Goal: Information Seeking & Learning: Learn about a topic

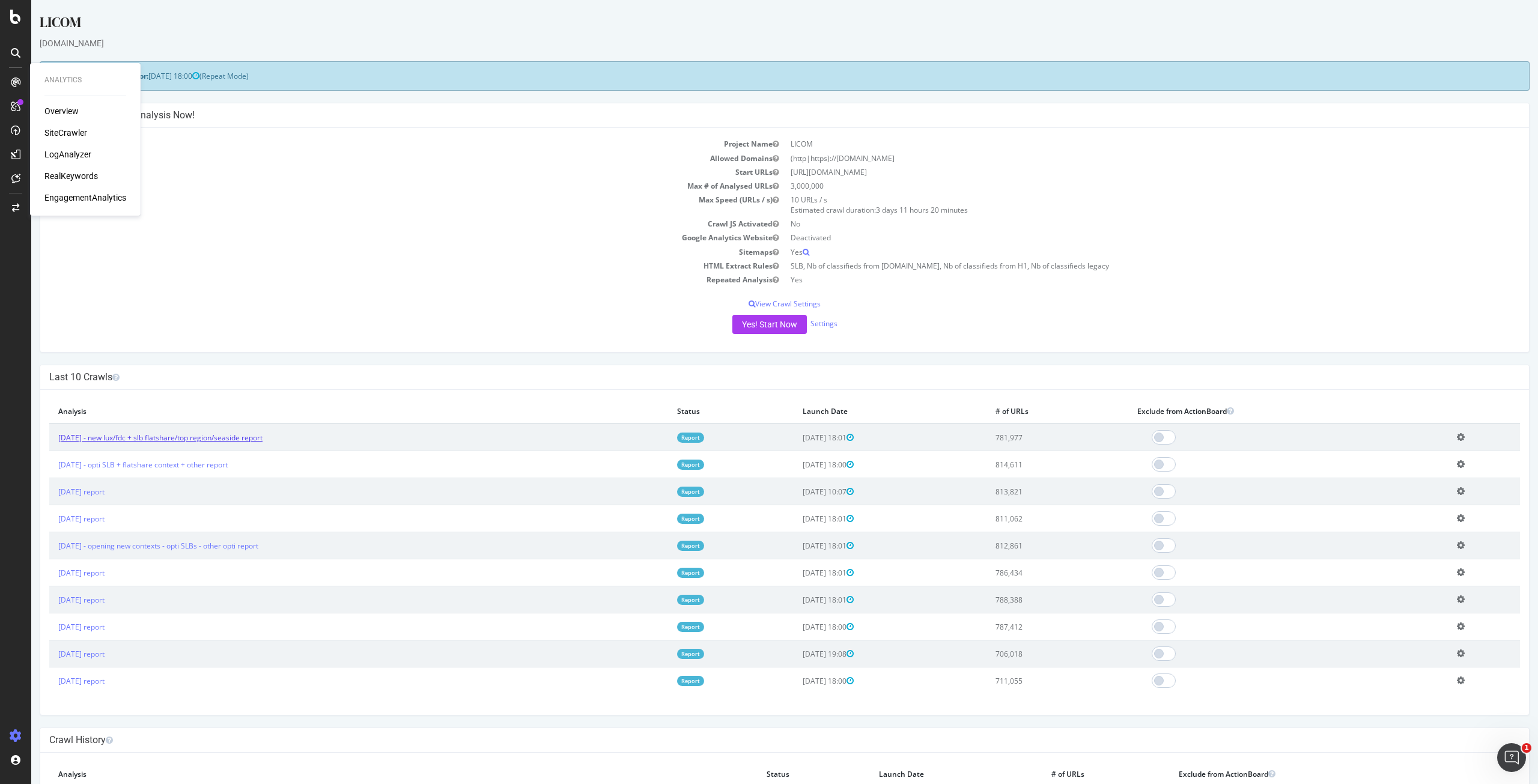
click at [166, 443] on link "[DATE] - new lux/fdc + slb flatshare/top region/seaside report" at bounding box center [160, 438] width 204 height 11
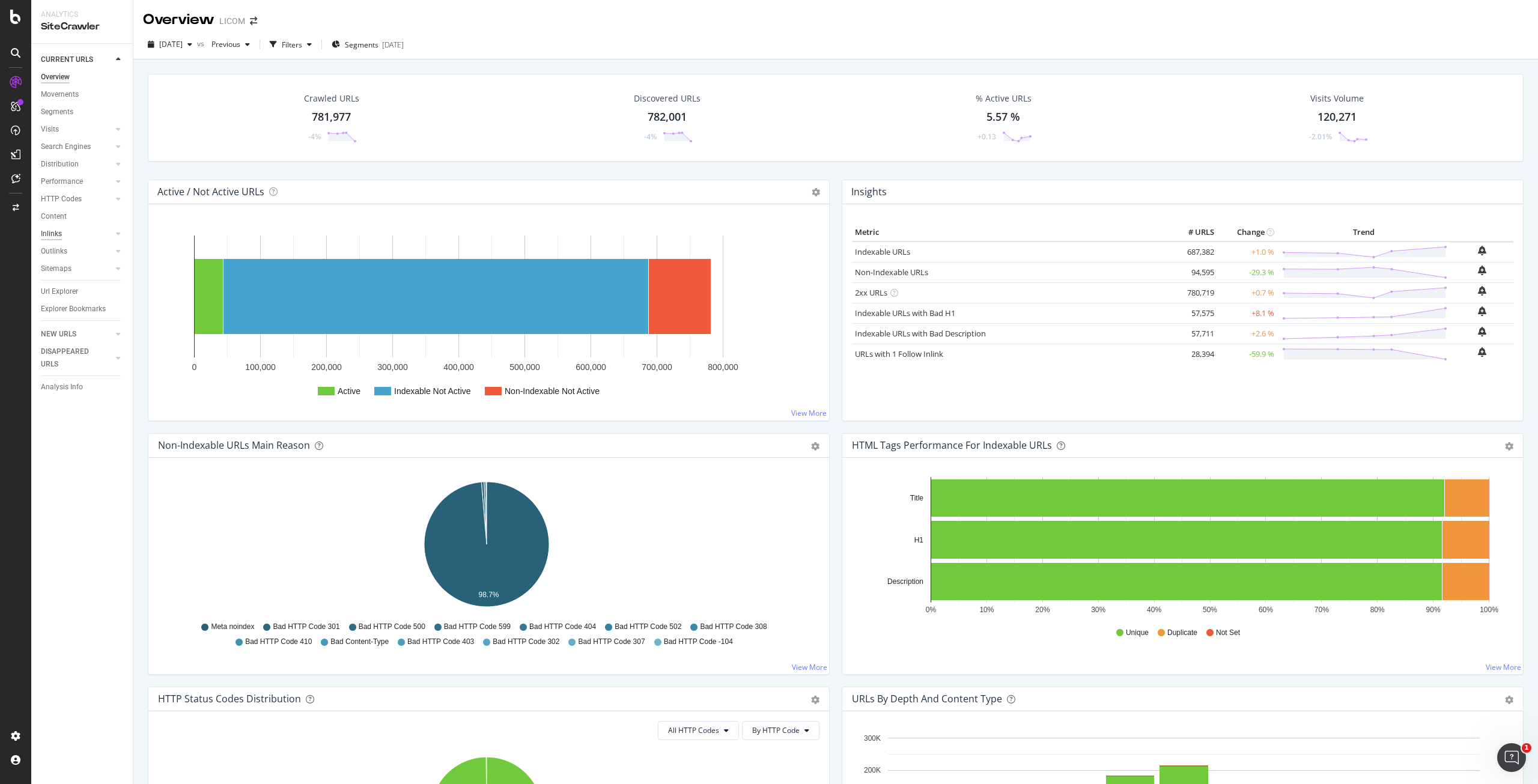
click at [61, 235] on div "Inlinks" at bounding box center [51, 234] width 21 height 12
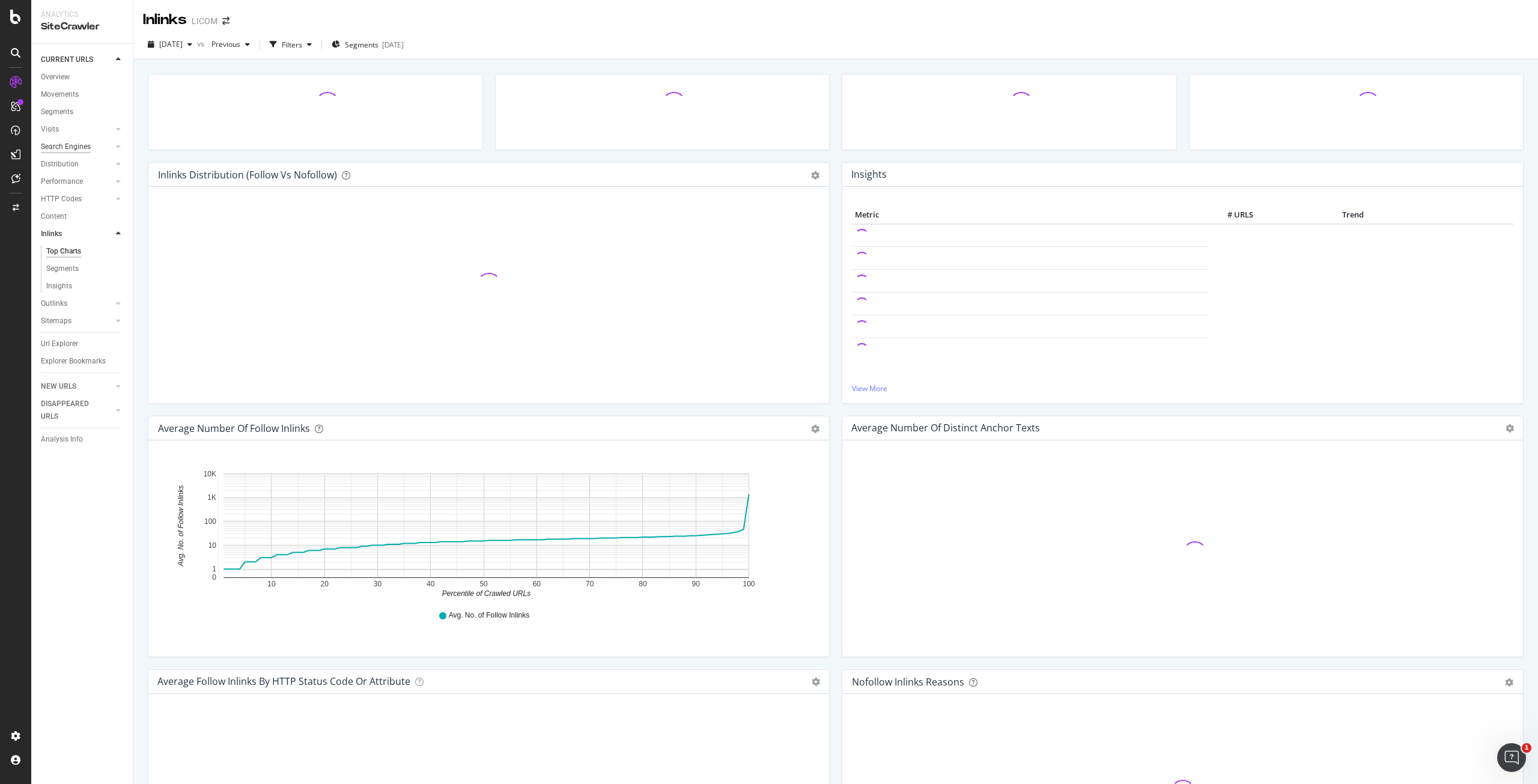
click at [66, 145] on div "Search Engines" at bounding box center [65, 147] width 49 height 12
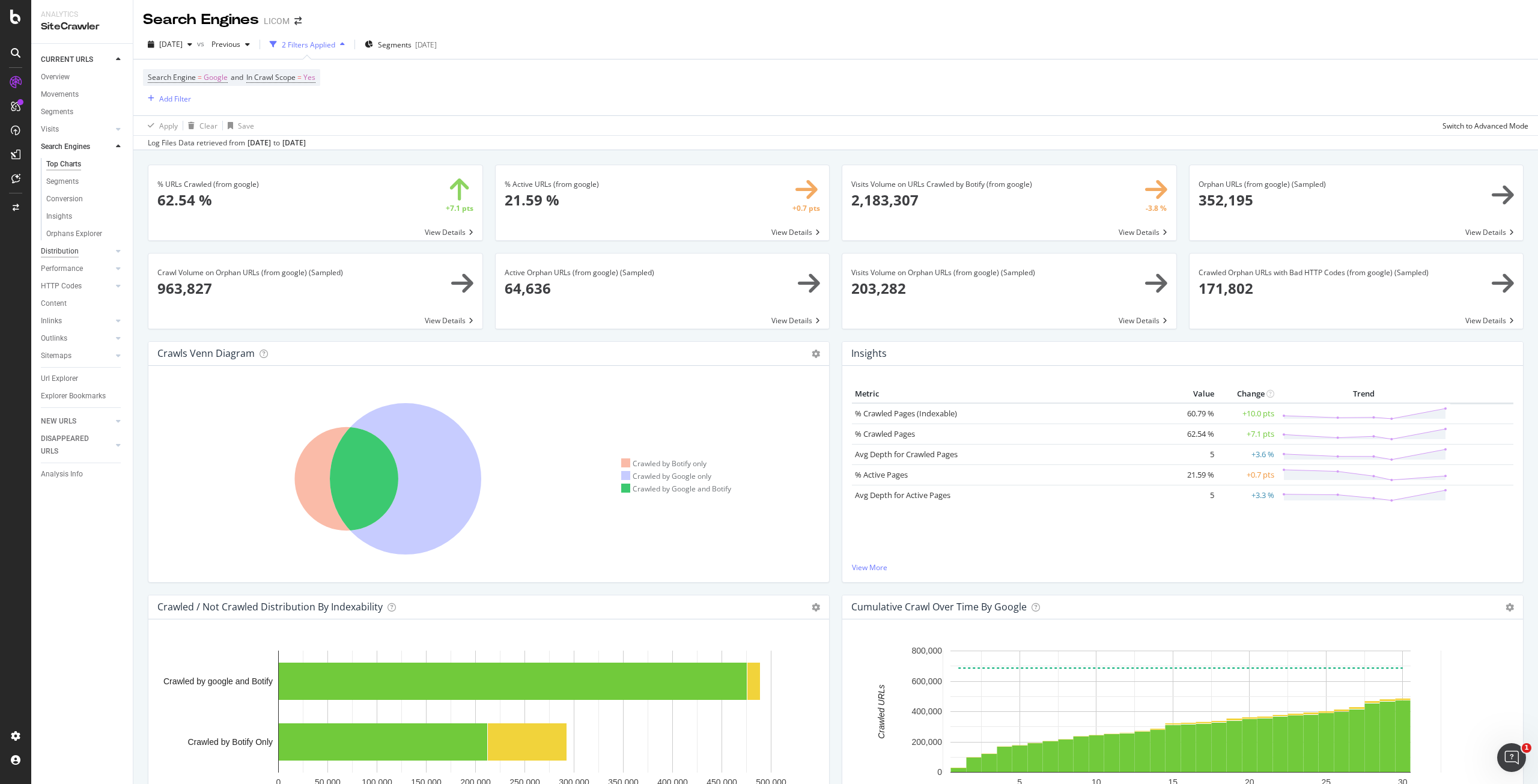
click at [59, 256] on div "Distribution" at bounding box center [59, 251] width 38 height 12
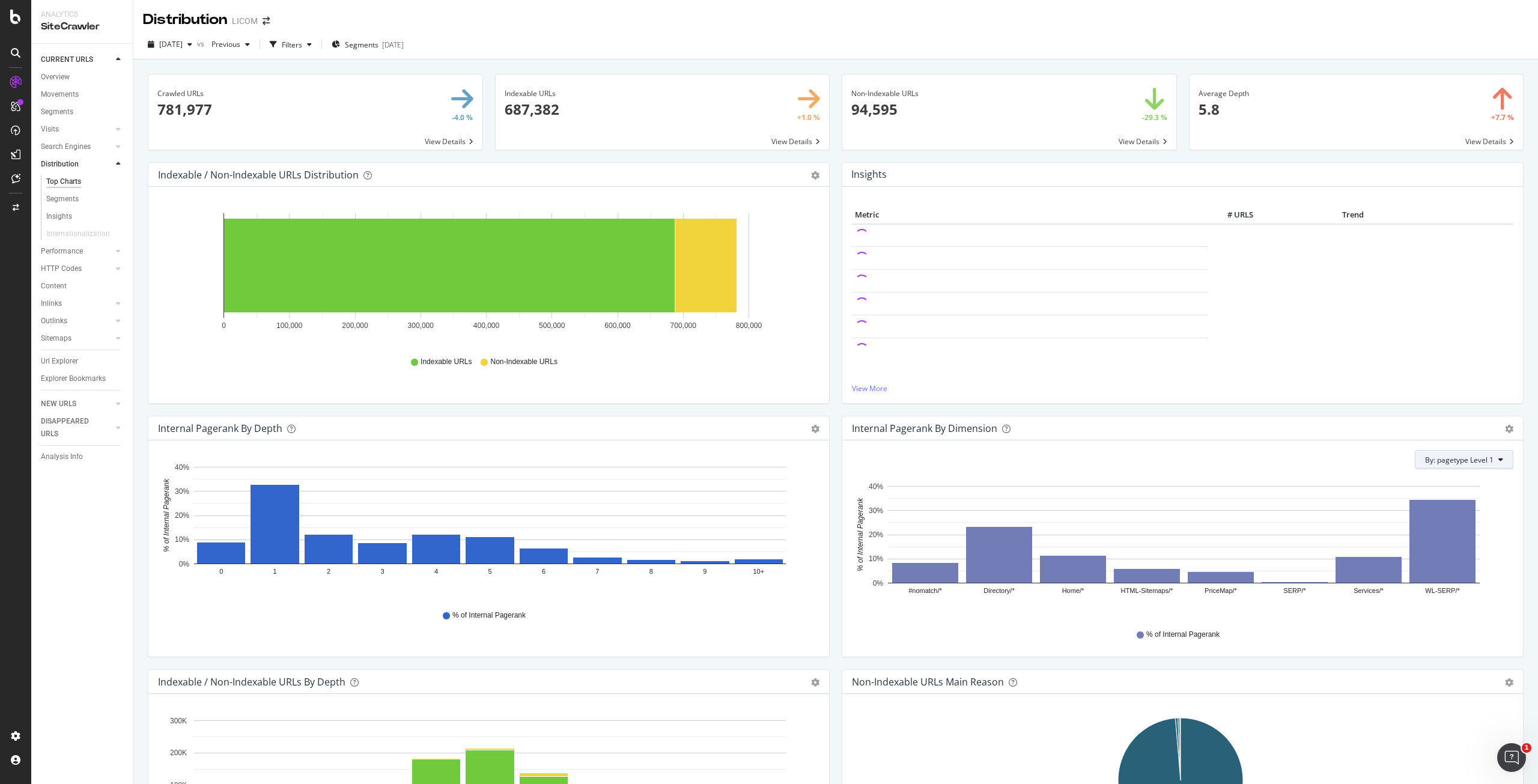
click at [1473, 457] on span "By: pagetype Level 1" at bounding box center [1458, 460] width 68 height 11
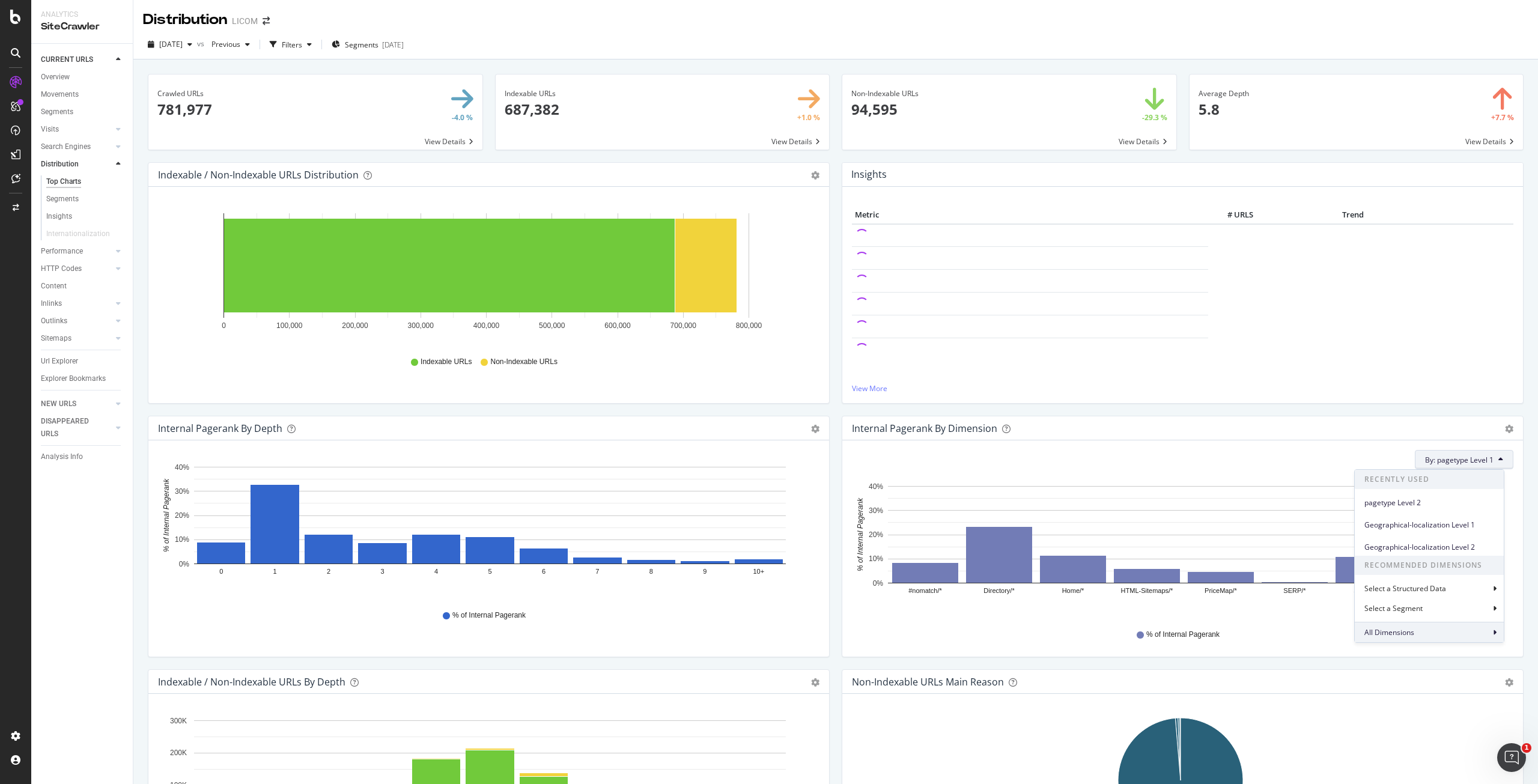
click at [1415, 639] on div "All Dimensions" at bounding box center [1428, 631] width 149 height 20
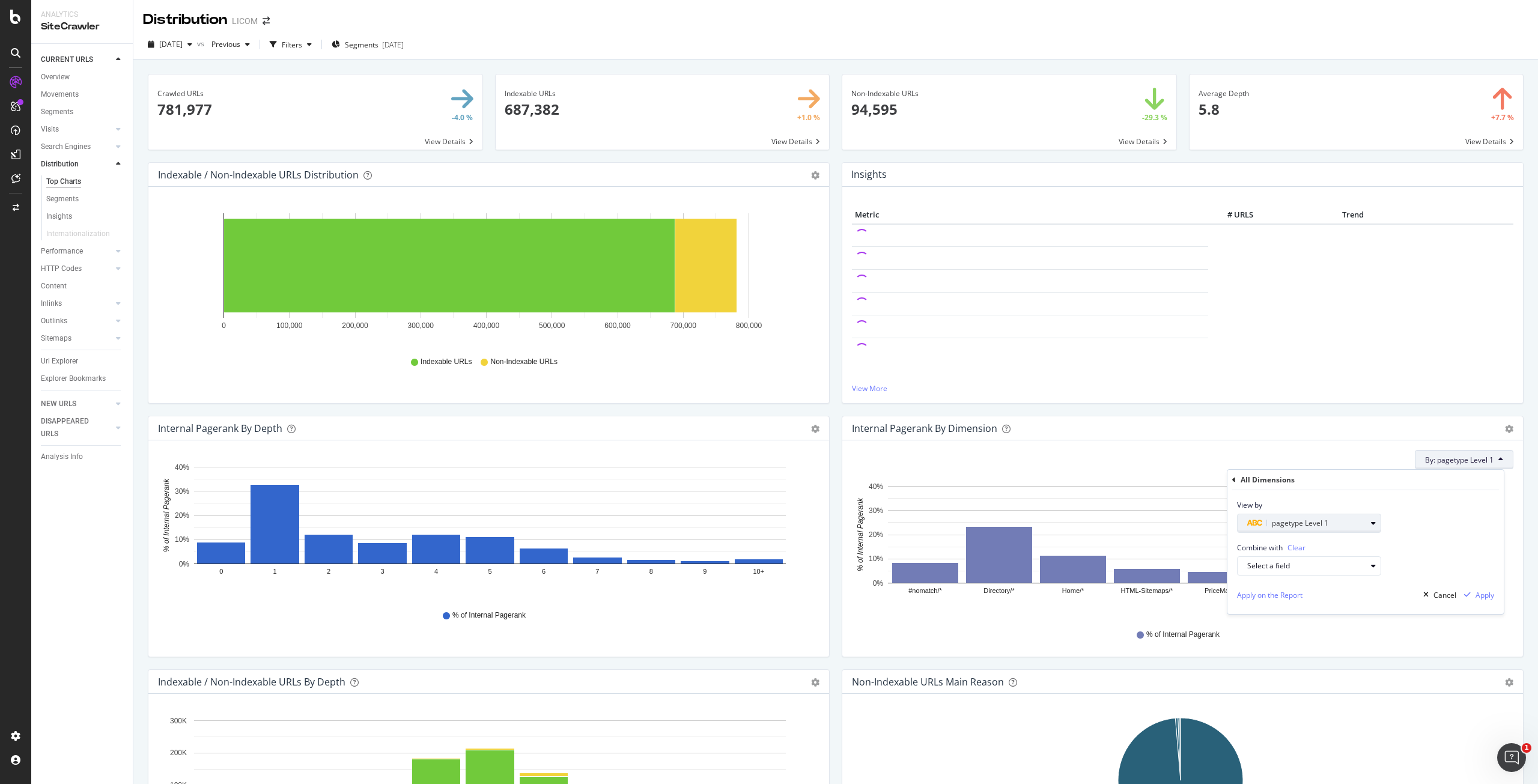
click at [1374, 528] on div "pagetype Level 1" at bounding box center [1313, 522] width 133 height 17
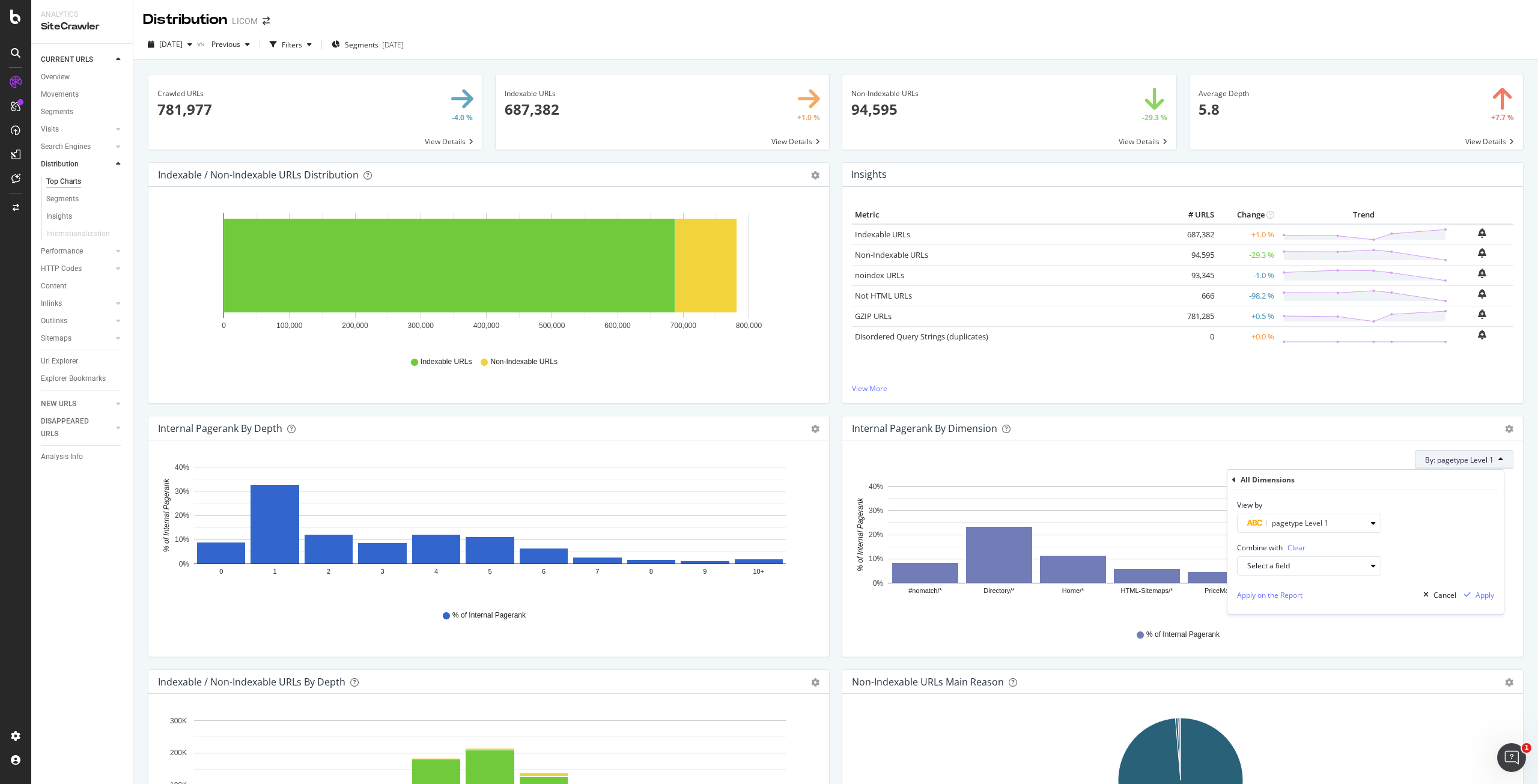
click at [1438, 513] on div "View by pagetype Level 1" at bounding box center [1365, 511] width 277 height 42
click at [1441, 590] on div "Cancel" at bounding box center [1444, 595] width 23 height 11
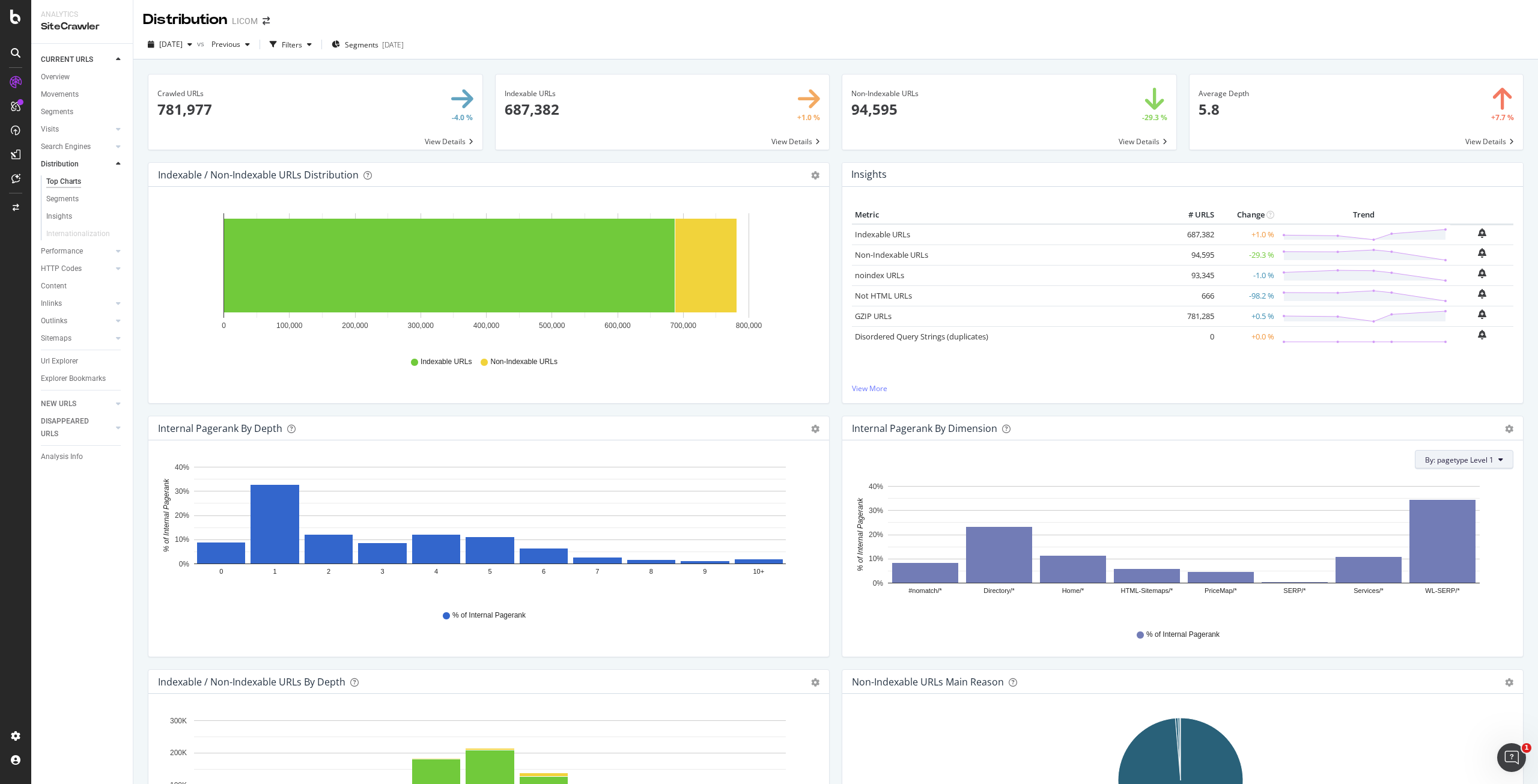
click at [1480, 456] on span "By: pagetype Level 1" at bounding box center [1458, 460] width 68 height 11
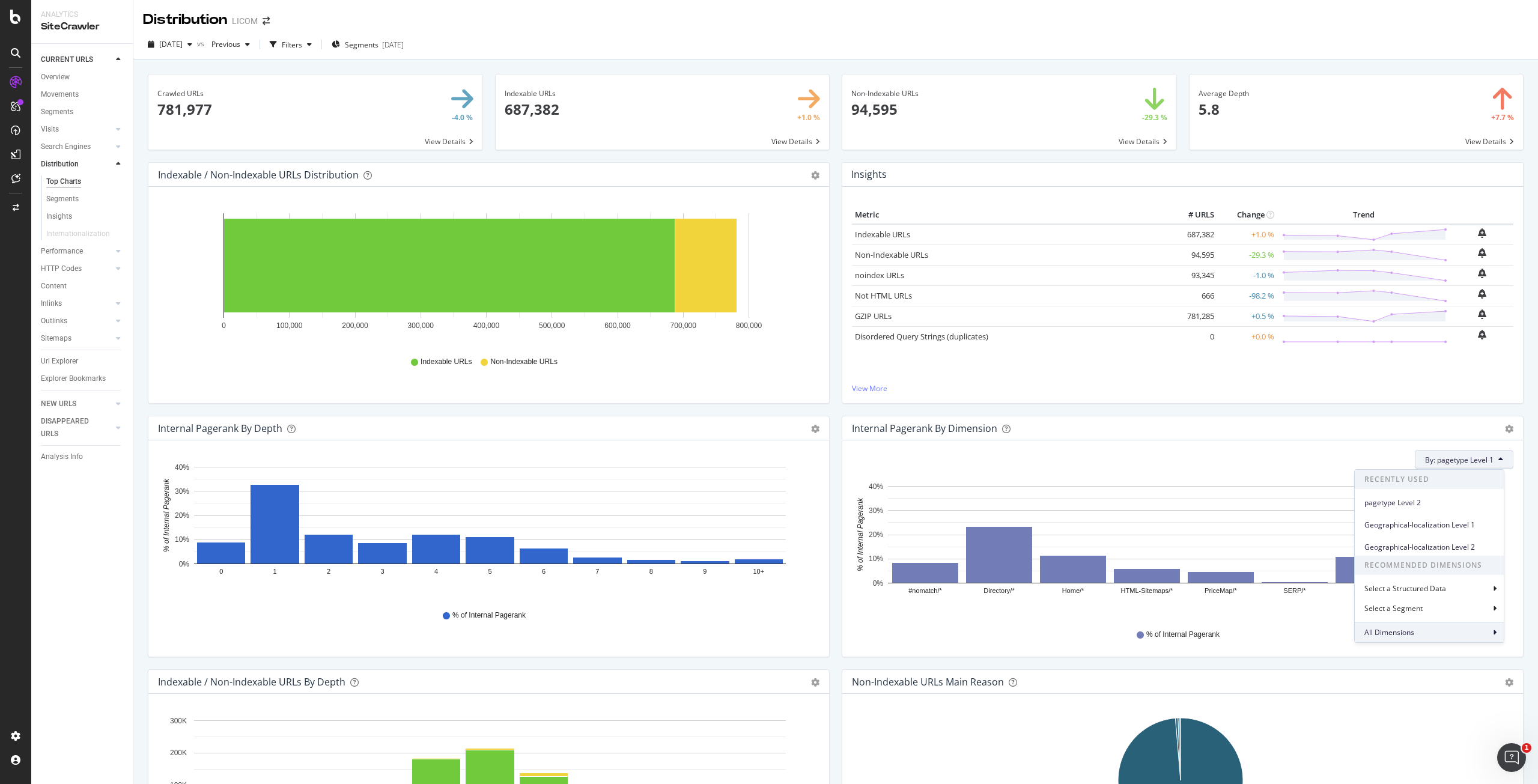
click at [1420, 631] on div "All Dimensions" at bounding box center [1428, 631] width 149 height 20
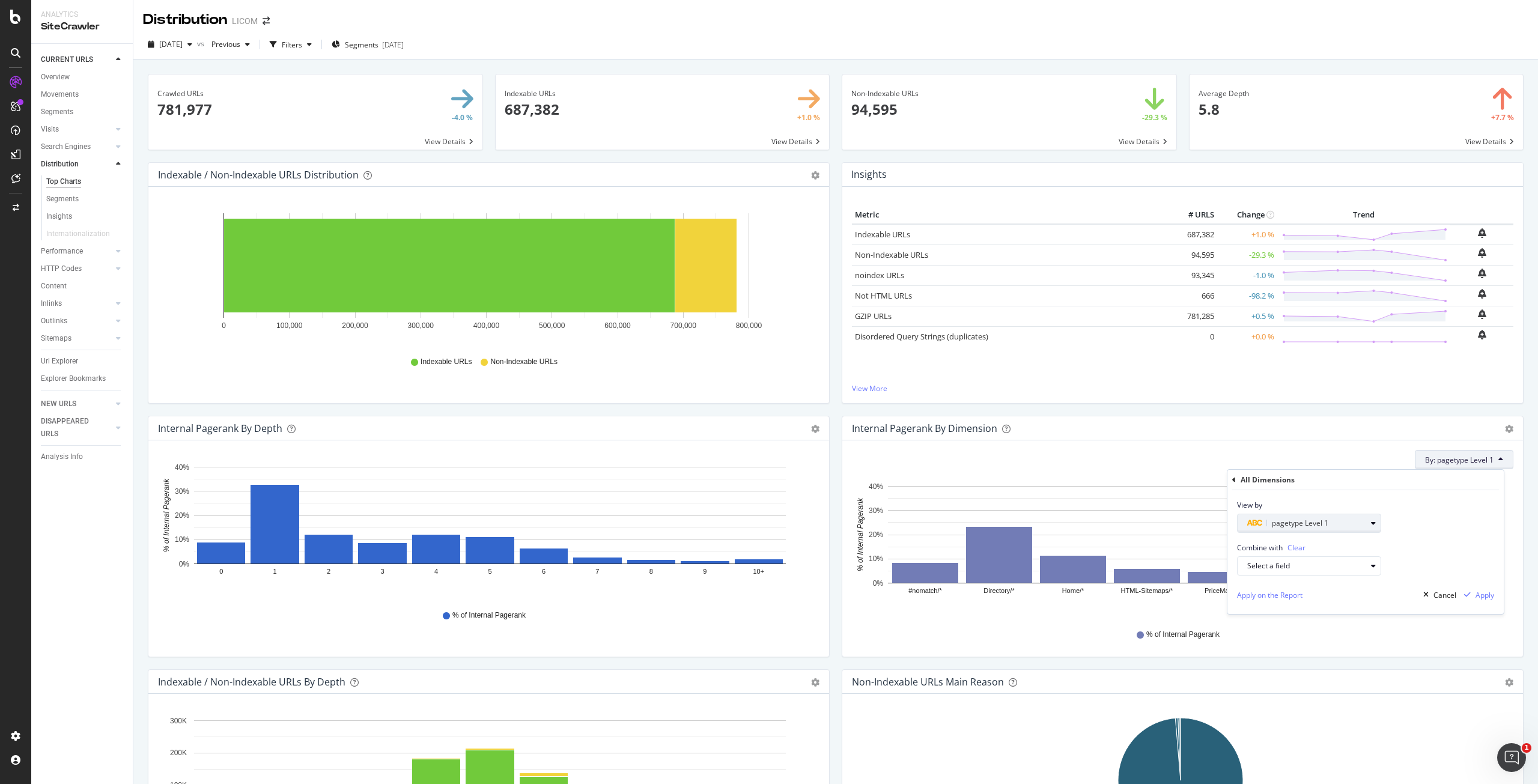
click at [1296, 524] on span "pagetype Level 1" at bounding box center [1300, 523] width 57 height 11
click at [1244, 544] on icon at bounding box center [1244, 544] width 4 height 7
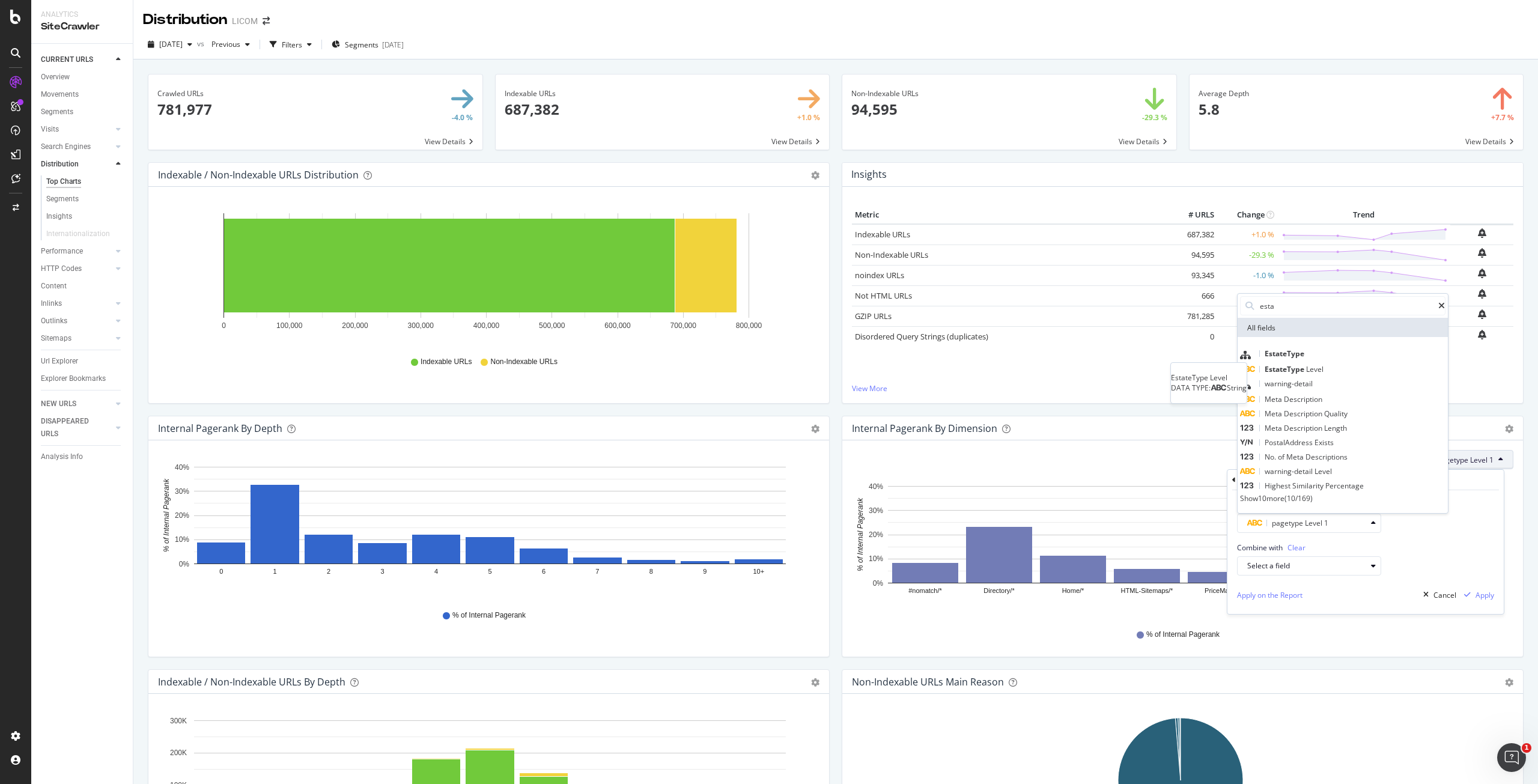
type input "esta"
click at [1308, 371] on div "EstateType Level" at bounding box center [1282, 369] width 83 height 14
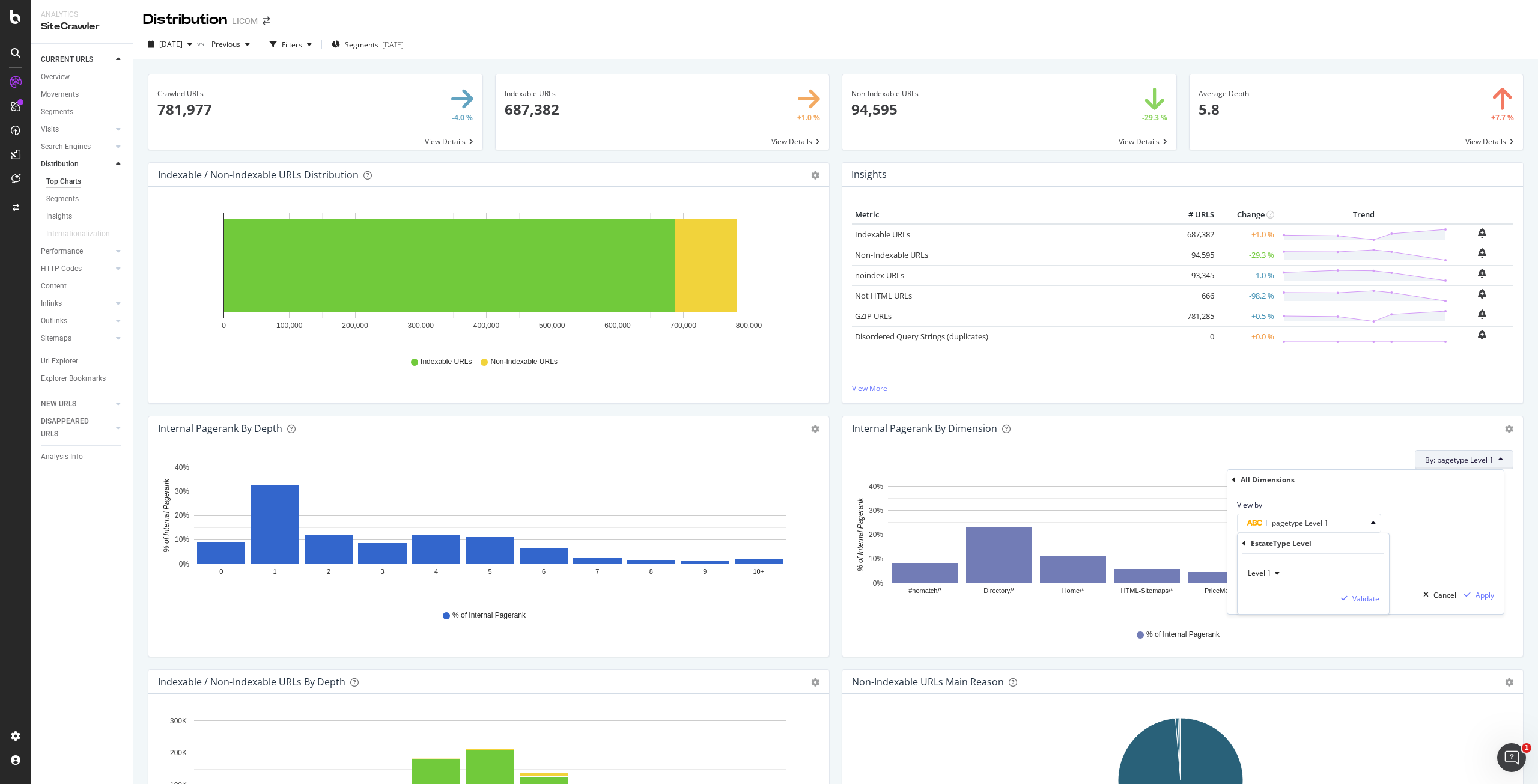
click at [1275, 571] on icon at bounding box center [1275, 573] width 9 height 7
click at [1275, 615] on span "Level 2" at bounding box center [1265, 613] width 24 height 11
click at [1365, 602] on div "Validate" at bounding box center [1366, 598] width 27 height 11
click at [1482, 600] on div "Apply" at bounding box center [1476, 595] width 34 height 18
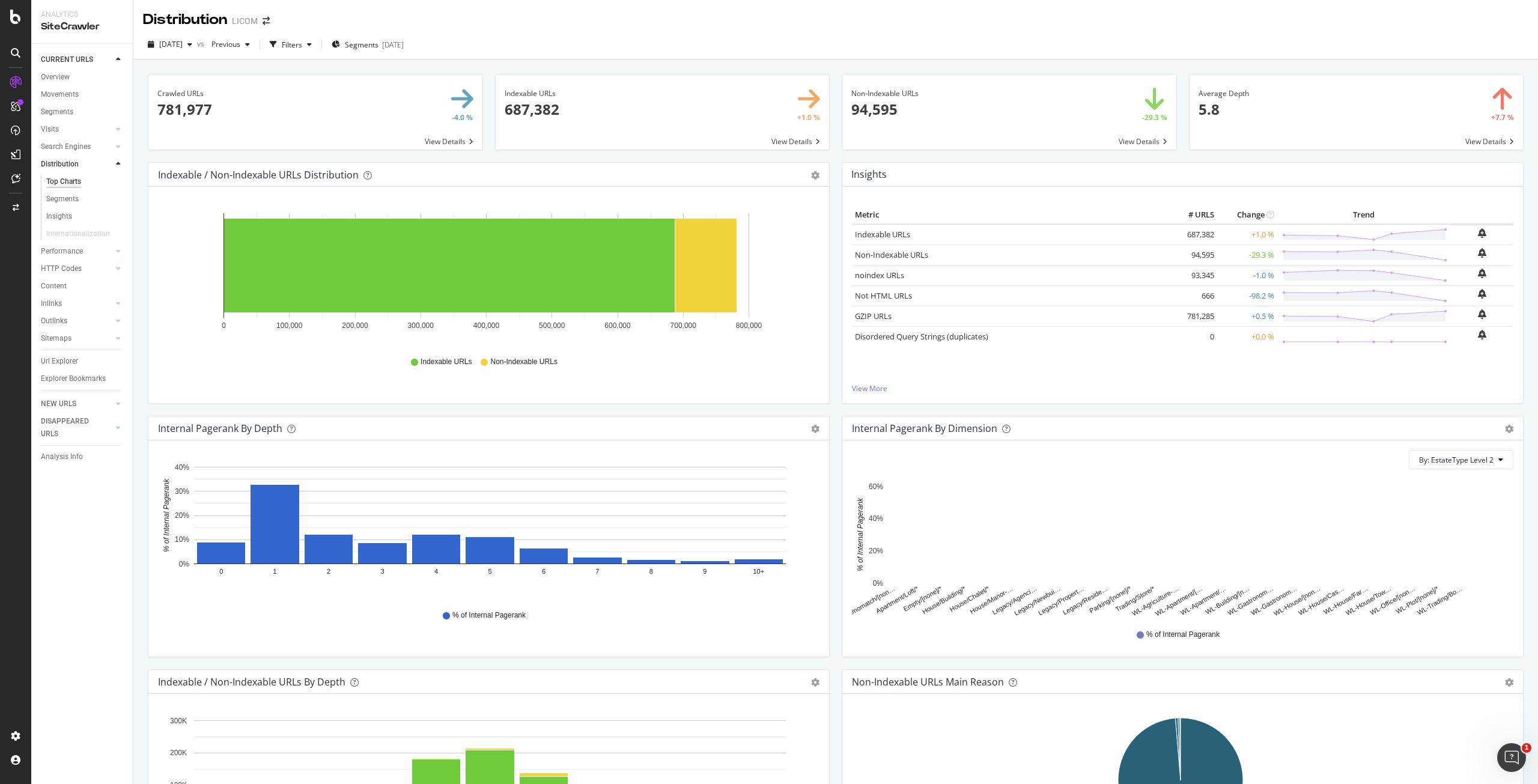
click at [1363, 650] on div "By: EstateType Level 2 Hold CTRL while clicking to filter the report. #nomatch/…" at bounding box center [1183, 548] width 681 height 217
click at [378, 46] on span "Segments" at bounding box center [362, 45] width 34 height 11
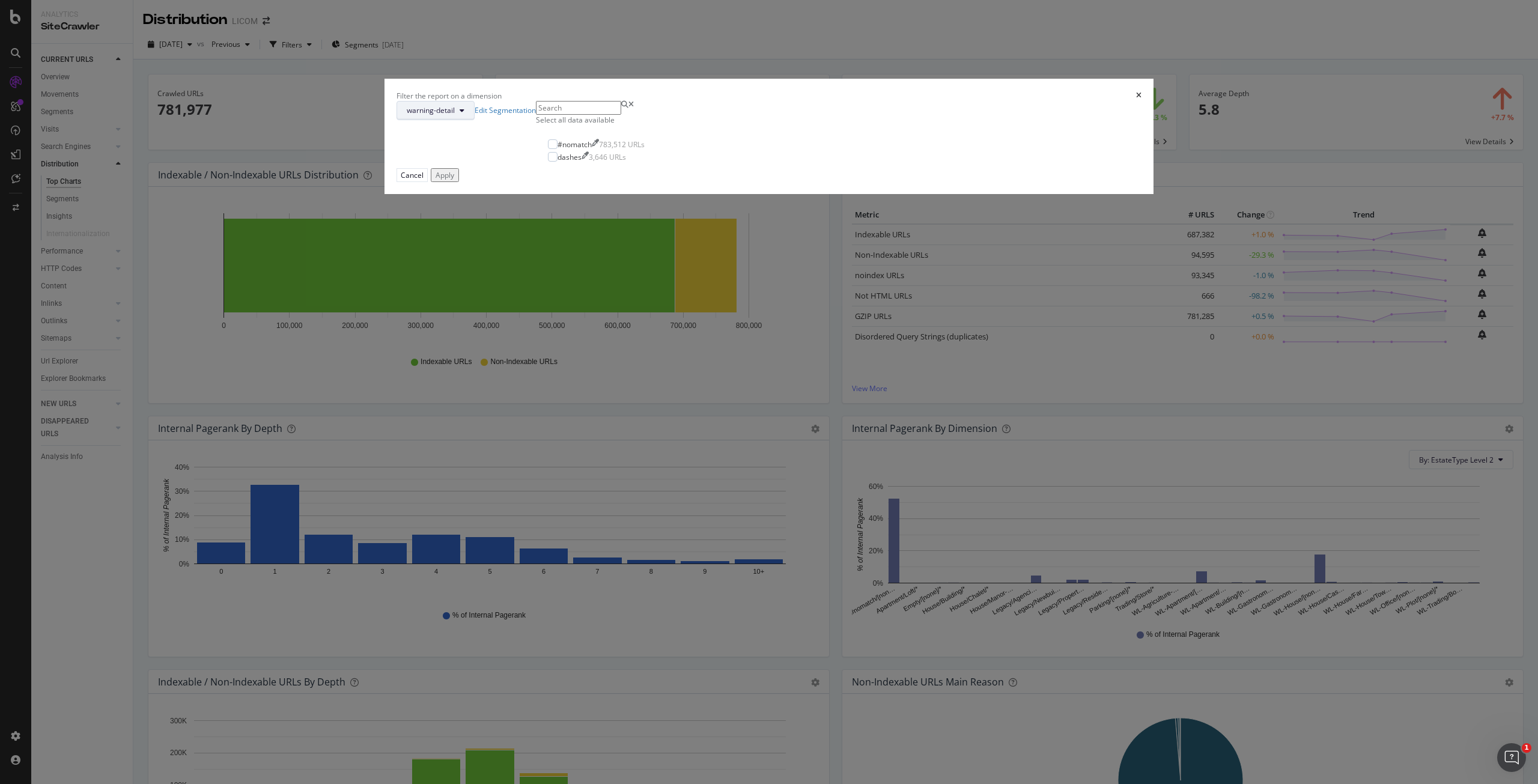
click at [454, 115] on span "warning-detail" at bounding box center [430, 110] width 48 height 11
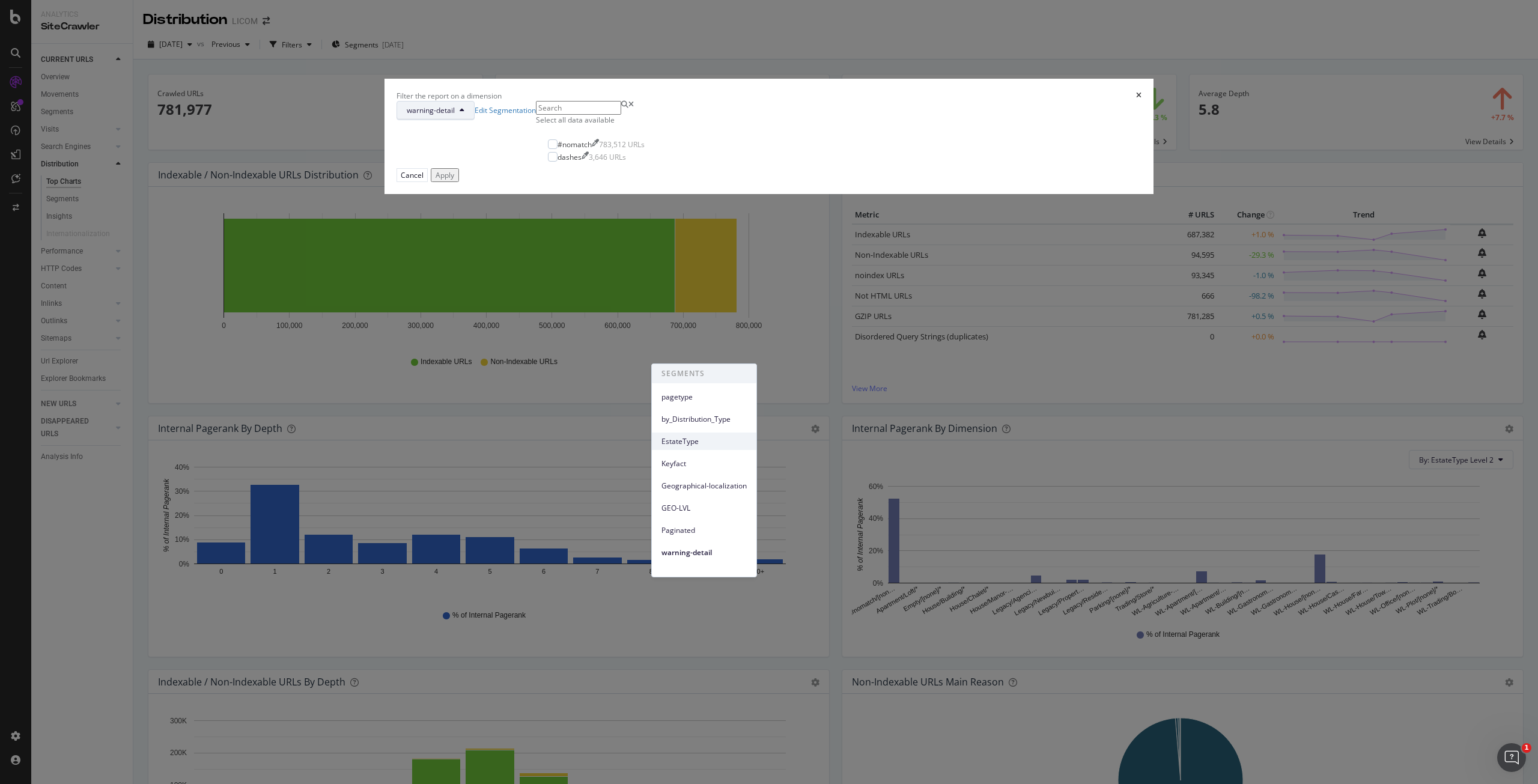
click at [695, 444] on span "EstateType" at bounding box center [704, 441] width 85 height 11
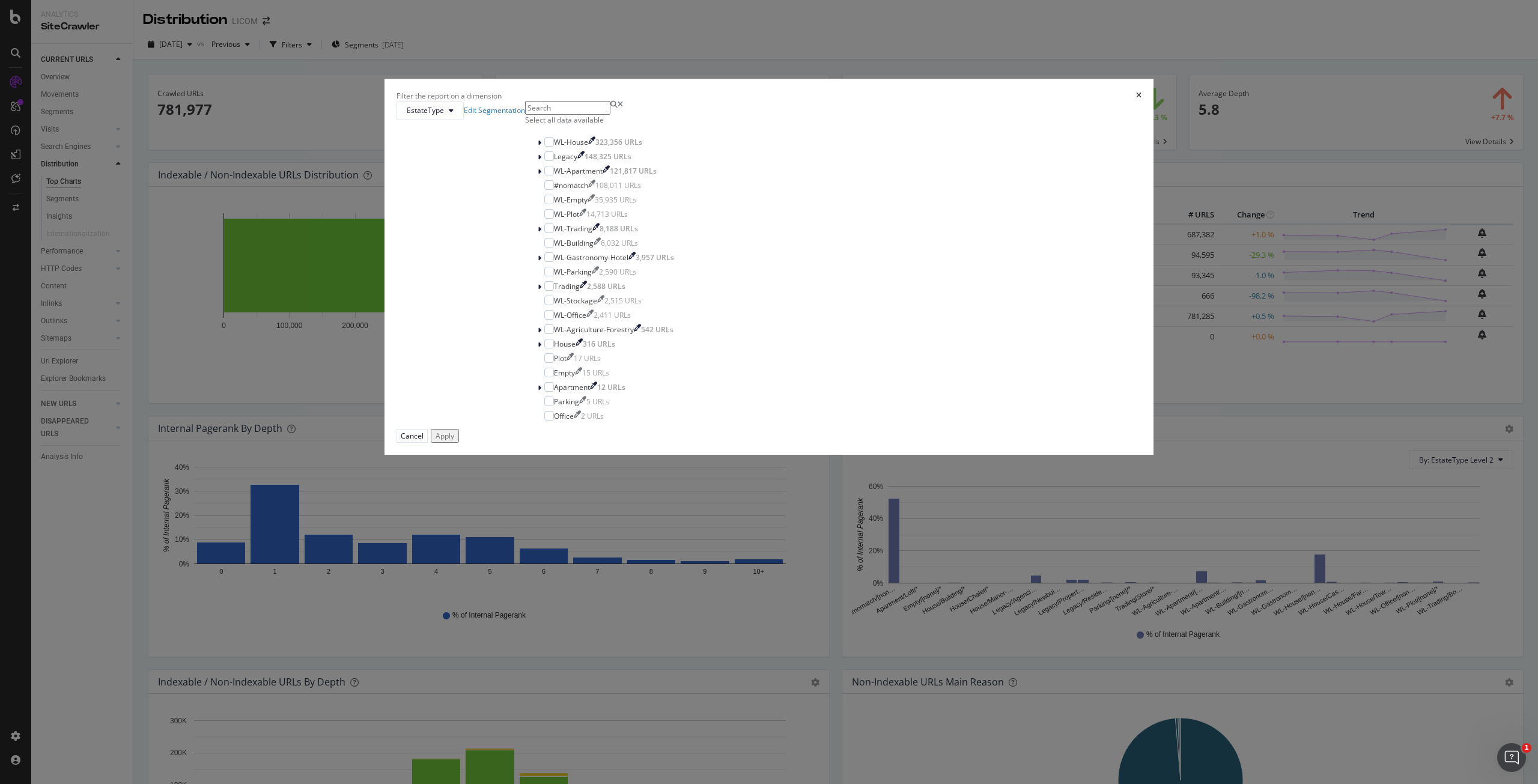
click at [680, 125] on div "Select all data available" at bounding box center [605, 120] width 161 height 11
click at [552, 188] on icon "modal" at bounding box center [549, 185] width 5 height 6
click at [454, 441] on div "Apply" at bounding box center [445, 436] width 19 height 11
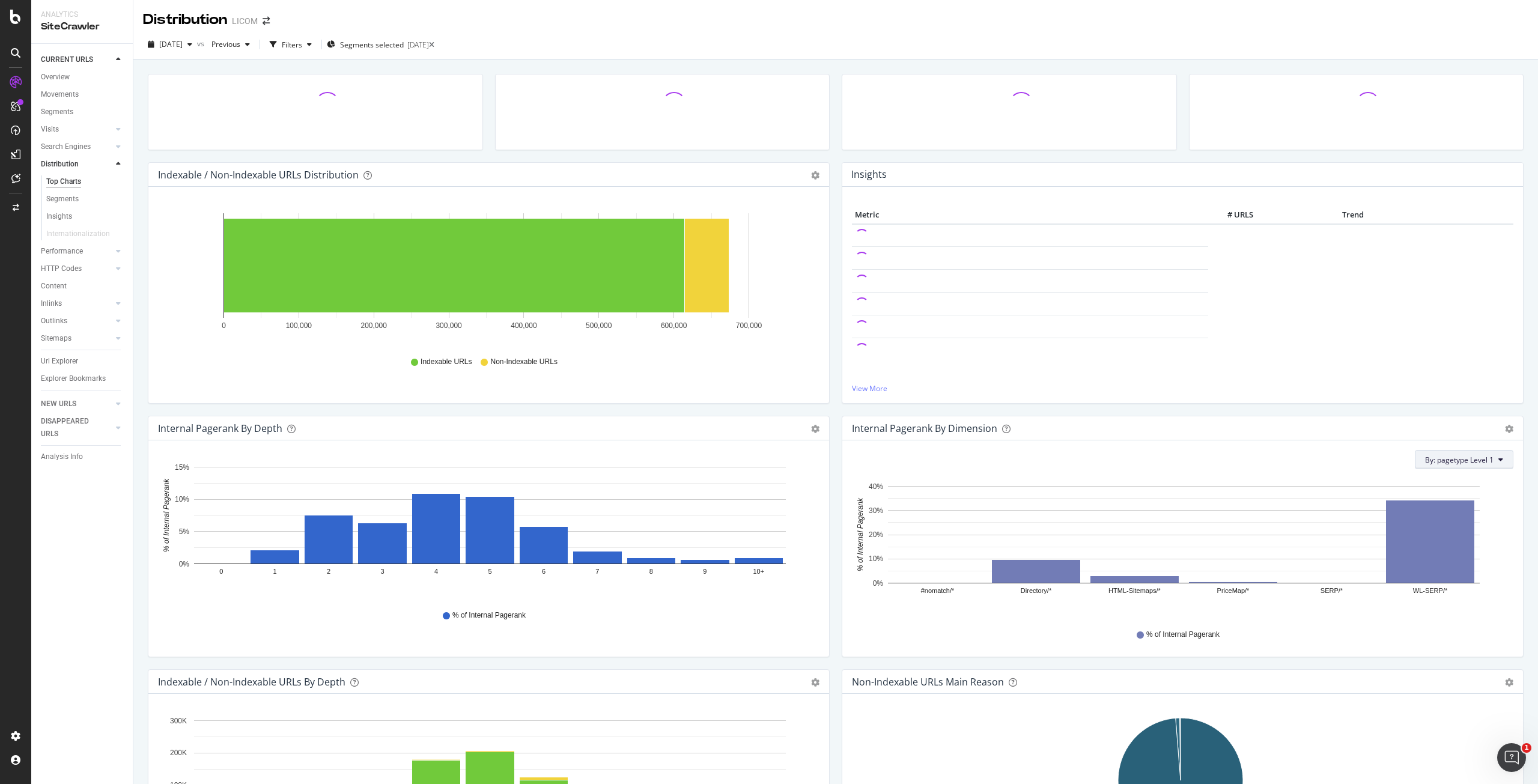
click at [1468, 462] on span "By: pagetype Level 1" at bounding box center [1458, 460] width 68 height 11
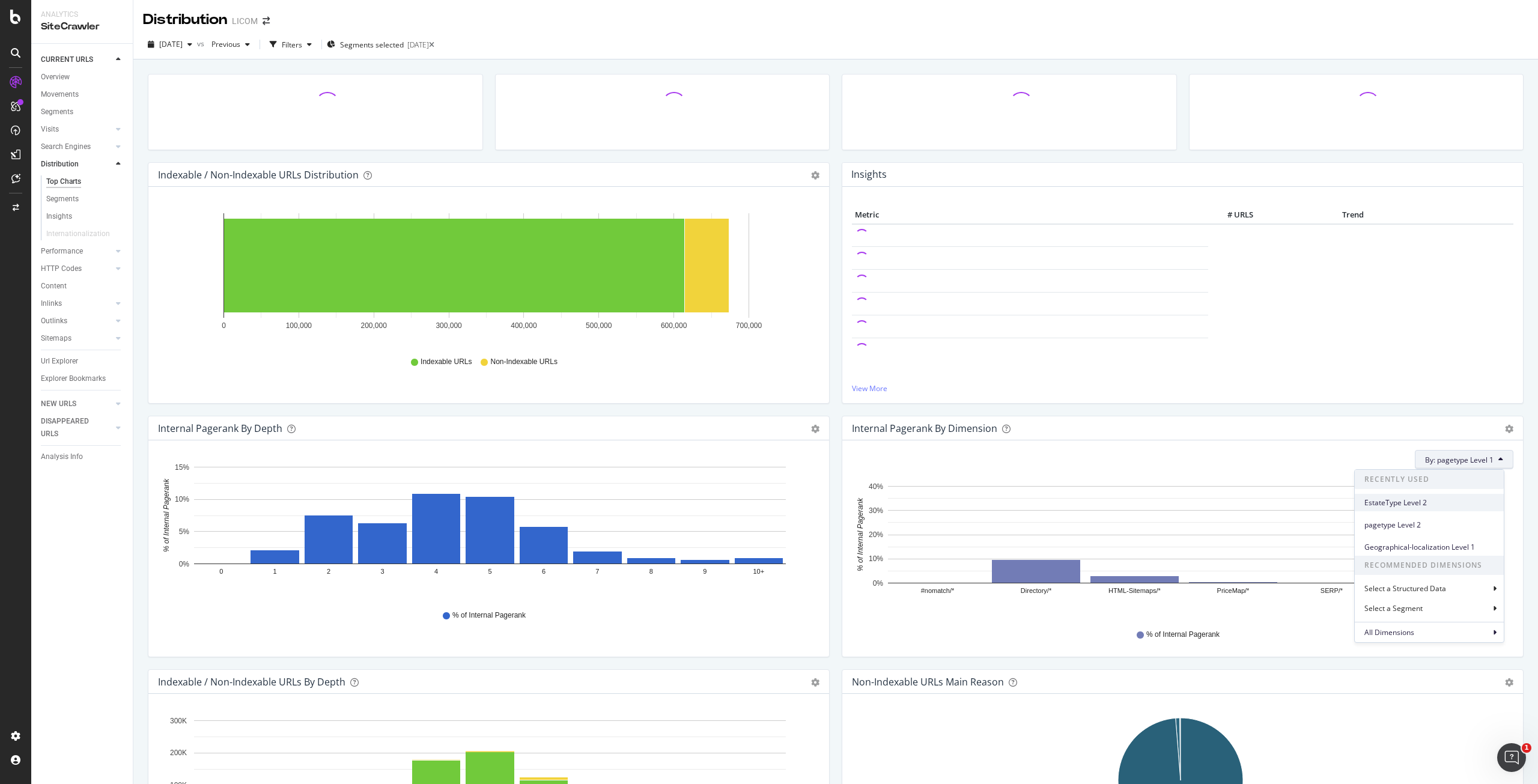
click at [1416, 500] on span "EstateType Level 2" at bounding box center [1428, 503] width 130 height 11
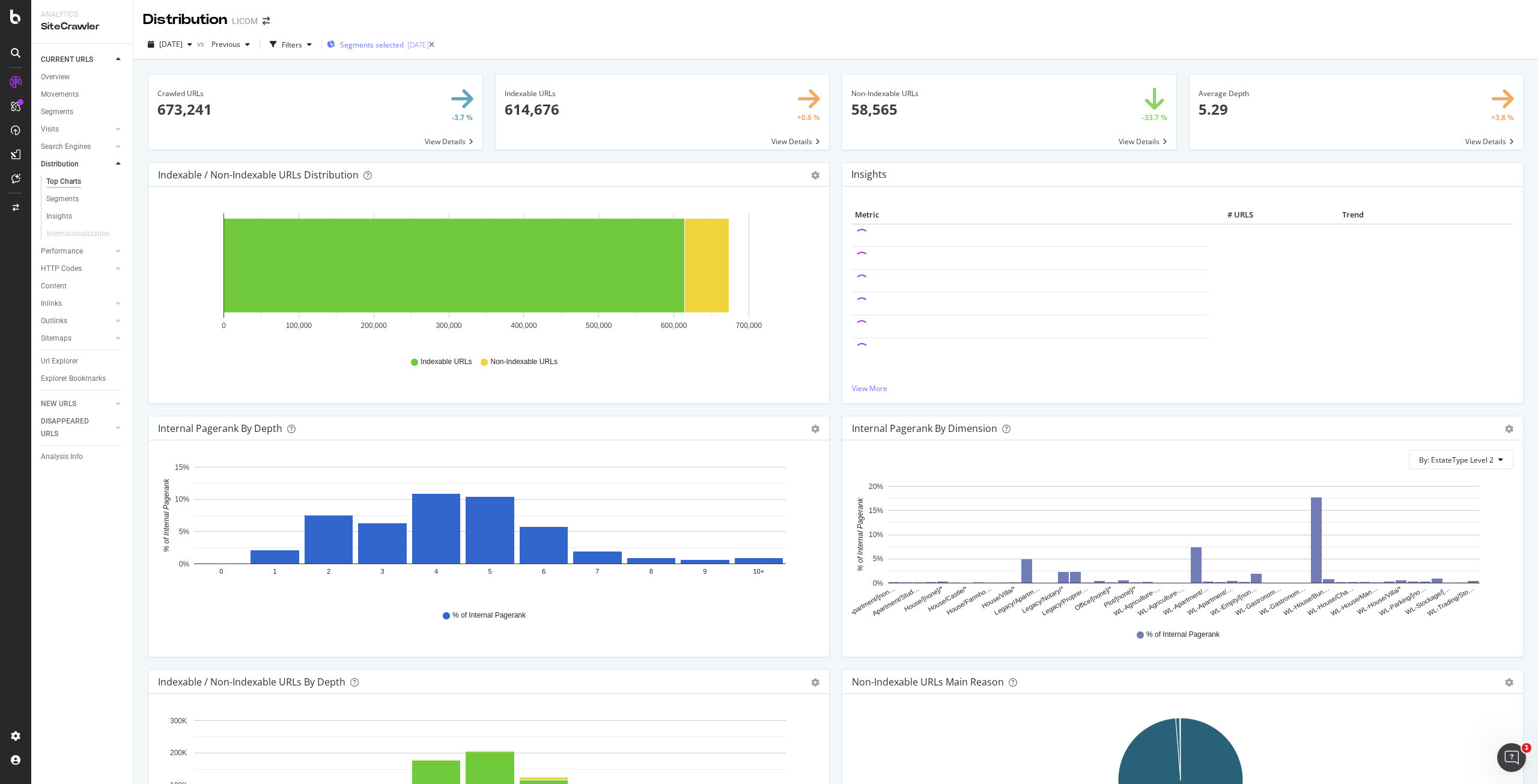
click at [404, 44] on span "Segments selected" at bounding box center [372, 45] width 64 height 11
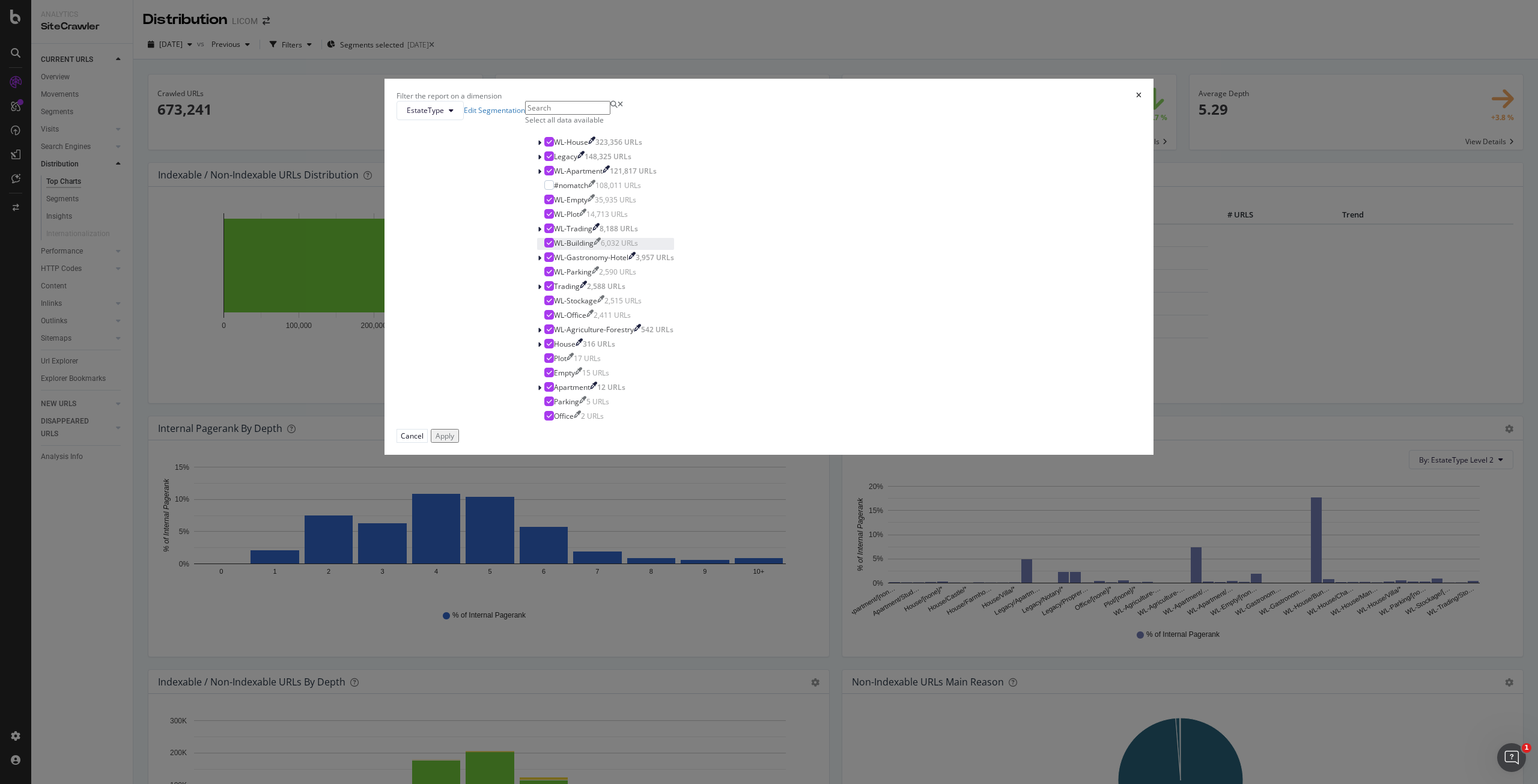
scroll to position [67, 0]
click at [552, 419] on icon "modal" at bounding box center [549, 415] width 5 height 6
click at [552, 404] on icon "modal" at bounding box center [549, 401] width 5 height 6
click at [552, 390] on icon "modal" at bounding box center [549, 386] width 5 height 6
click at [554, 377] on div "modal" at bounding box center [549, 372] width 10 height 10
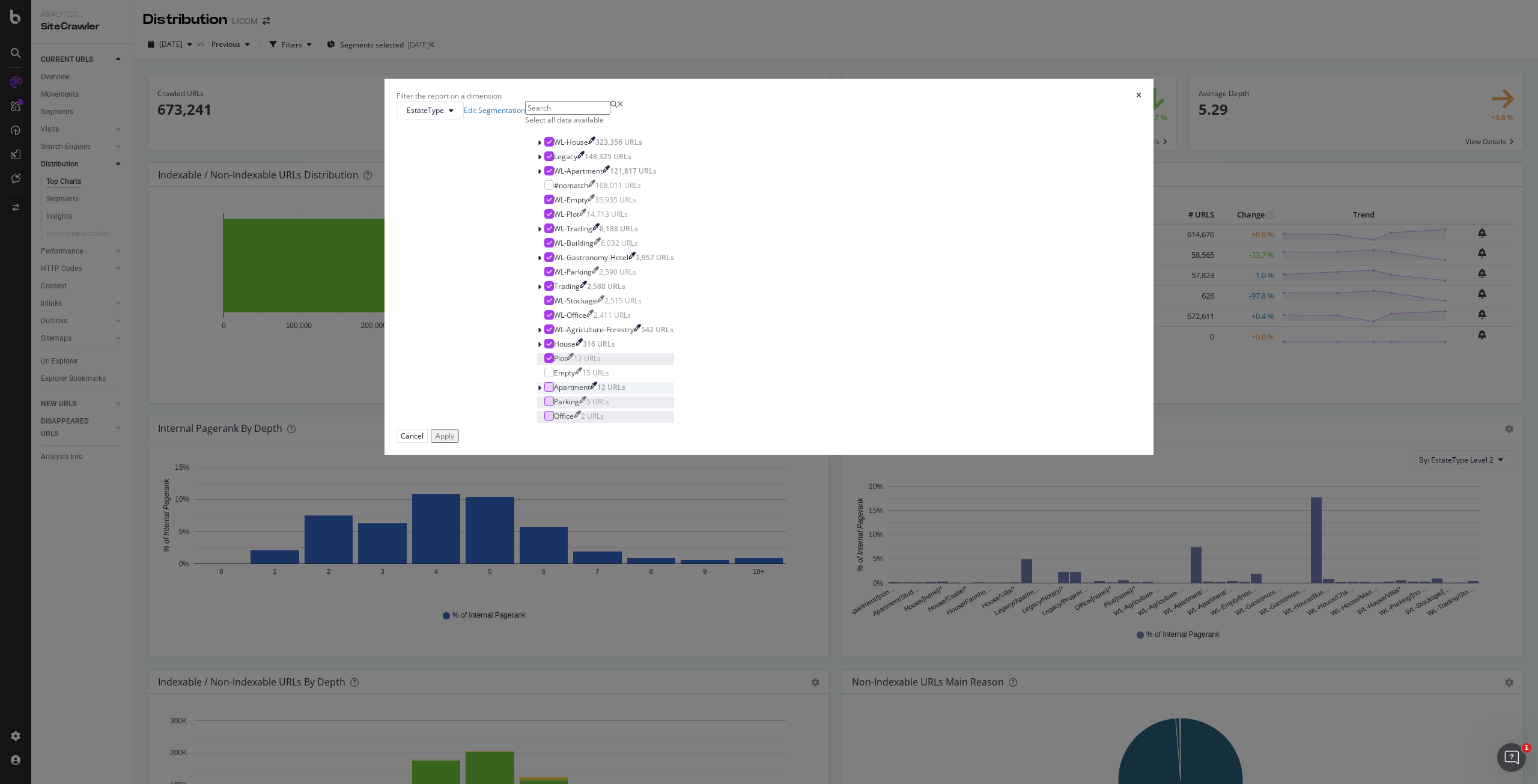
click at [554, 362] on div "modal" at bounding box center [549, 358] width 10 height 10
click at [552, 346] on icon "modal" at bounding box center [549, 343] width 5 height 6
click at [552, 289] on icon "modal" at bounding box center [549, 285] width 5 height 6
click at [552, 159] on icon "modal" at bounding box center [549, 156] width 5 height 6
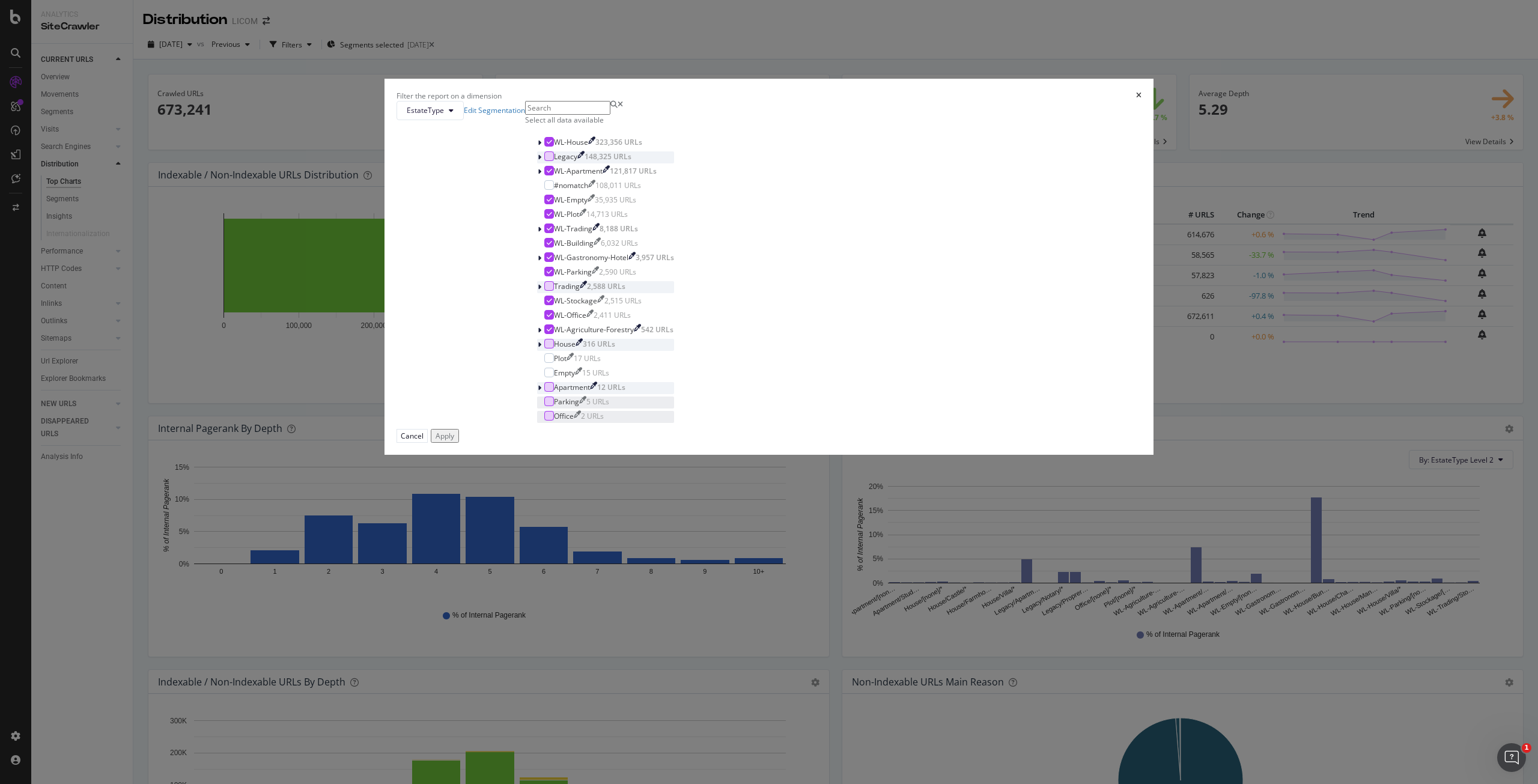
scroll to position [67, 0]
click at [454, 441] on div "Apply" at bounding box center [445, 436] width 19 height 11
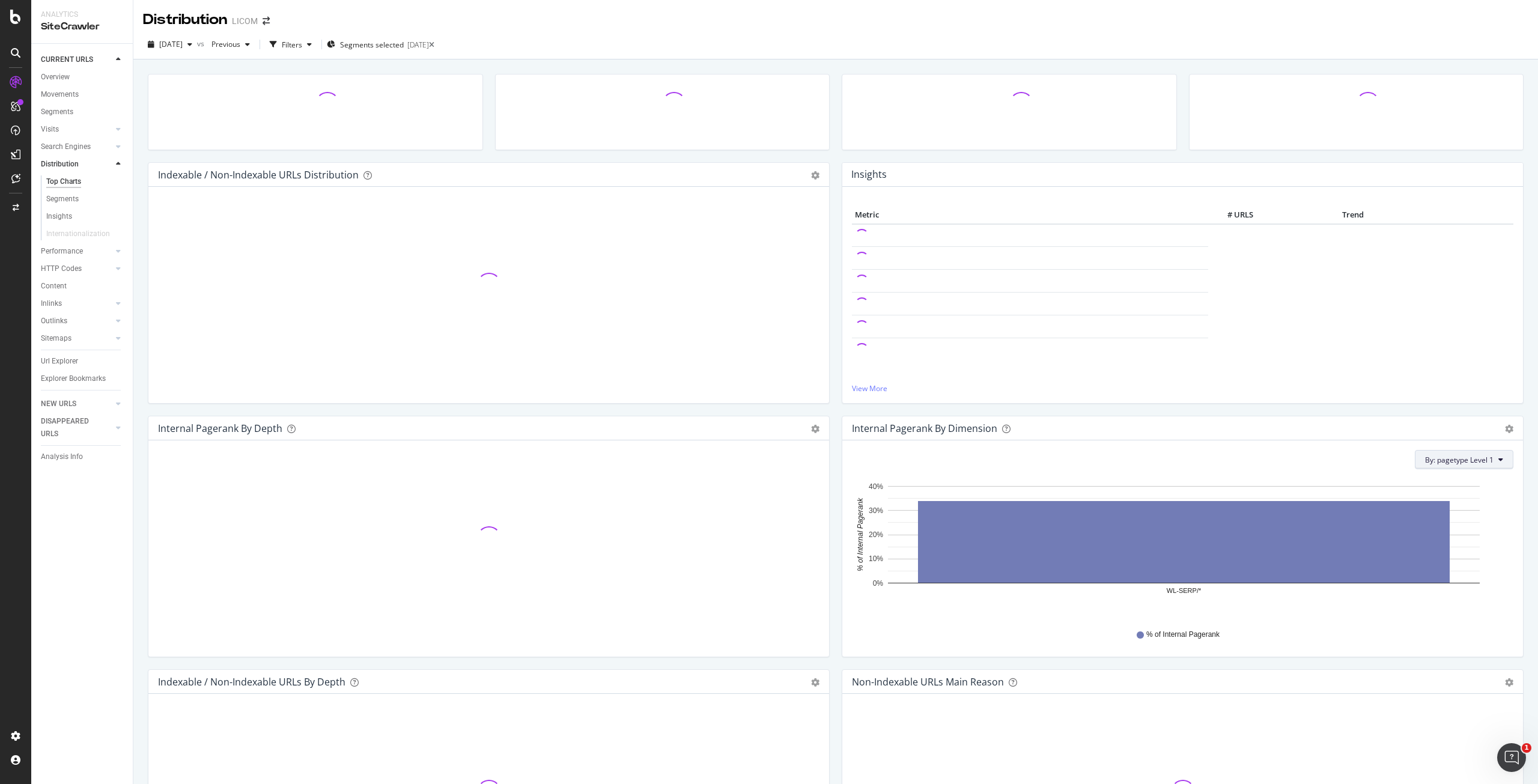
click at [1446, 461] on span "By: pagetype Level 1" at bounding box center [1458, 460] width 68 height 11
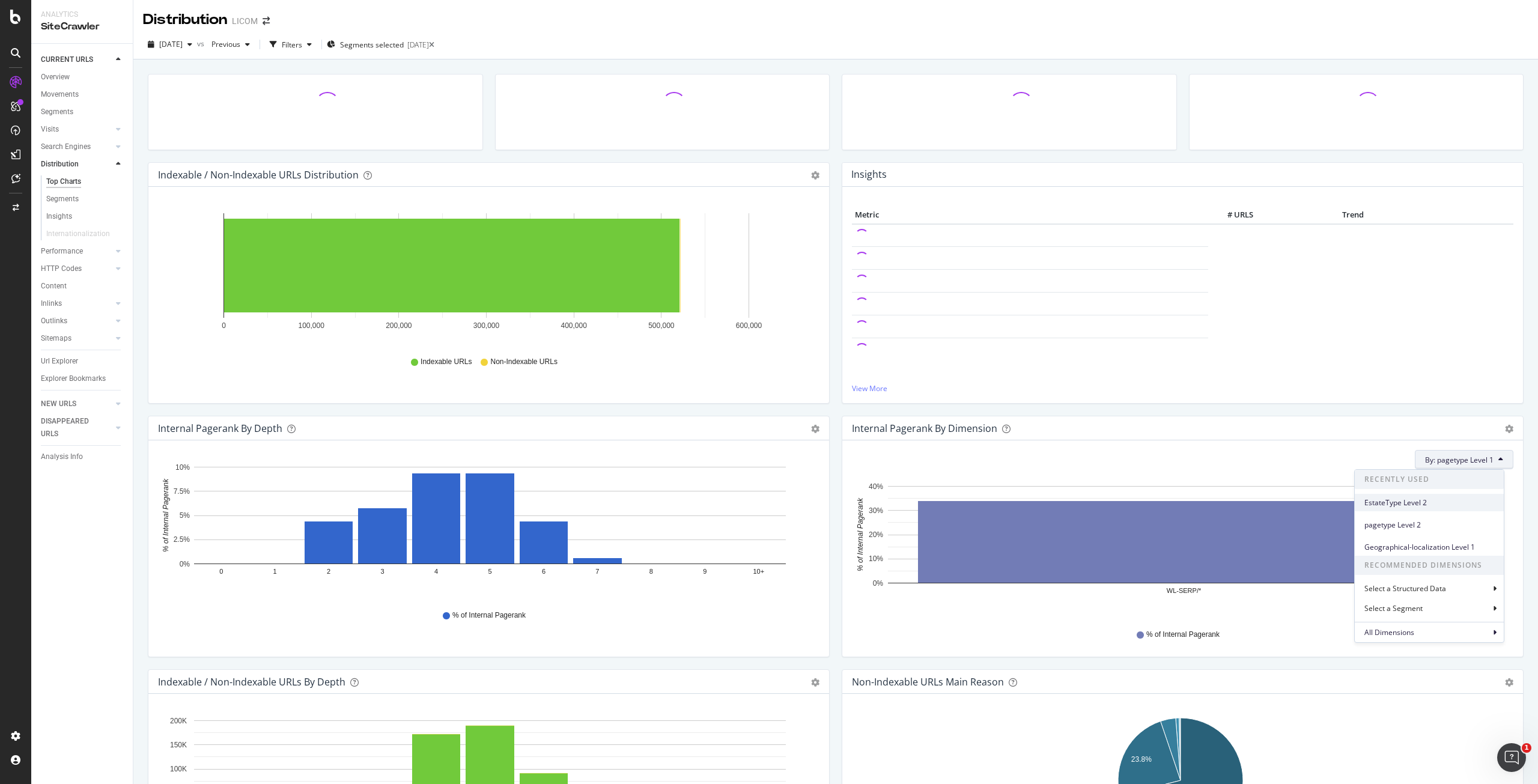
click at [1417, 503] on span "EstateType Level 2" at bounding box center [1428, 503] width 130 height 11
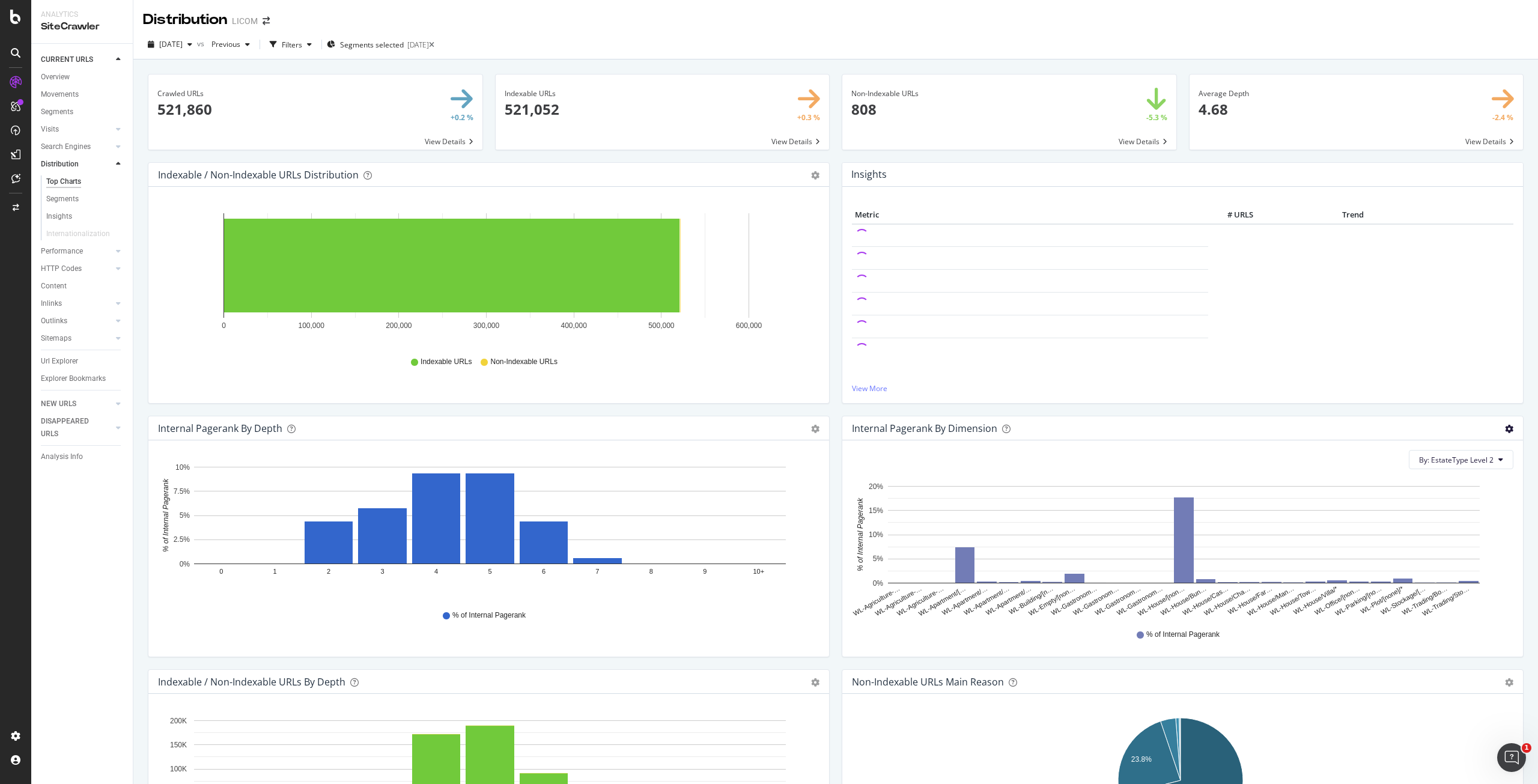
click at [1504, 424] on icon "gear" at bounding box center [1509, 429] width 9 height 9
click at [1438, 522] on span "Export as CSV" at bounding box center [1467, 519] width 110 height 16
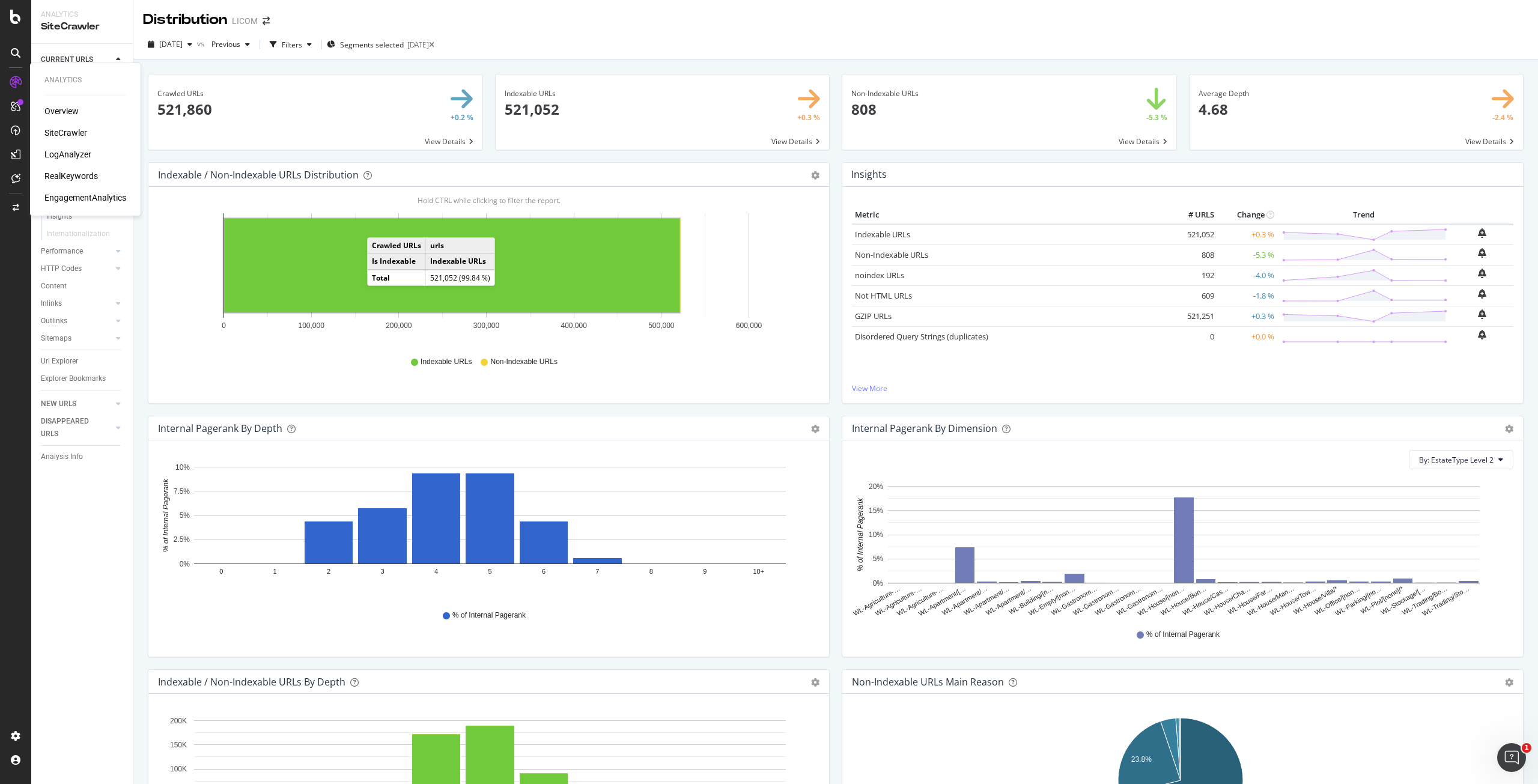
click at [65, 154] on div "LogAnalyzer" at bounding box center [67, 155] width 47 height 12
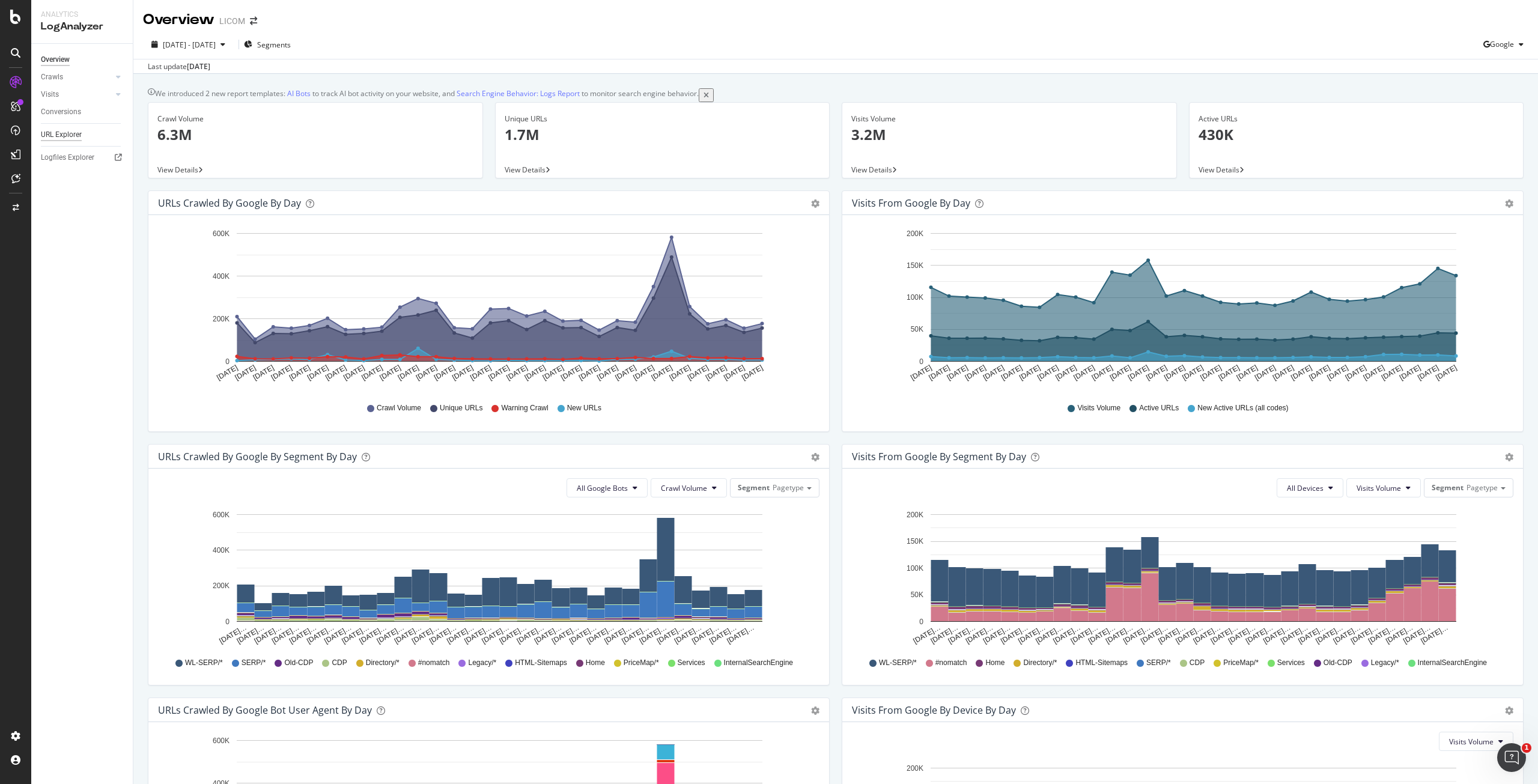
click at [71, 136] on div "URL Explorer" at bounding box center [61, 134] width 41 height 12
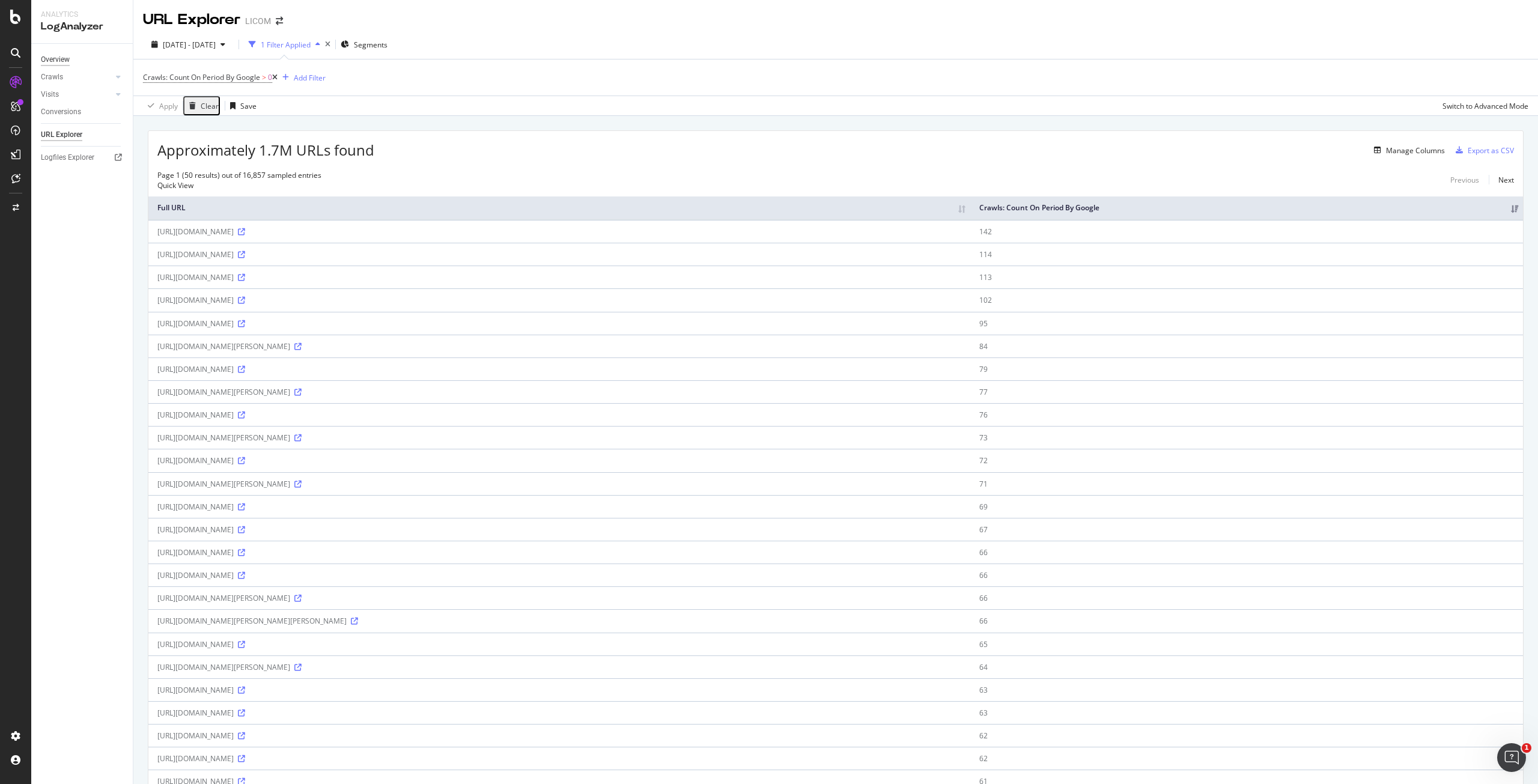
click at [64, 65] on div "Overview" at bounding box center [55, 59] width 29 height 12
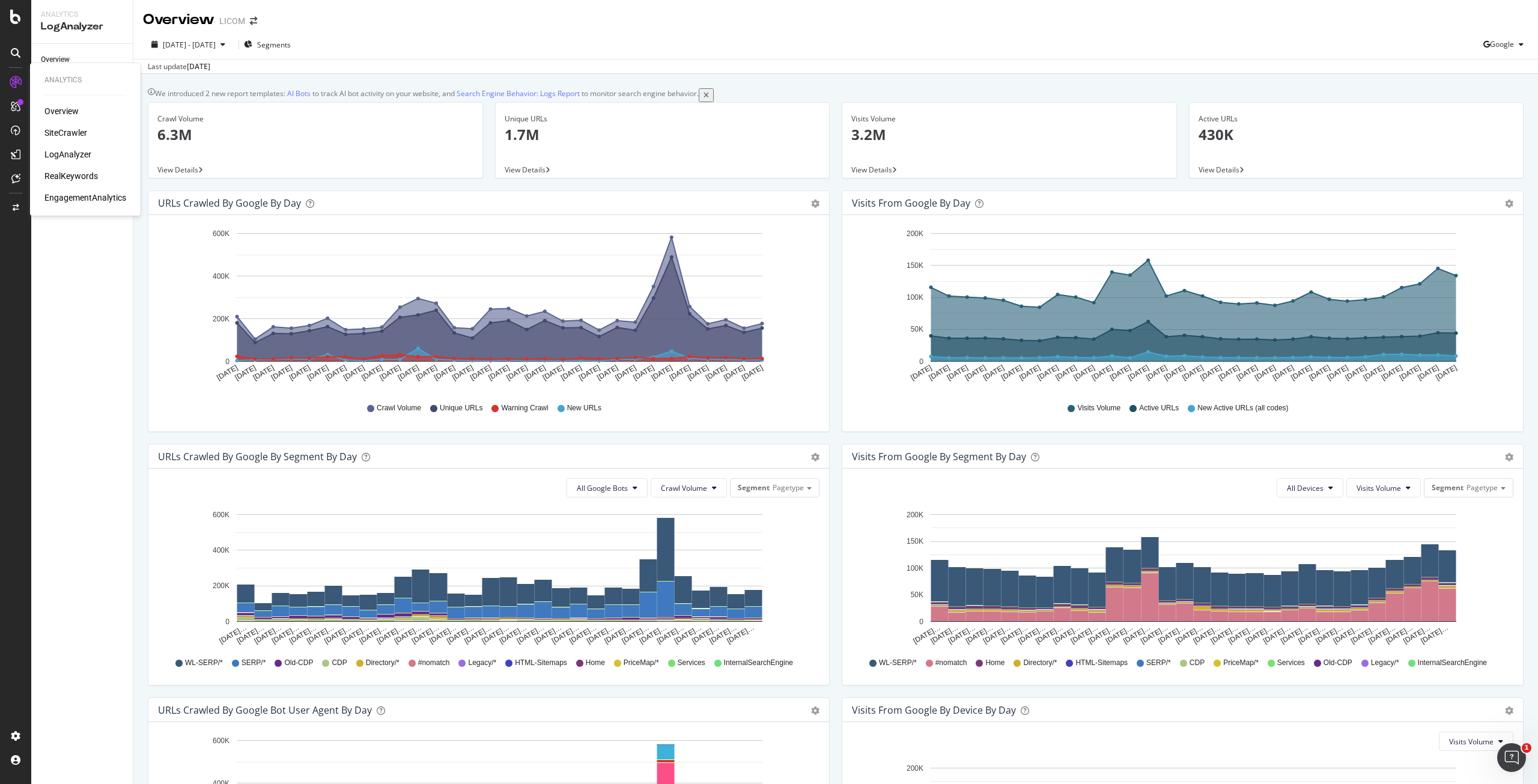
click at [69, 136] on div "SiteCrawler" at bounding box center [65, 133] width 42 height 12
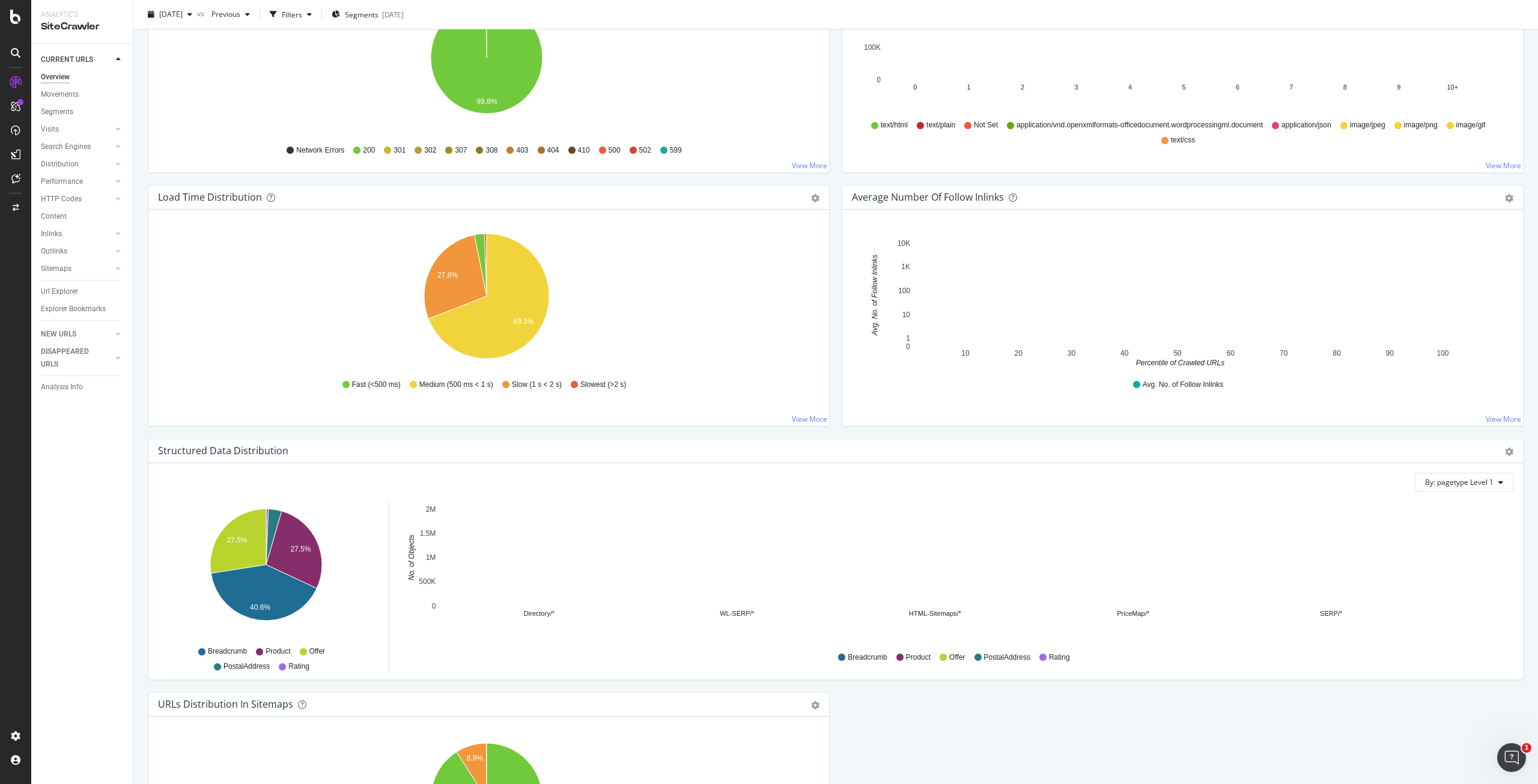
scroll to position [841, 0]
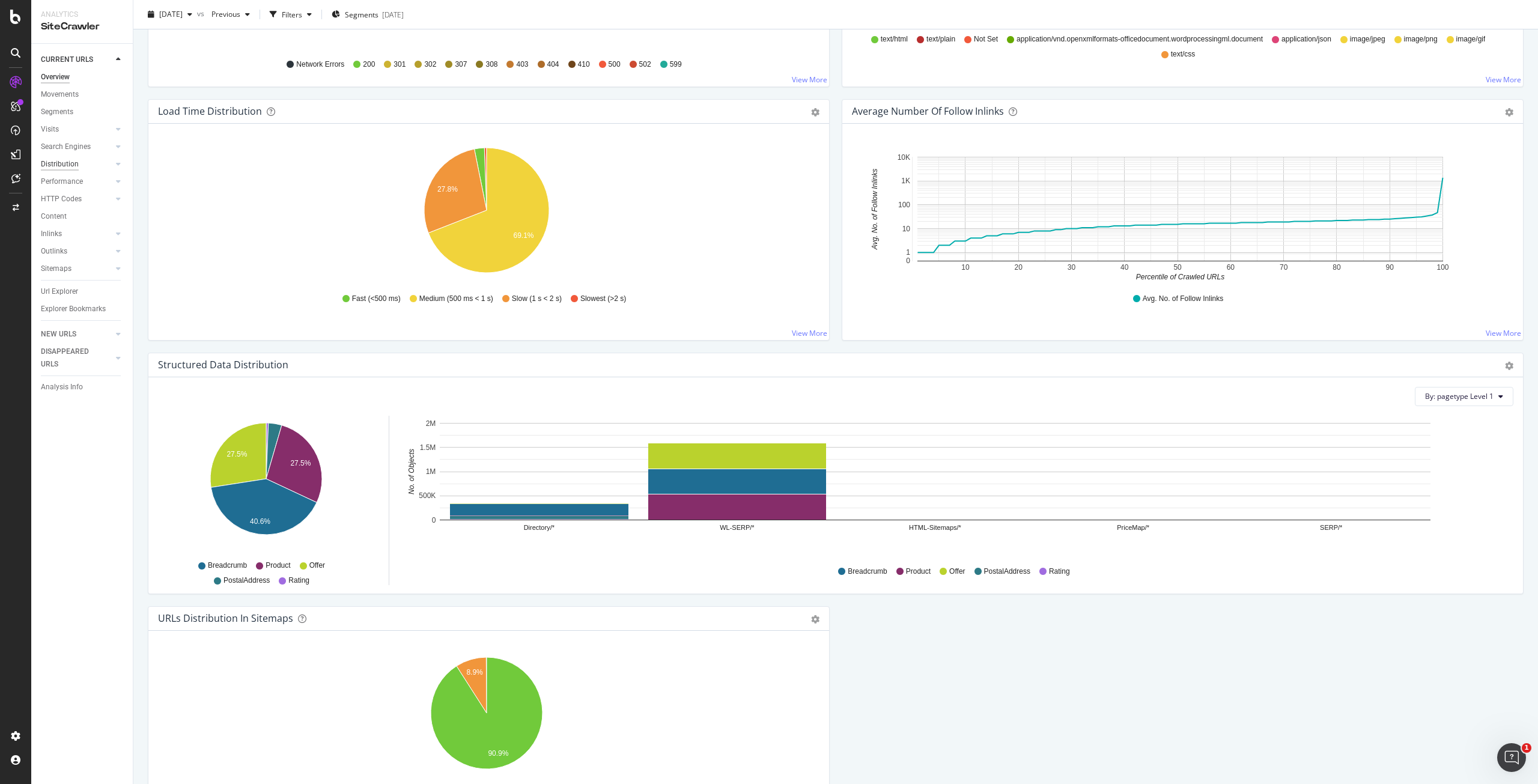
click at [61, 164] on div "Distribution" at bounding box center [59, 164] width 38 height 12
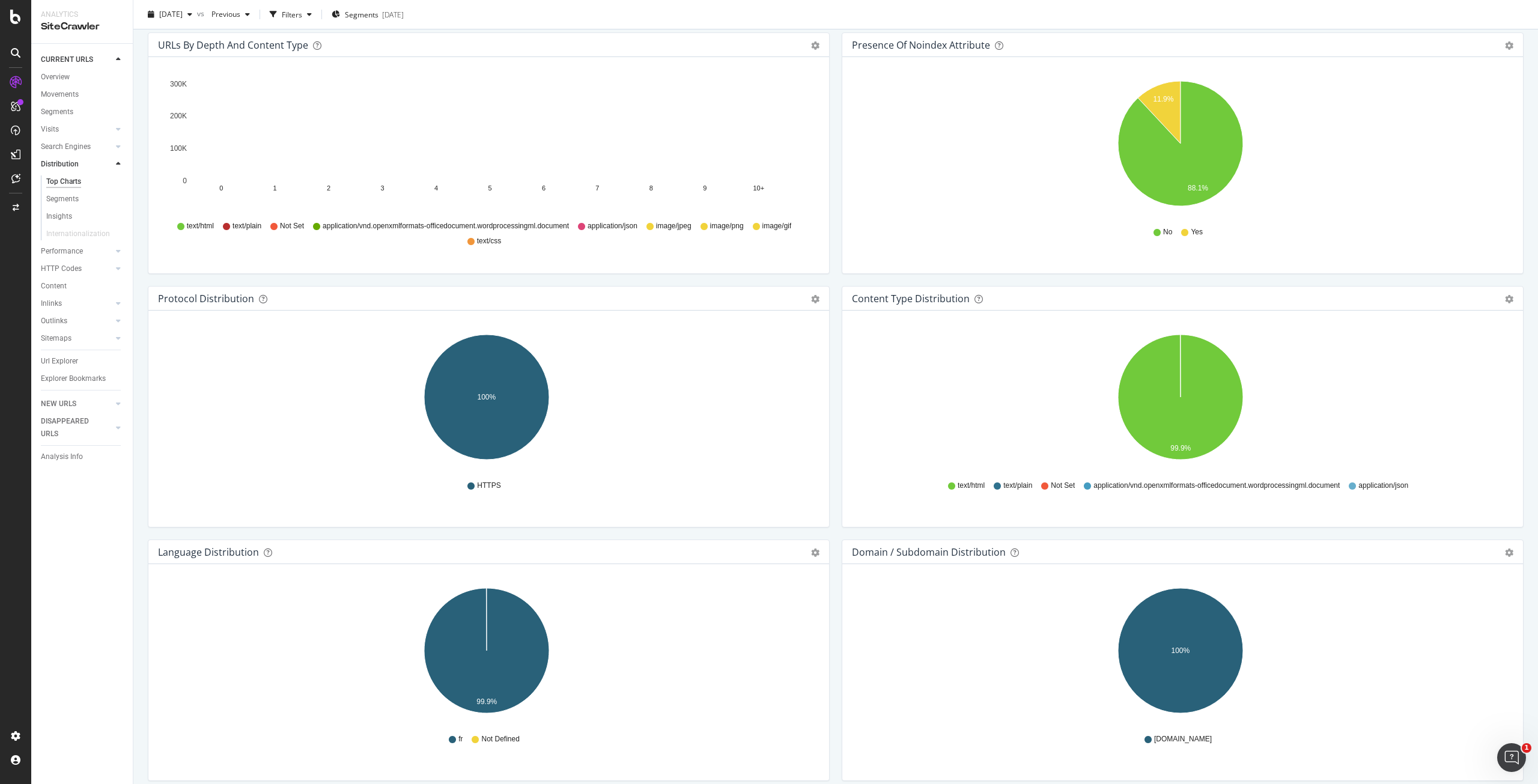
scroll to position [788, 0]
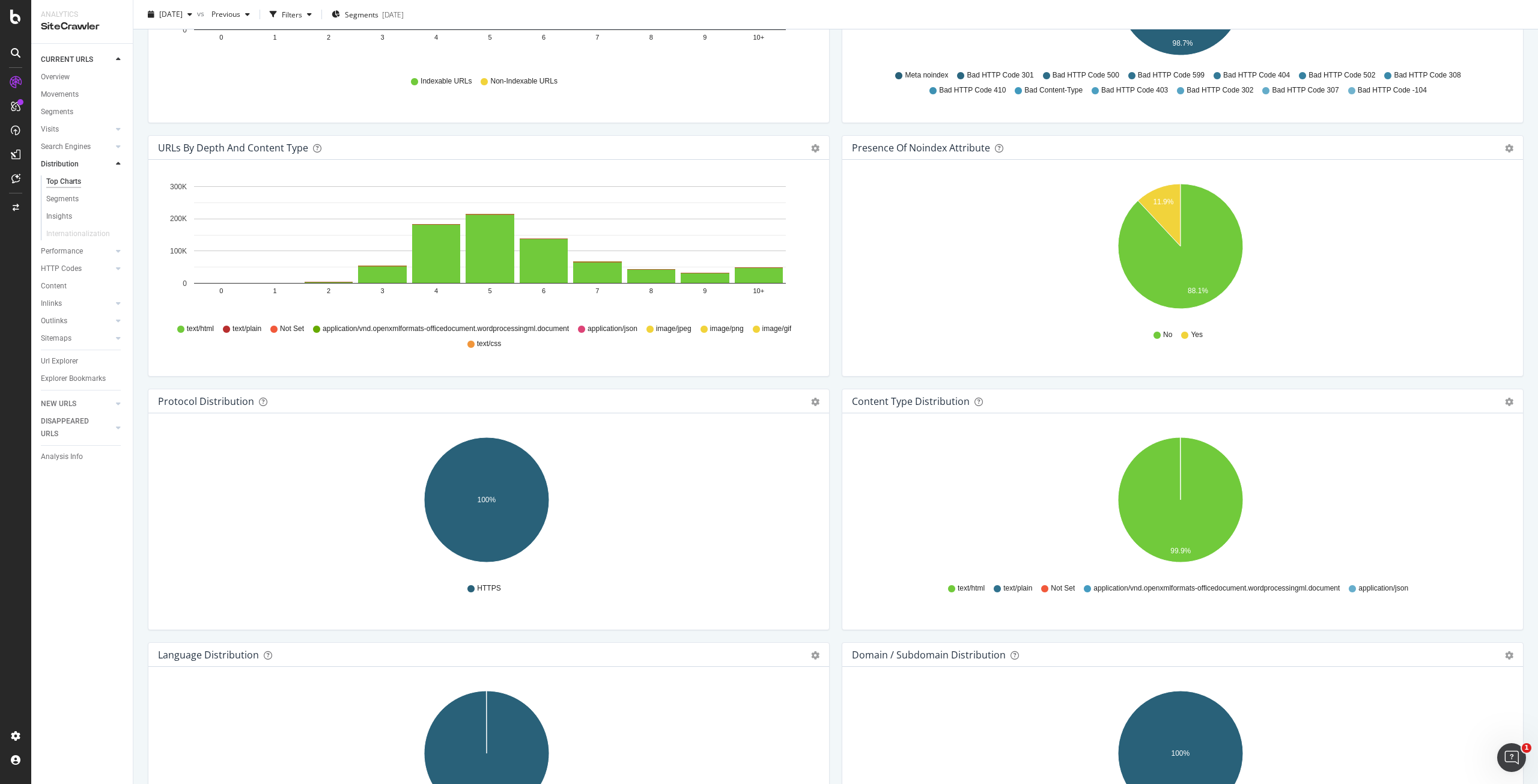
drag, startPoint x: 67, startPoint y: 366, endPoint x: 933, endPoint y: 394, distance: 866.5
click at [67, 366] on div "Url Explorer" at bounding box center [59, 362] width 37 height 12
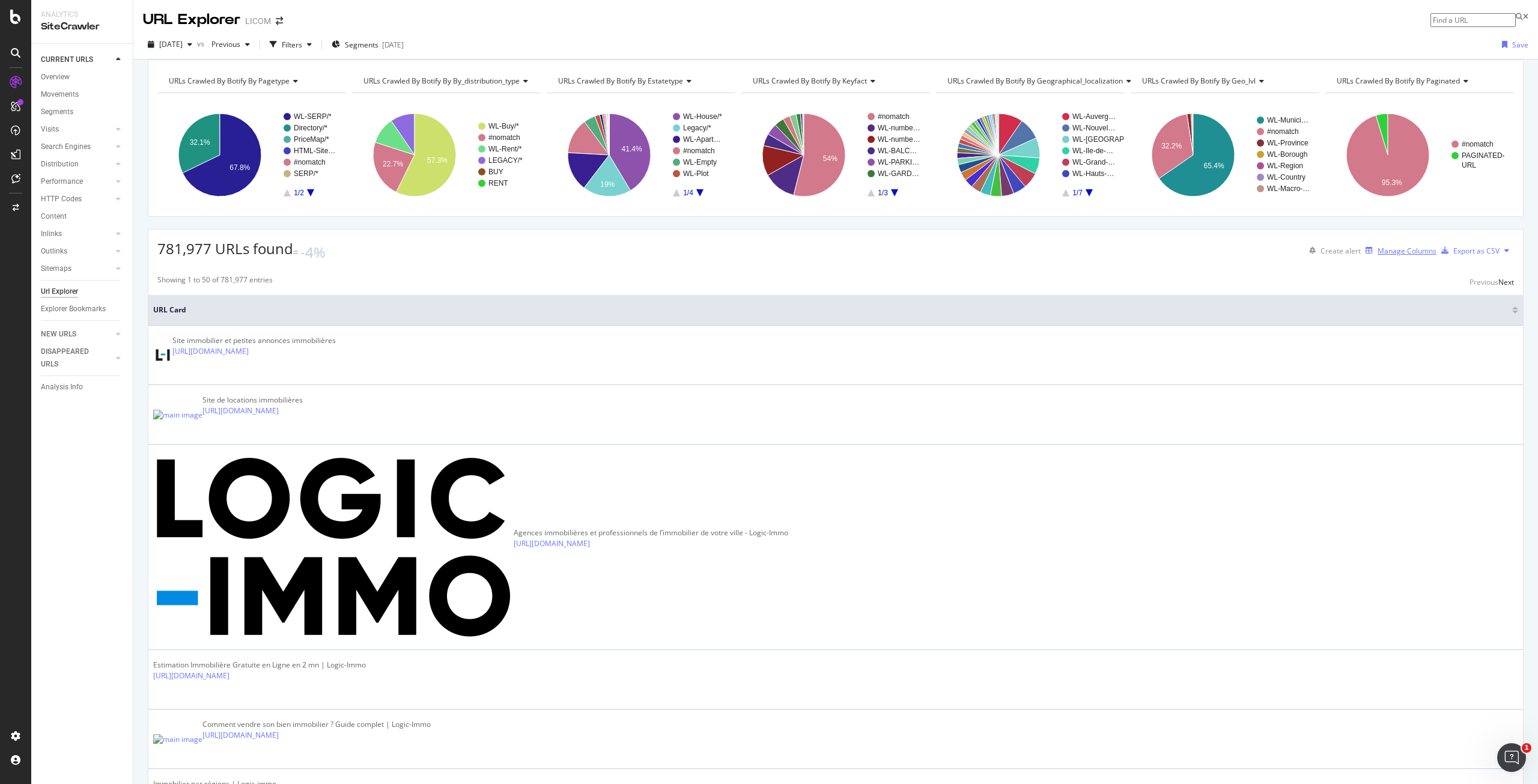
click at [1402, 255] on div "Manage Columns" at bounding box center [1406, 251] width 59 height 11
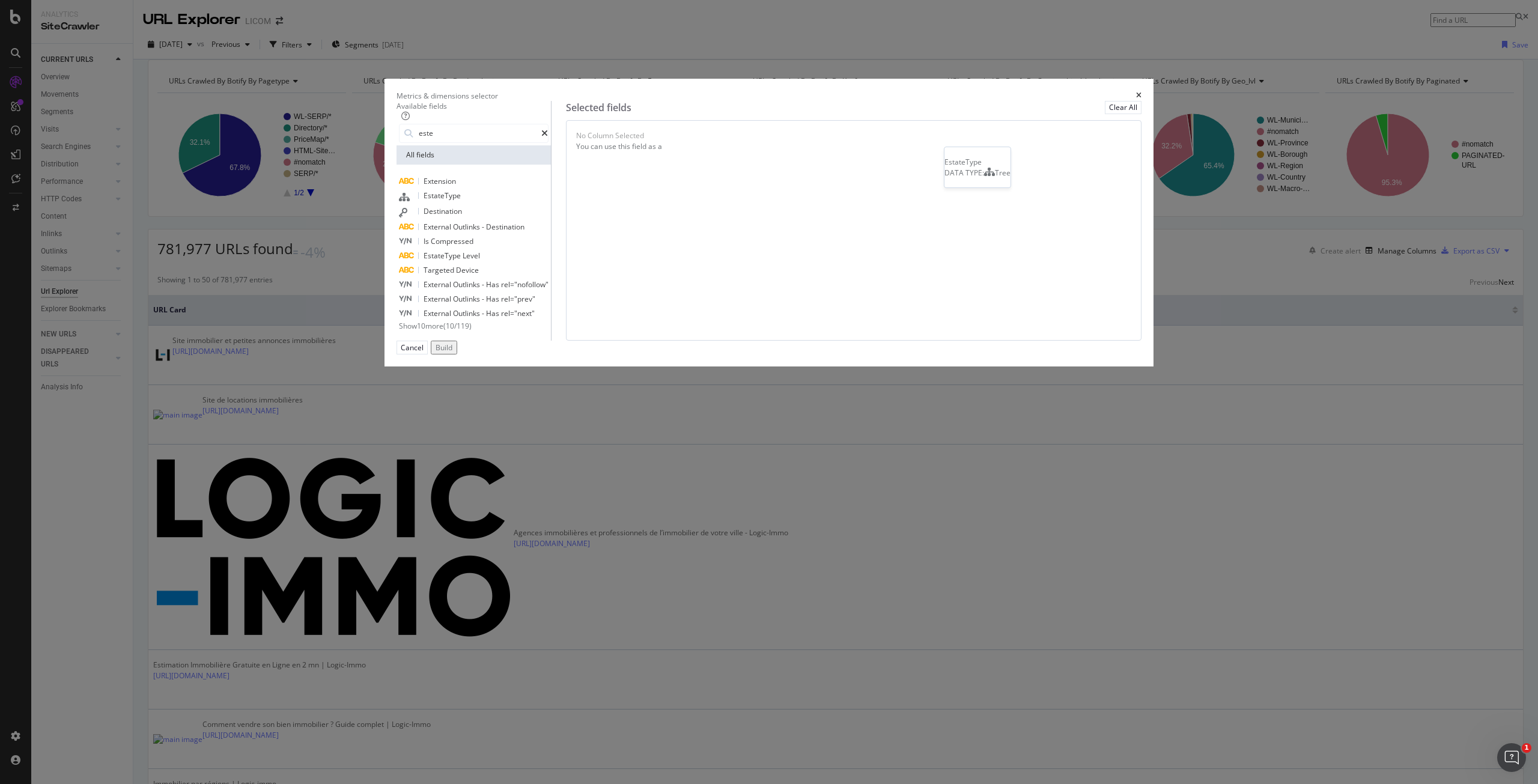
type input "este"
click at [461, 204] on div "EstateType" at bounding box center [430, 196] width 62 height 16
click at [1136, 99] on icon "times" at bounding box center [1138, 95] width 5 height 7
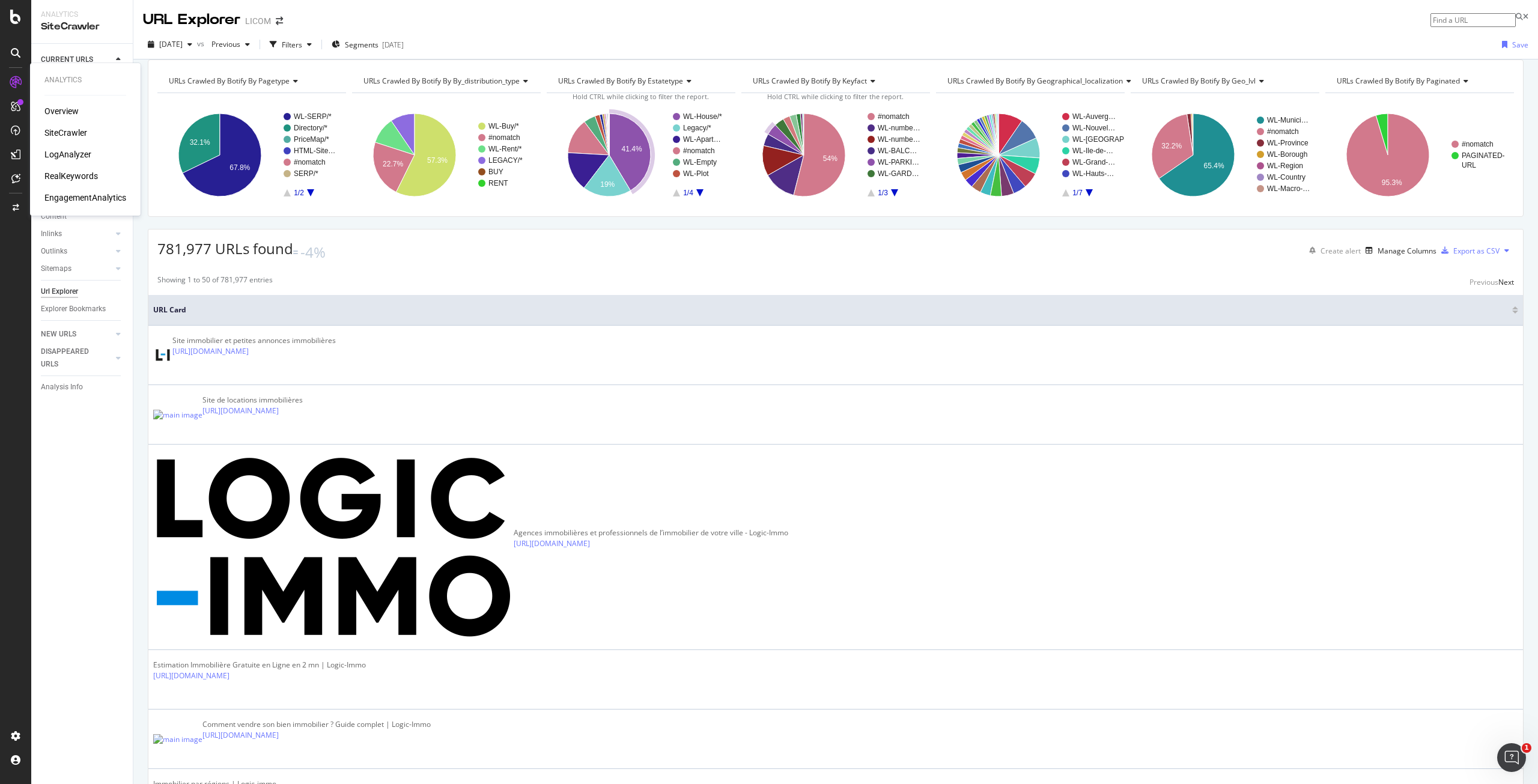
click at [54, 155] on div "LogAnalyzer" at bounding box center [67, 155] width 47 height 12
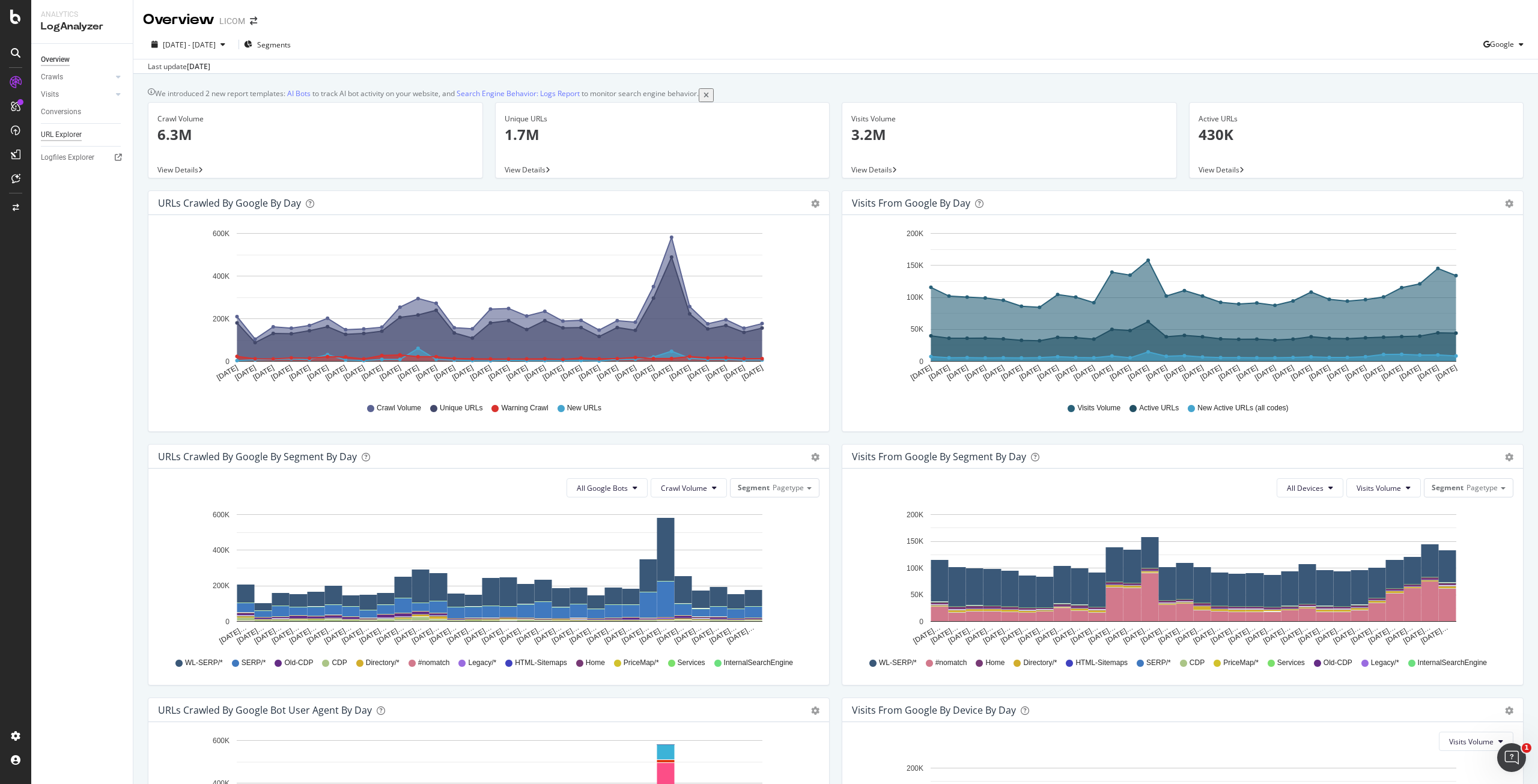
click at [72, 140] on div "URL Explorer" at bounding box center [61, 134] width 41 height 12
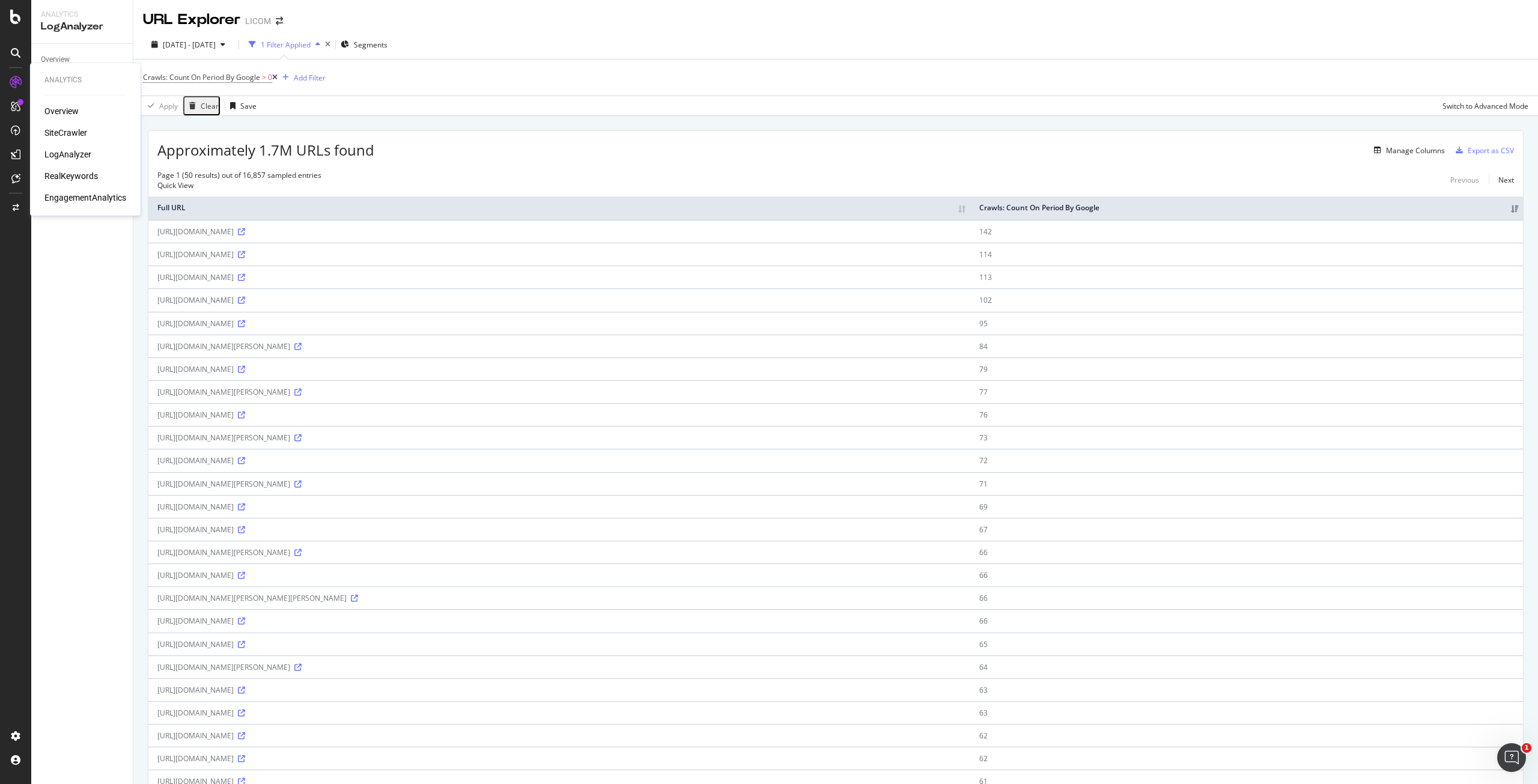
click at [63, 132] on div "SiteCrawler" at bounding box center [65, 133] width 42 height 12
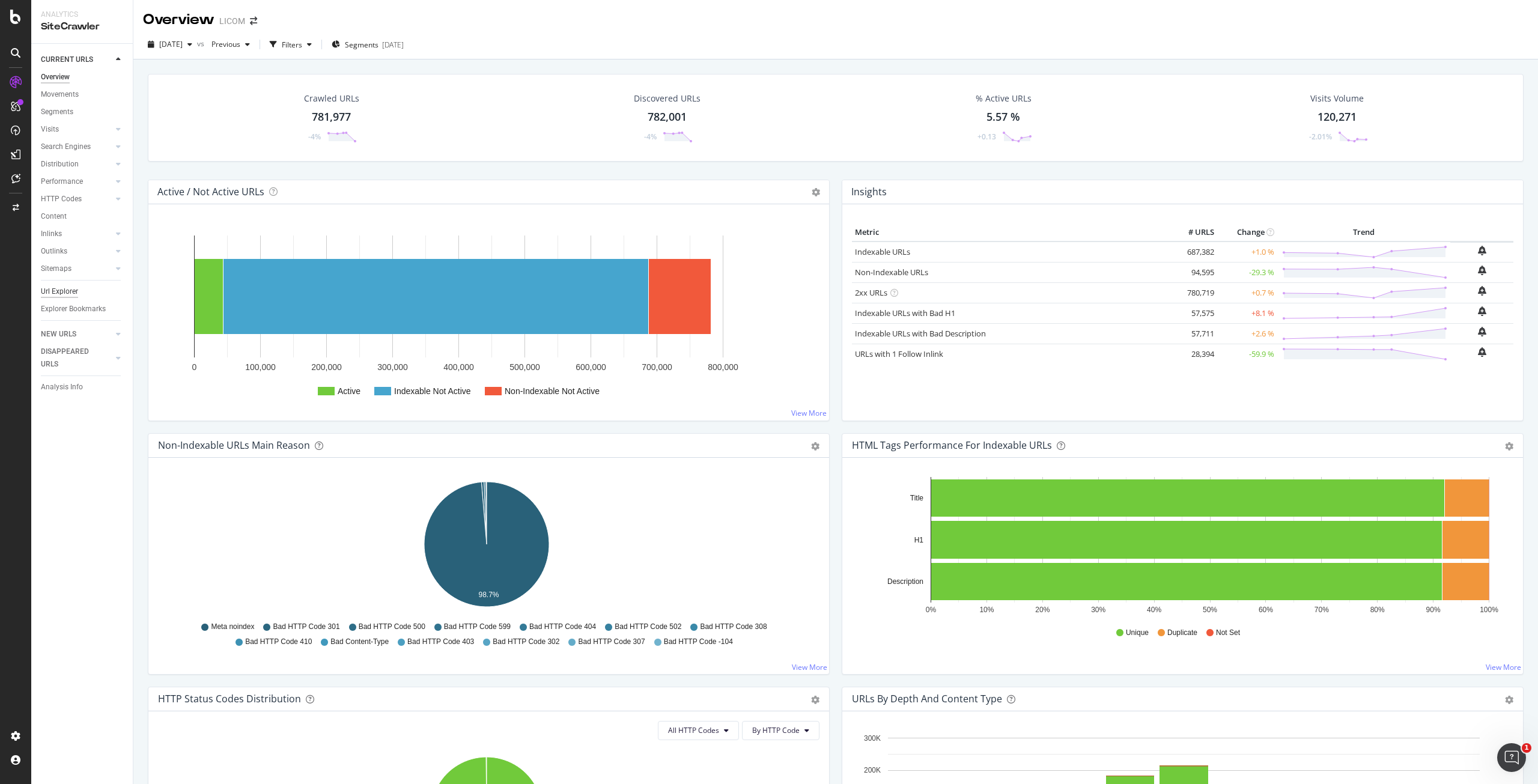
click at [67, 293] on div "Url Explorer" at bounding box center [59, 292] width 37 height 12
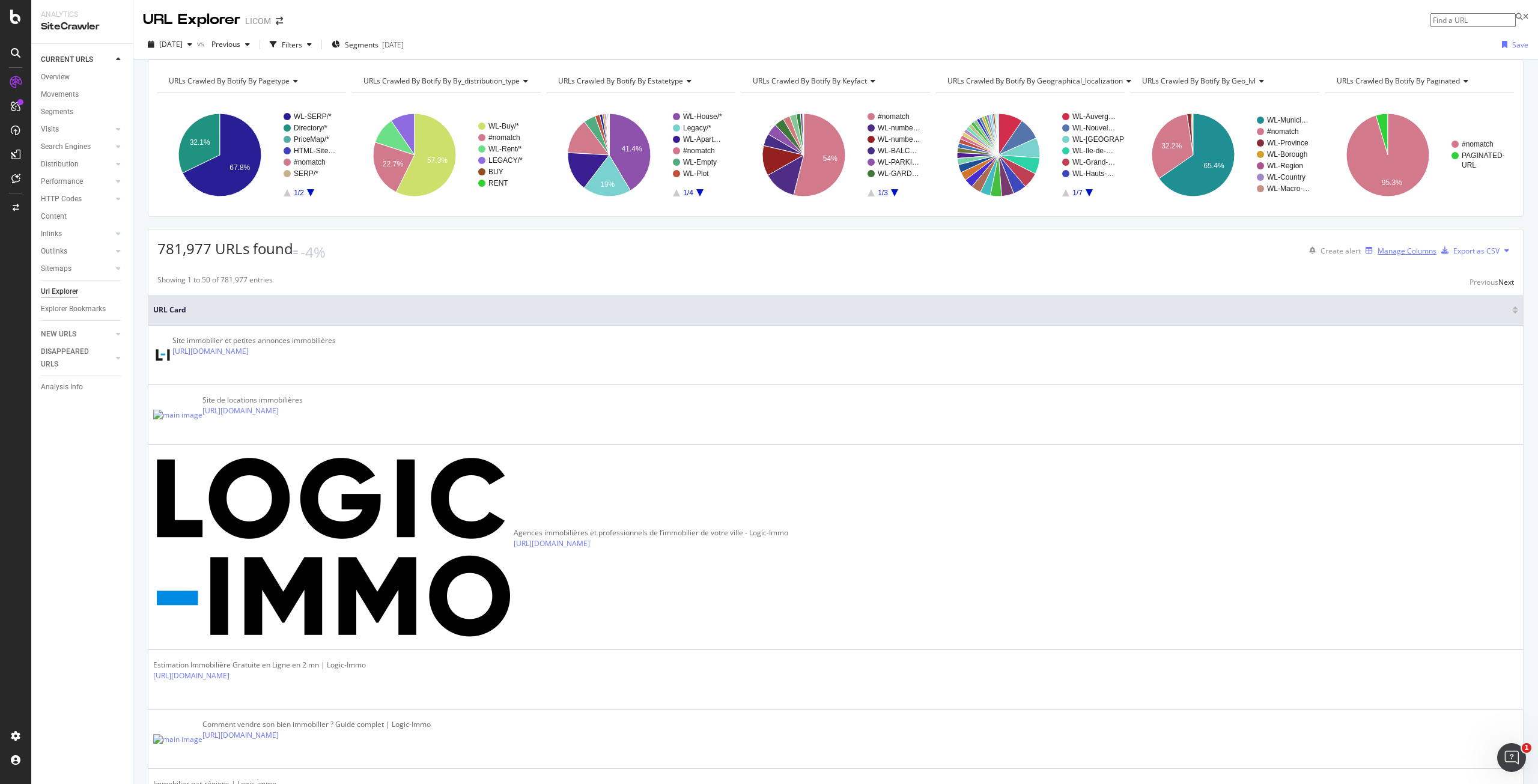
click at [1381, 255] on div "Manage Columns" at bounding box center [1406, 251] width 59 height 11
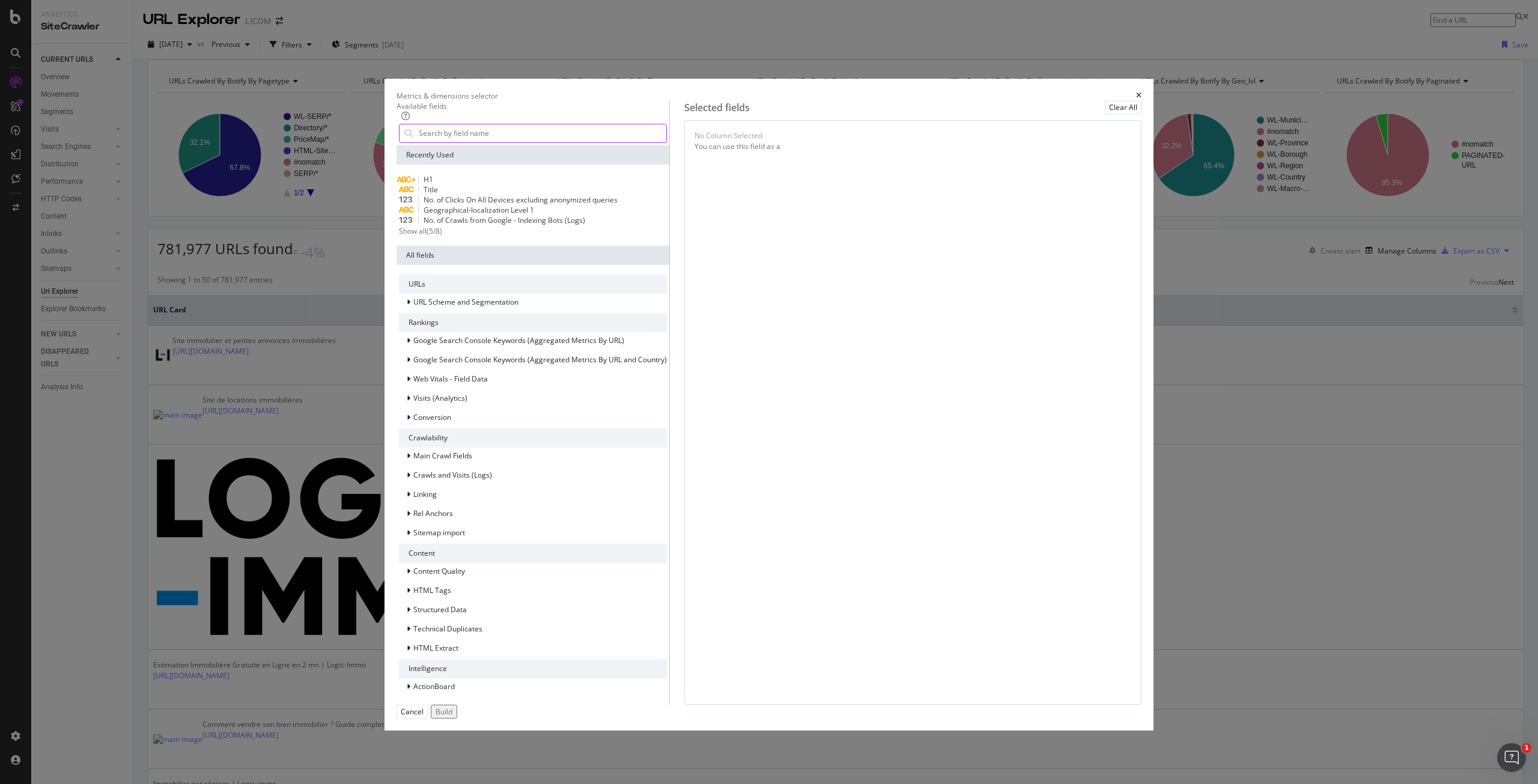
click at [575, 142] on input "modal" at bounding box center [541, 133] width 248 height 18
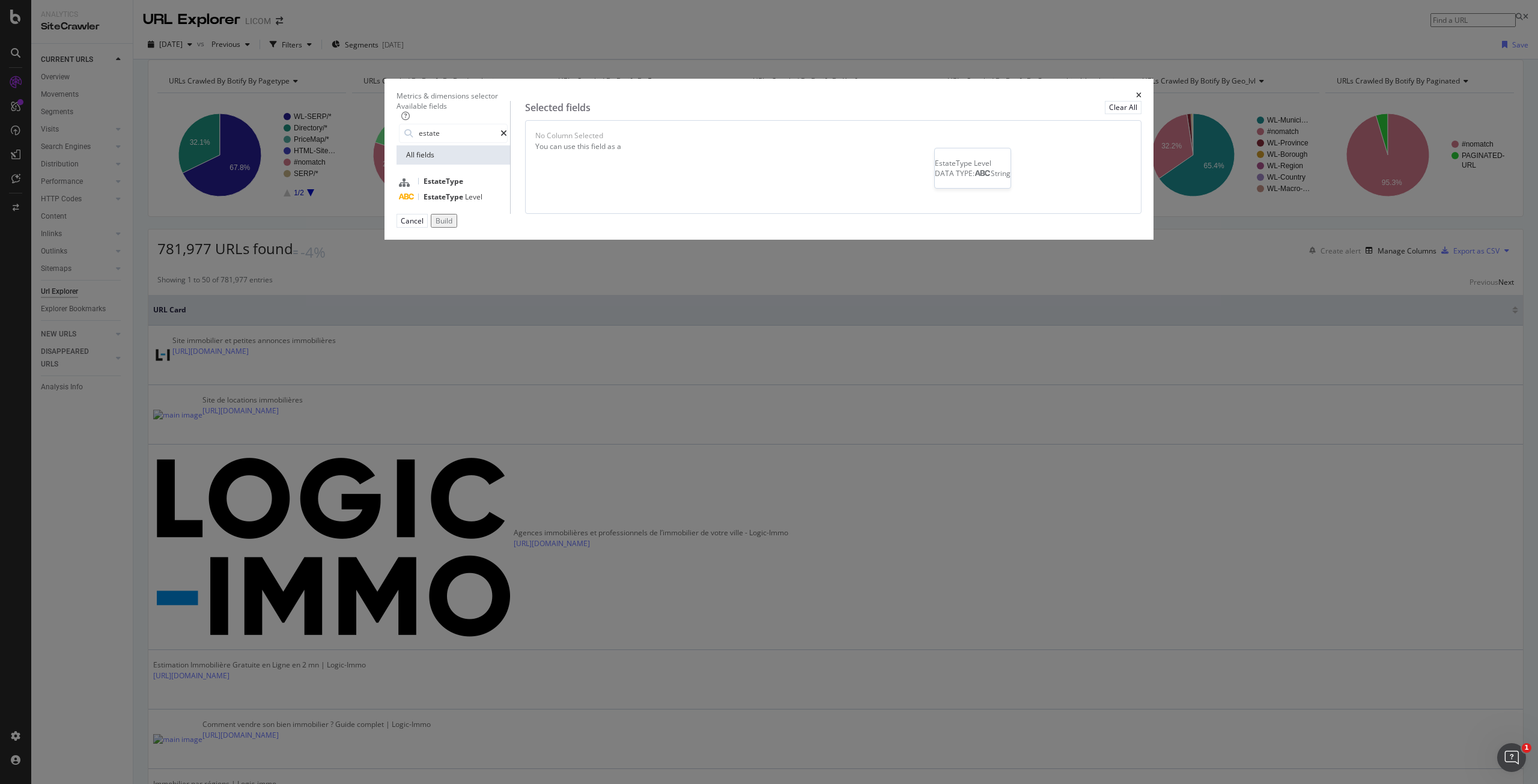
type input "estate"
click at [483, 202] on span "Level" at bounding box center [474, 197] width 18 height 11
click at [724, 143] on span "Level 1" at bounding box center [712, 138] width 24 height 11
click at [908, 314] on span "Level 2" at bounding box center [900, 317] width 24 height 11
click at [453, 226] on div "Build" at bounding box center [444, 221] width 17 height 11
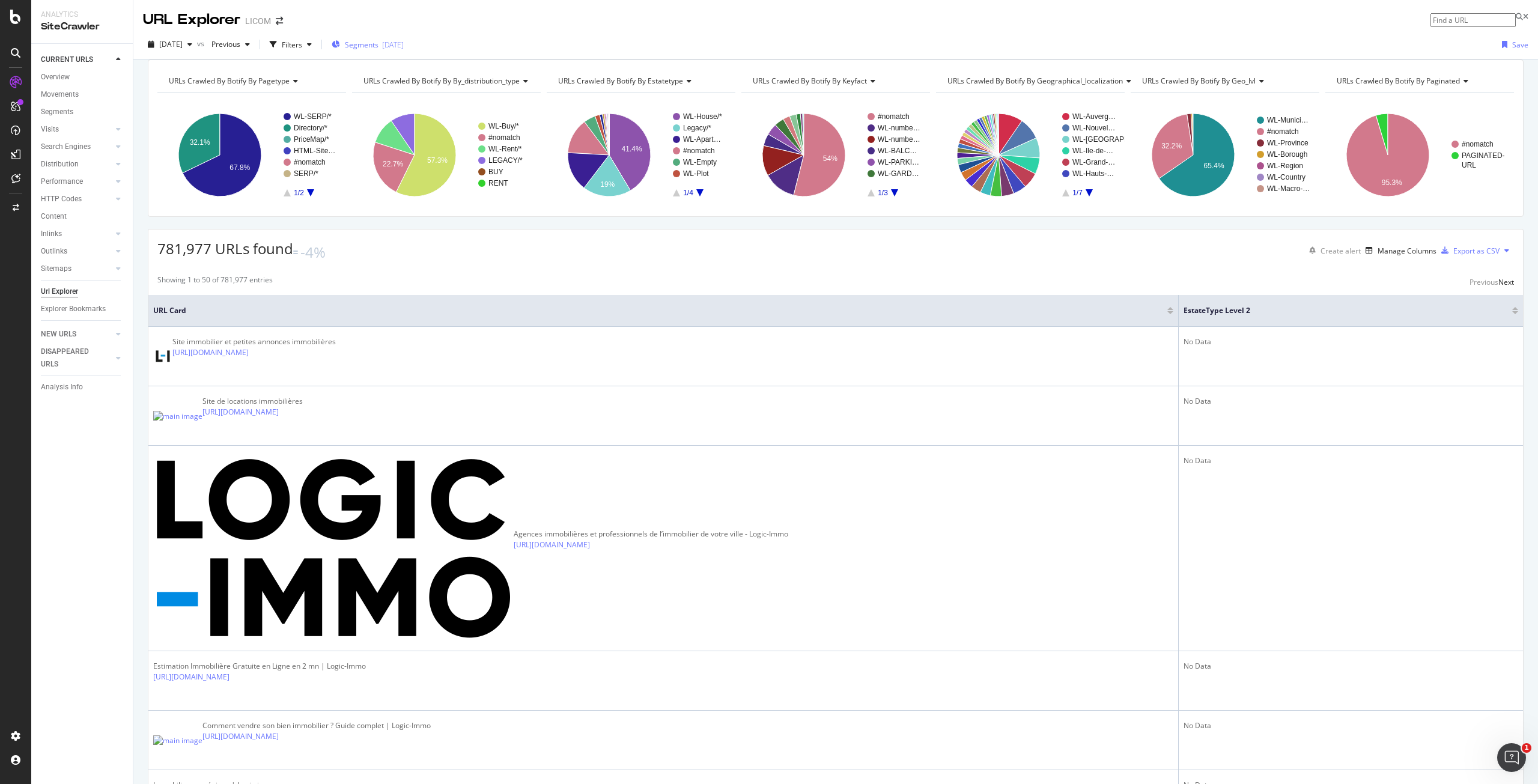
click at [378, 46] on span "Segments" at bounding box center [362, 45] width 34 height 11
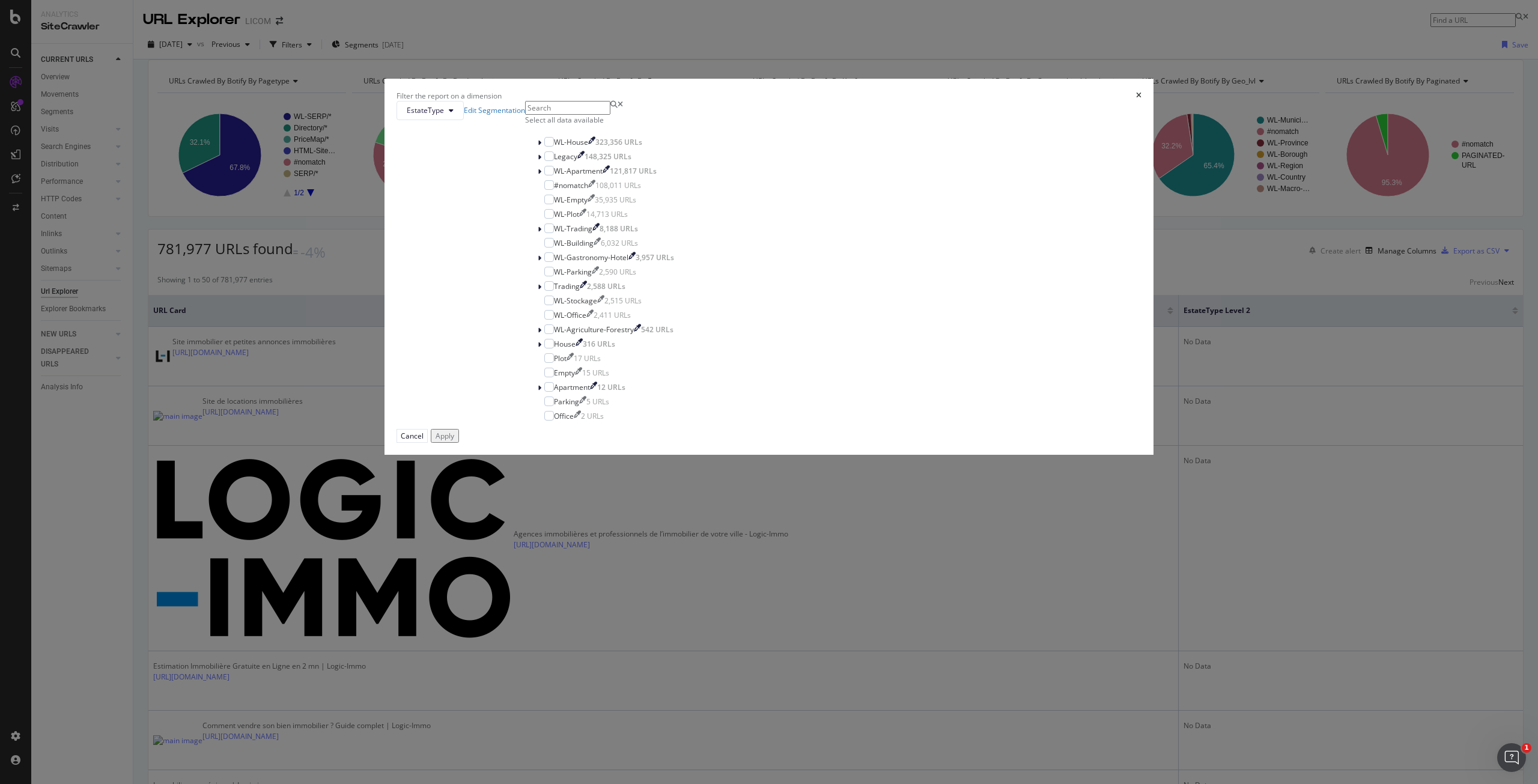
click at [664, 125] on div "Select all data available" at bounding box center [605, 120] width 161 height 11
click at [552, 188] on icon "modal" at bounding box center [549, 185] width 5 height 6
click at [552, 159] on icon "modal" at bounding box center [549, 156] width 5 height 6
click at [552, 289] on icon "modal" at bounding box center [549, 285] width 5 height 6
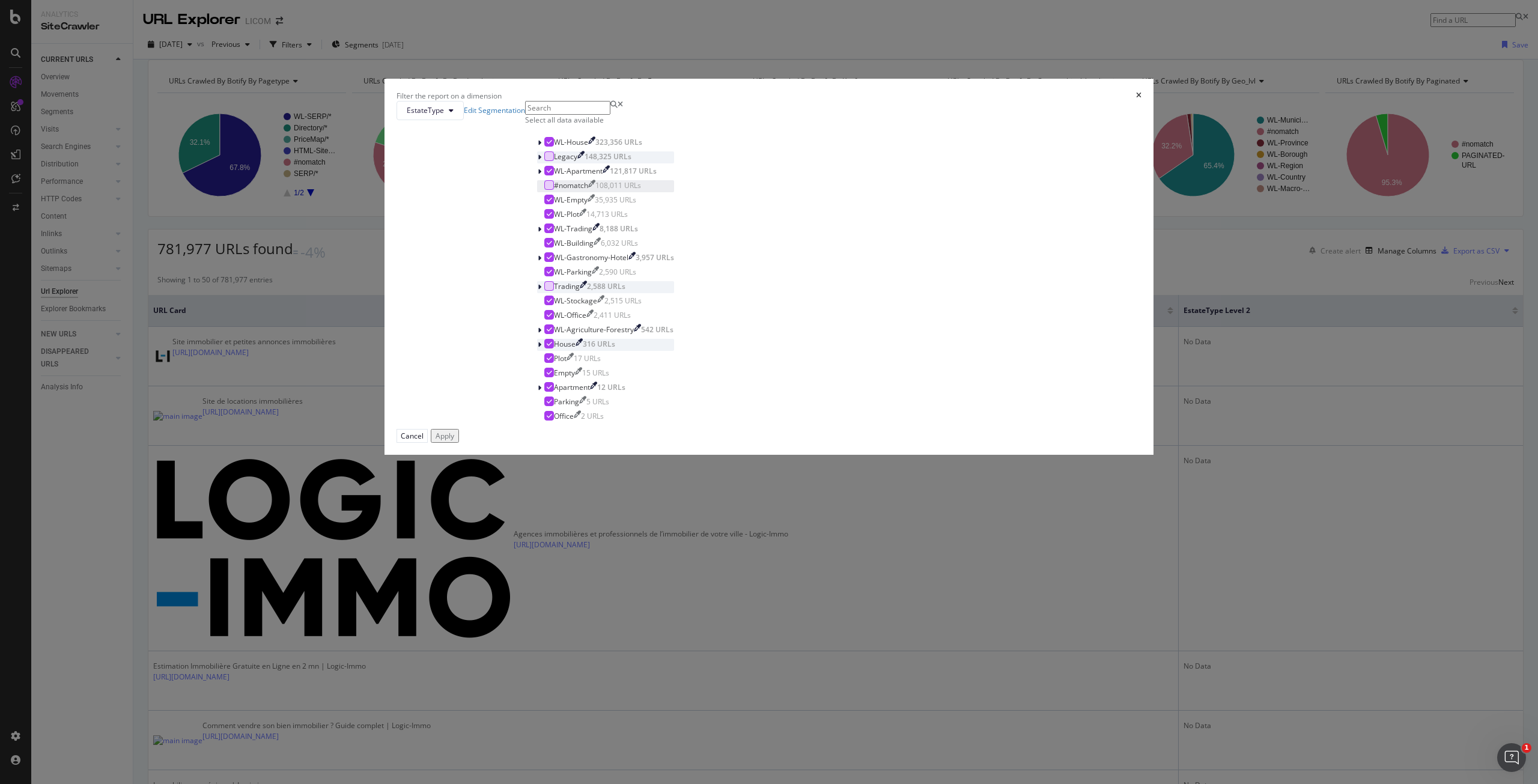
click at [552, 346] on icon "modal" at bounding box center [549, 343] width 5 height 6
click at [552, 361] on icon "modal" at bounding box center [549, 358] width 5 height 6
click at [552, 376] on icon "modal" at bounding box center [549, 372] width 5 height 6
click at [552, 390] on icon "modal" at bounding box center [549, 386] width 5 height 6
click at [552, 404] on icon "modal" at bounding box center [549, 401] width 5 height 6
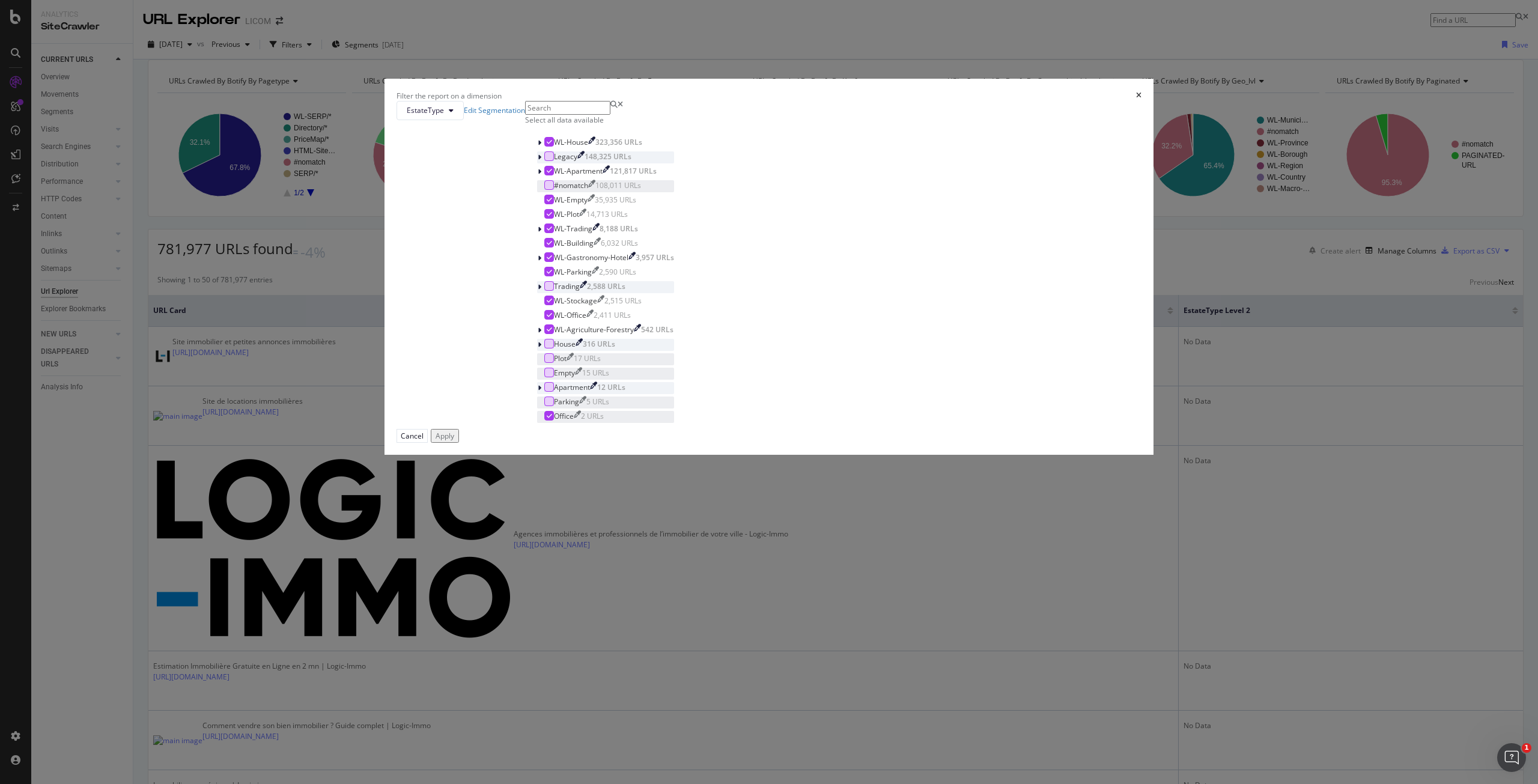
click at [552, 419] on icon "modal" at bounding box center [549, 415] width 5 height 6
click at [459, 443] on button "Apply" at bounding box center [445, 436] width 28 height 14
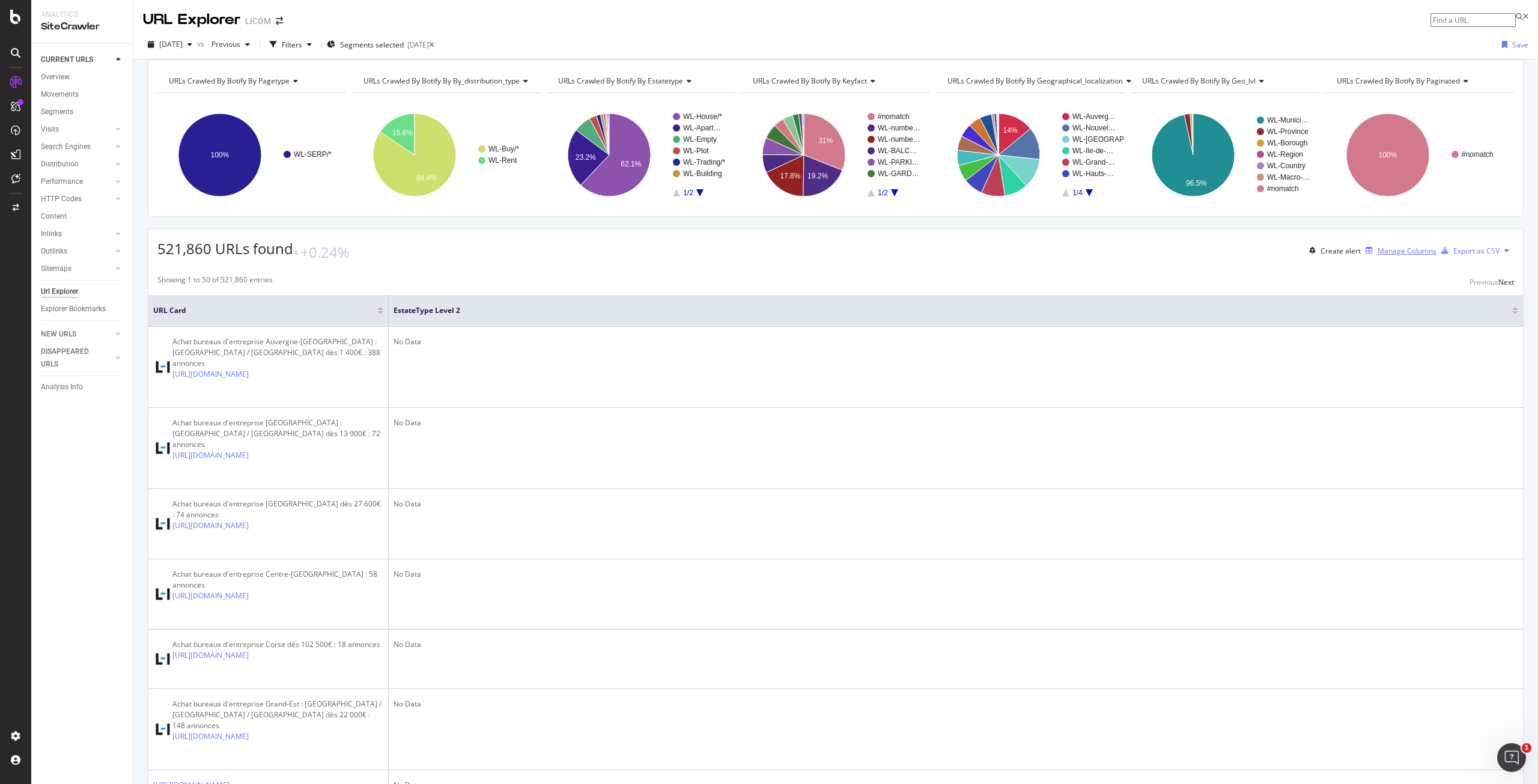
click at [1377, 255] on div "Manage Columns" at bounding box center [1406, 251] width 59 height 11
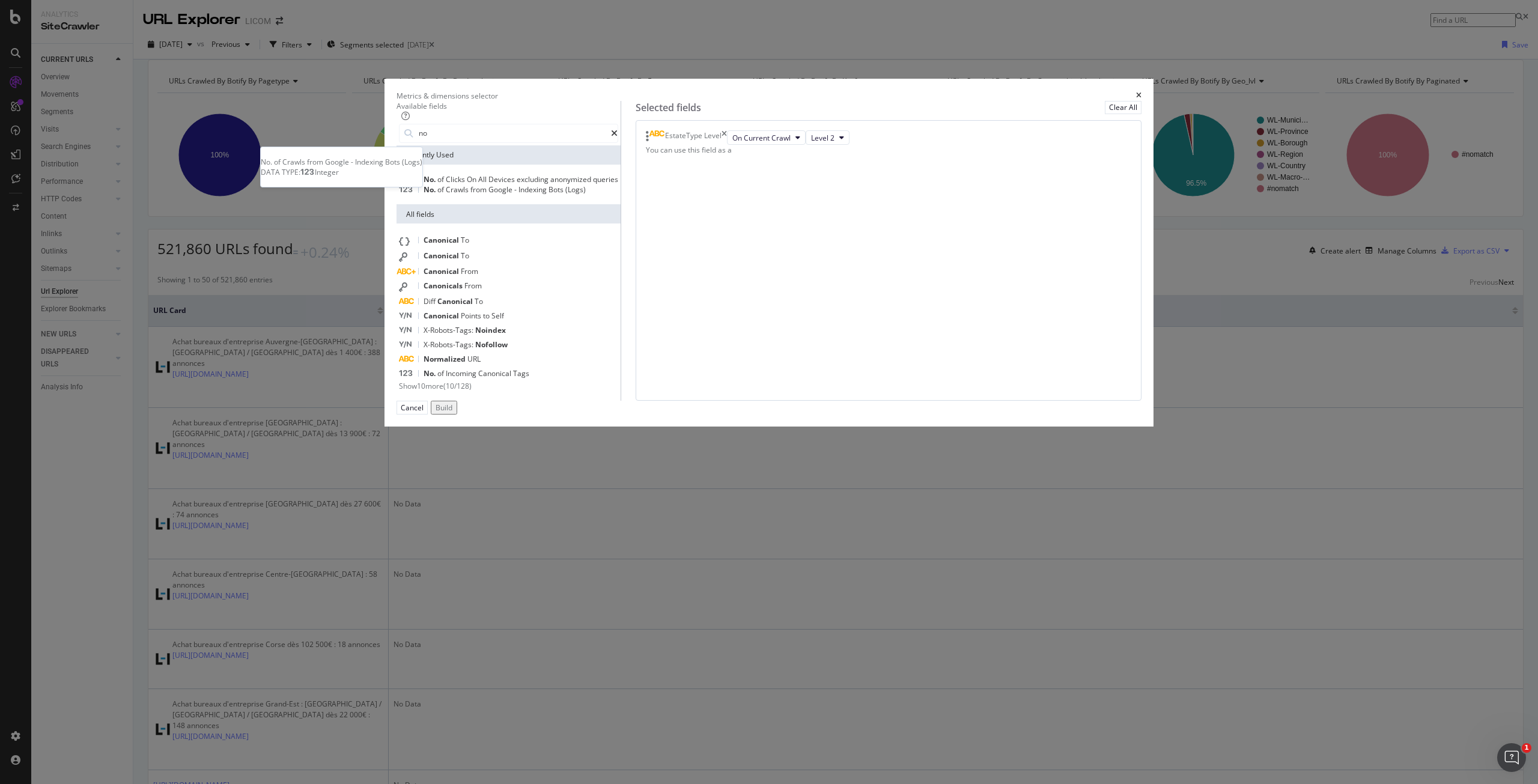
type input "no"
click at [518, 194] on span "-" at bounding box center [516, 190] width 4 height 11
click at [453, 413] on div "Build" at bounding box center [444, 407] width 17 height 11
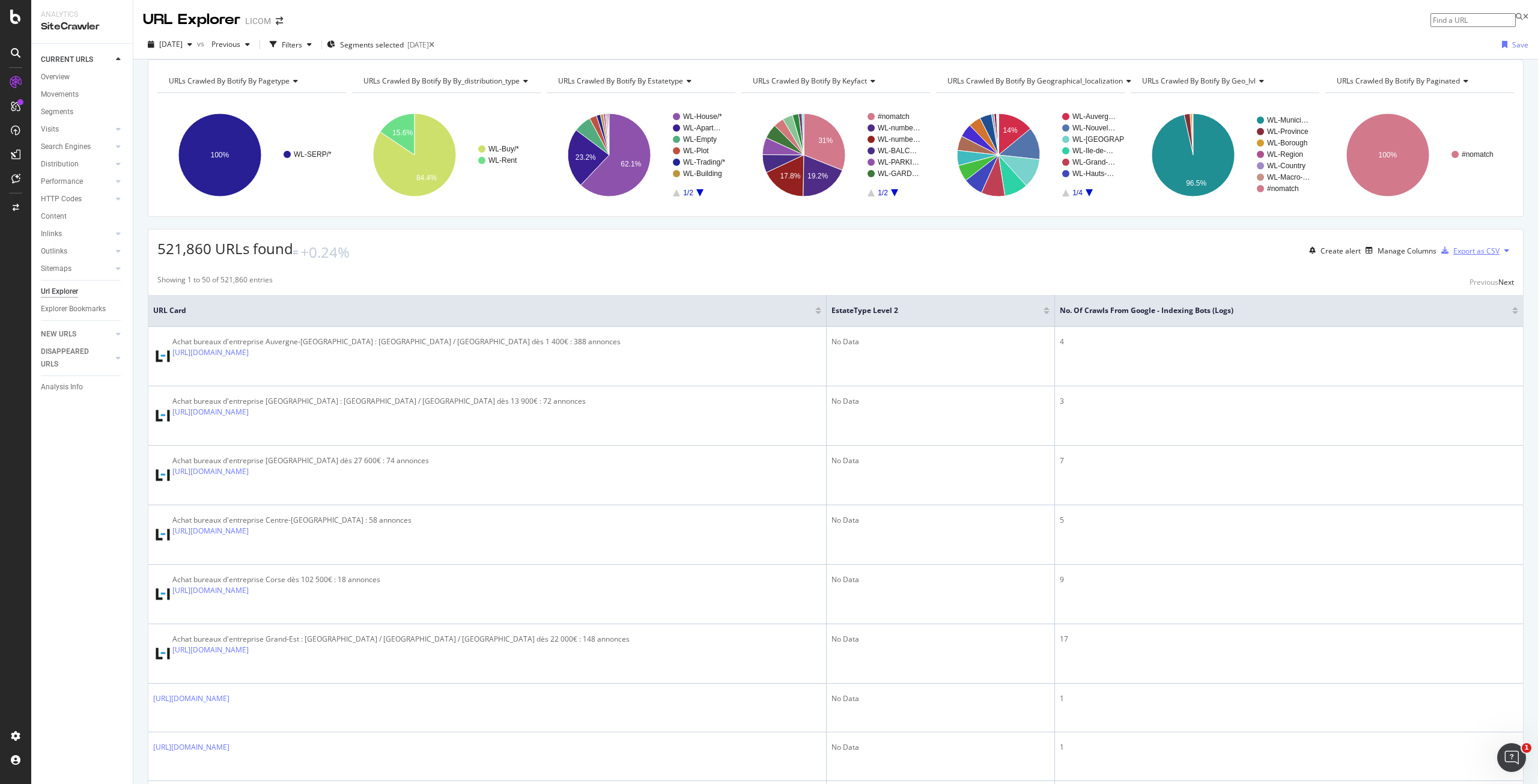
click at [1466, 255] on div "Export as CSV" at bounding box center [1476, 251] width 46 height 11
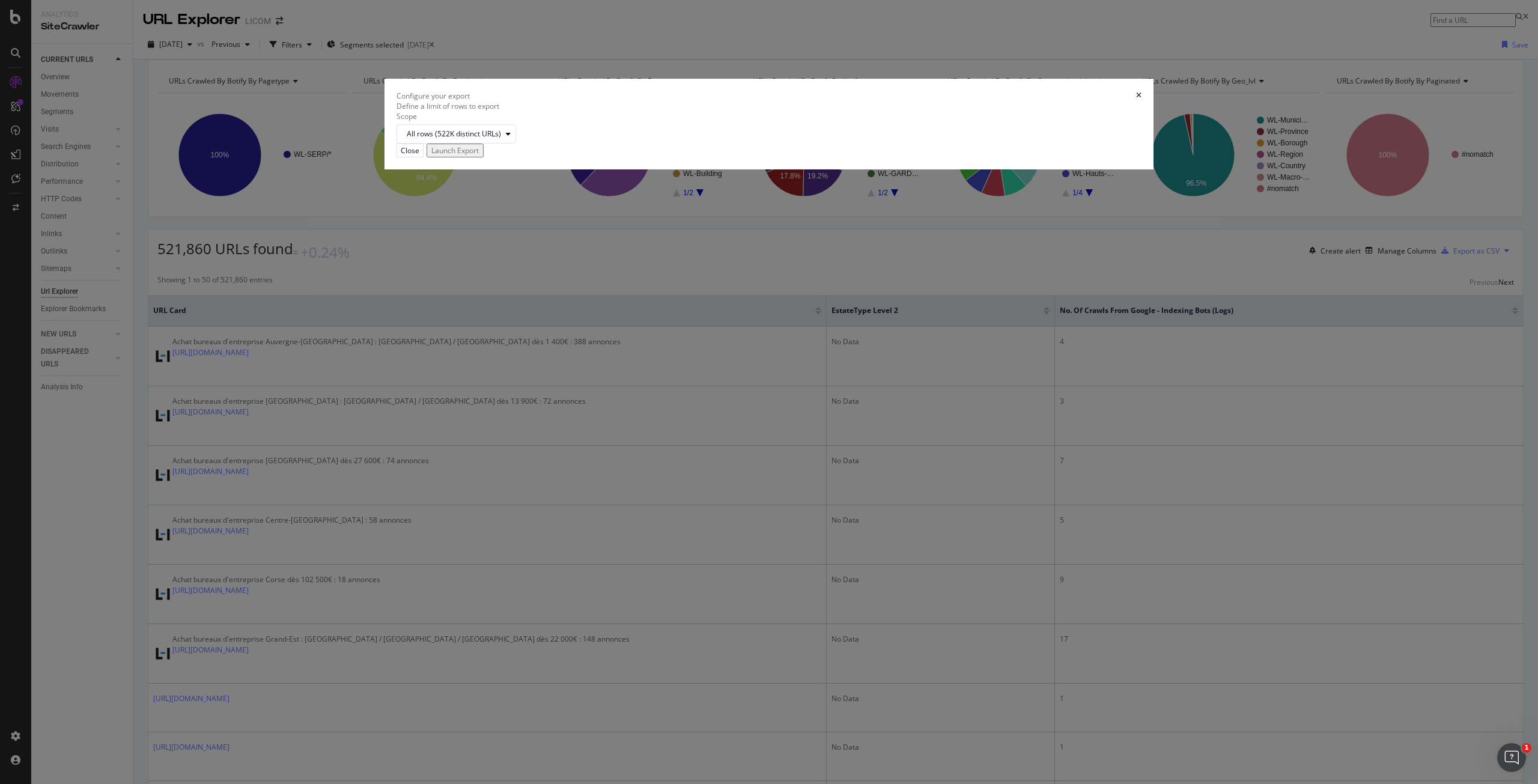
click at [1136, 99] on icon "times" at bounding box center [1138, 95] width 5 height 7
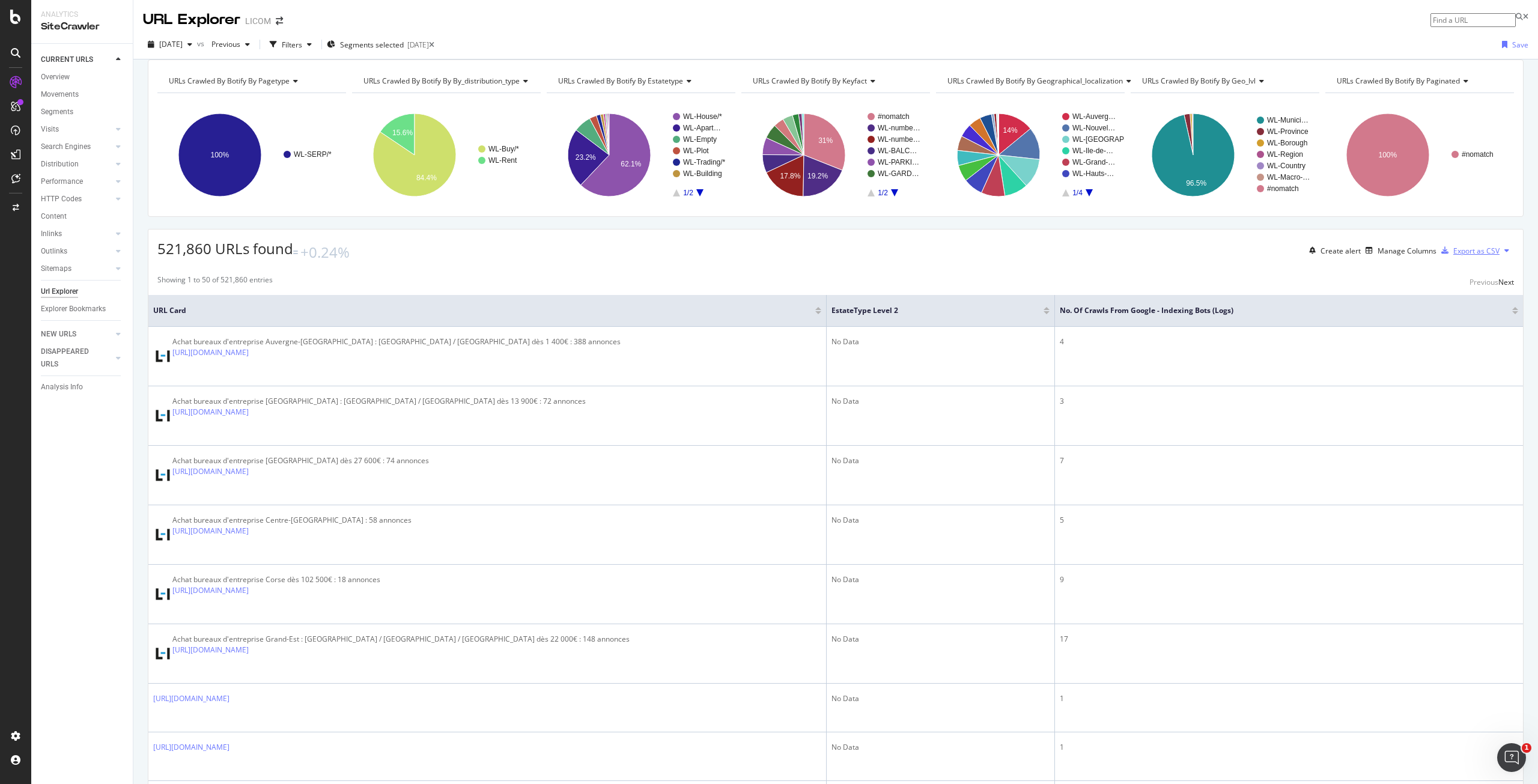
click at [1473, 255] on div "Export as CSV" at bounding box center [1476, 251] width 46 height 11
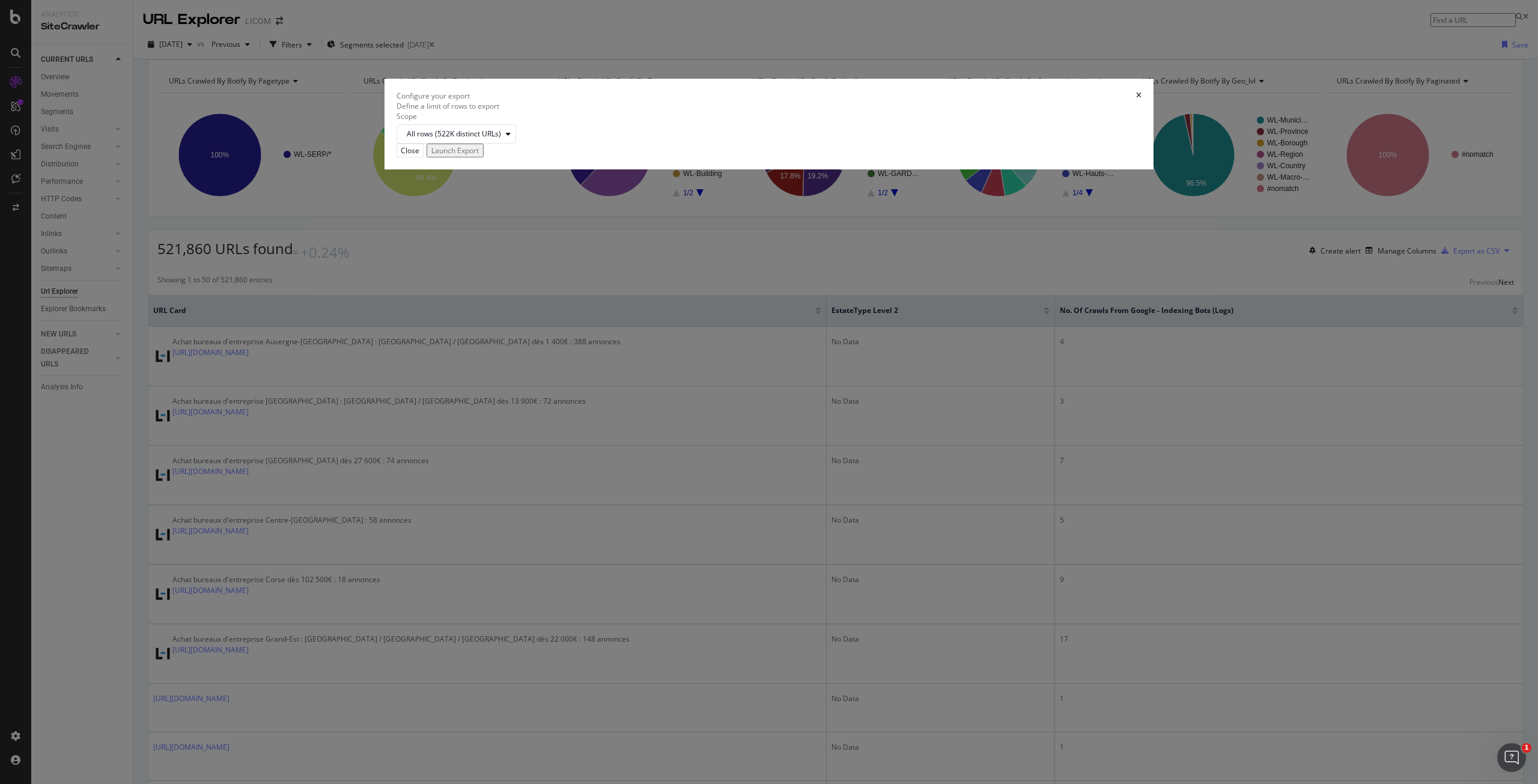
click at [479, 156] on div "Launch Export" at bounding box center [455, 150] width 48 height 11
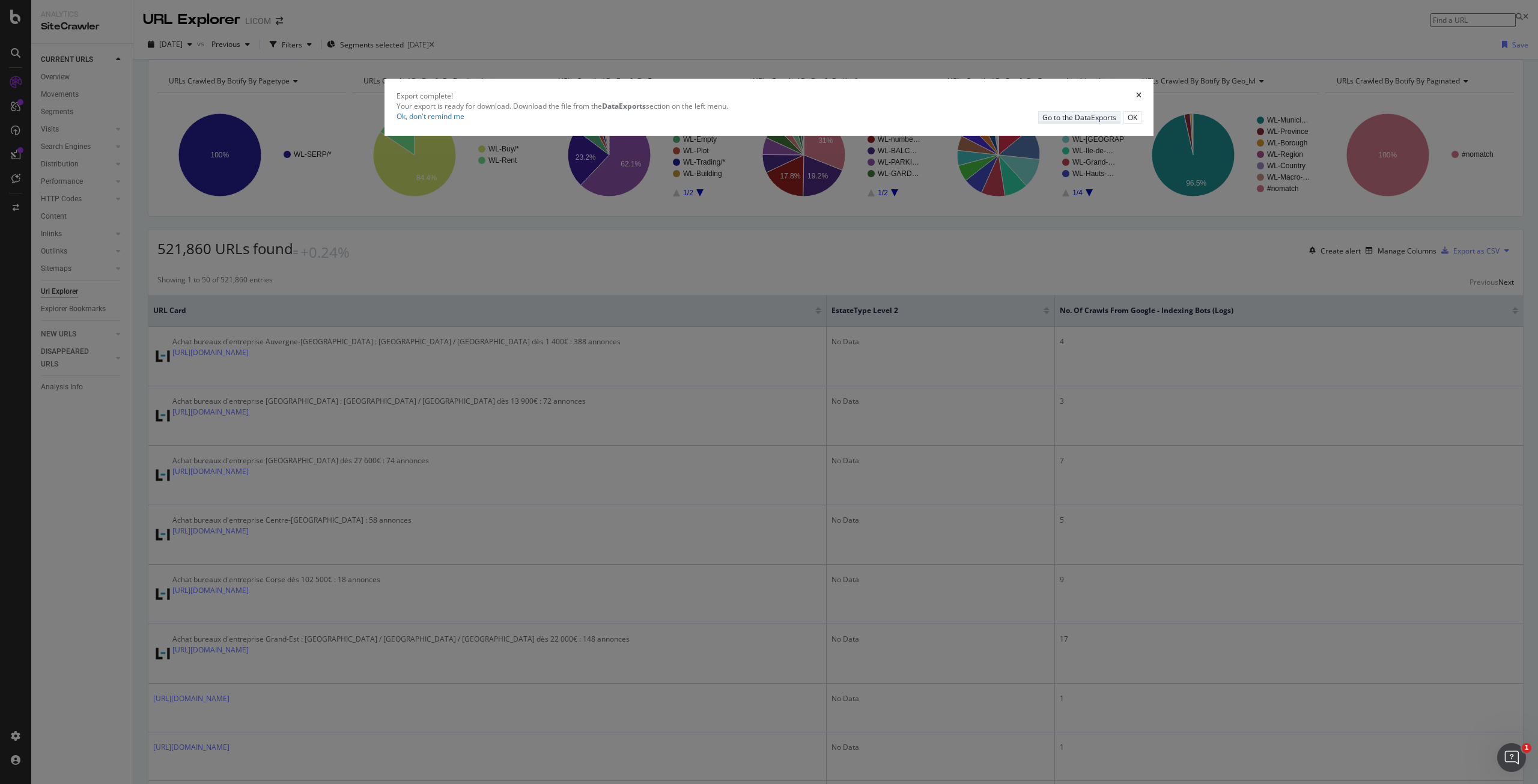
click at [1042, 123] on div "Go to the DataExports" at bounding box center [1079, 118] width 74 height 11
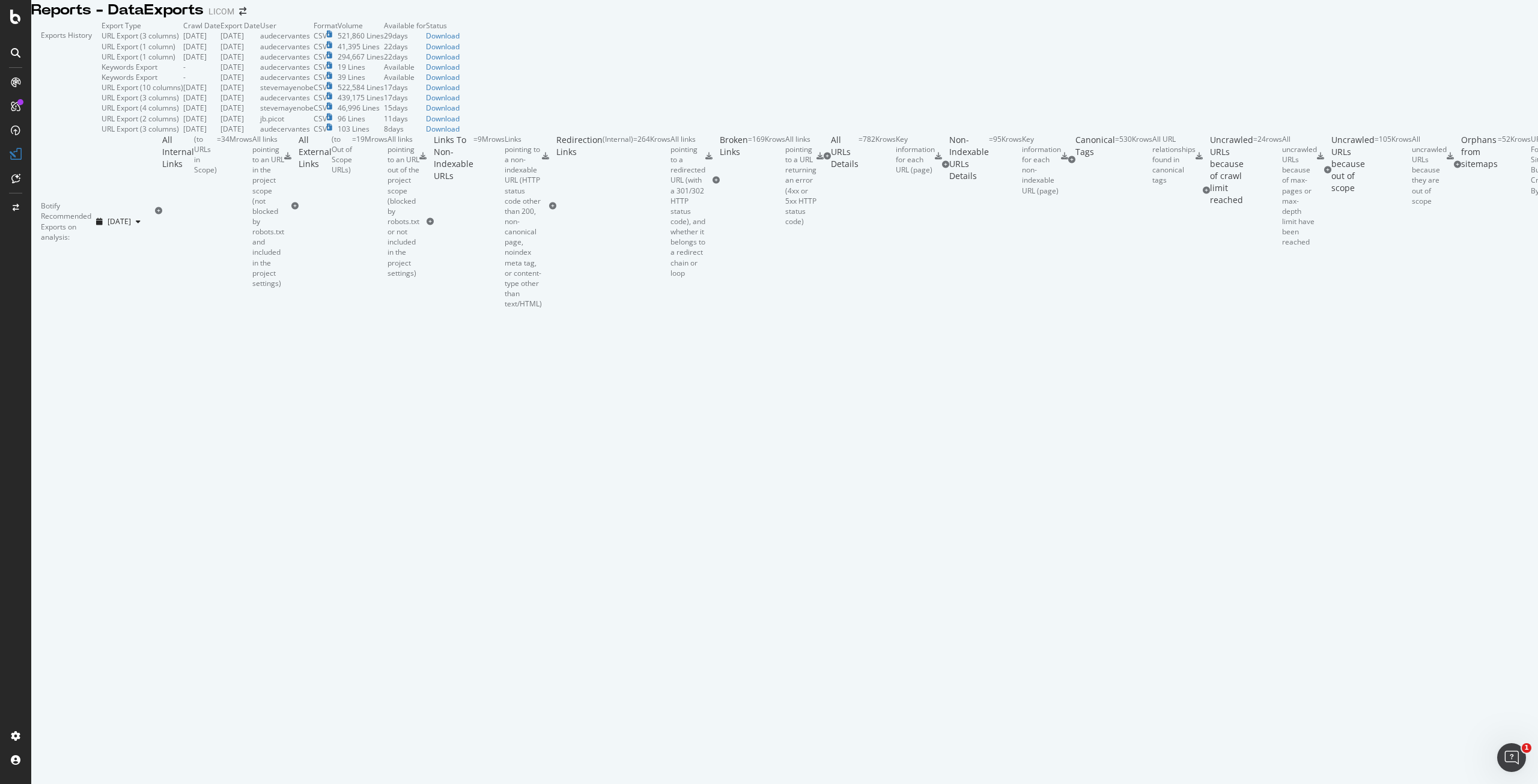
click at [460, 41] on td "Download" at bounding box center [443, 36] width 34 height 11
click at [460, 41] on div "Download" at bounding box center [443, 36] width 34 height 11
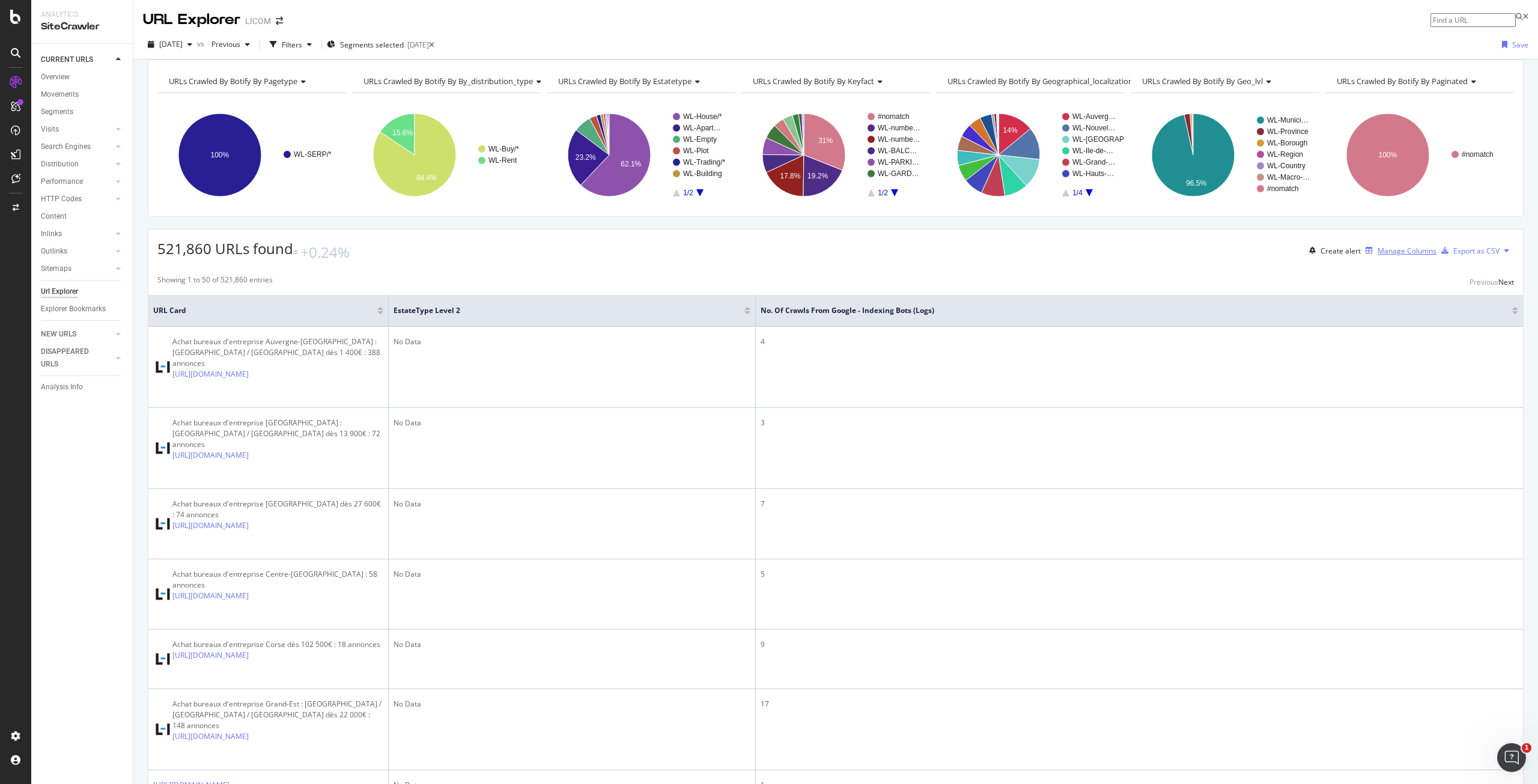
click at [1377, 255] on div "Manage Columns" at bounding box center [1406, 251] width 59 height 11
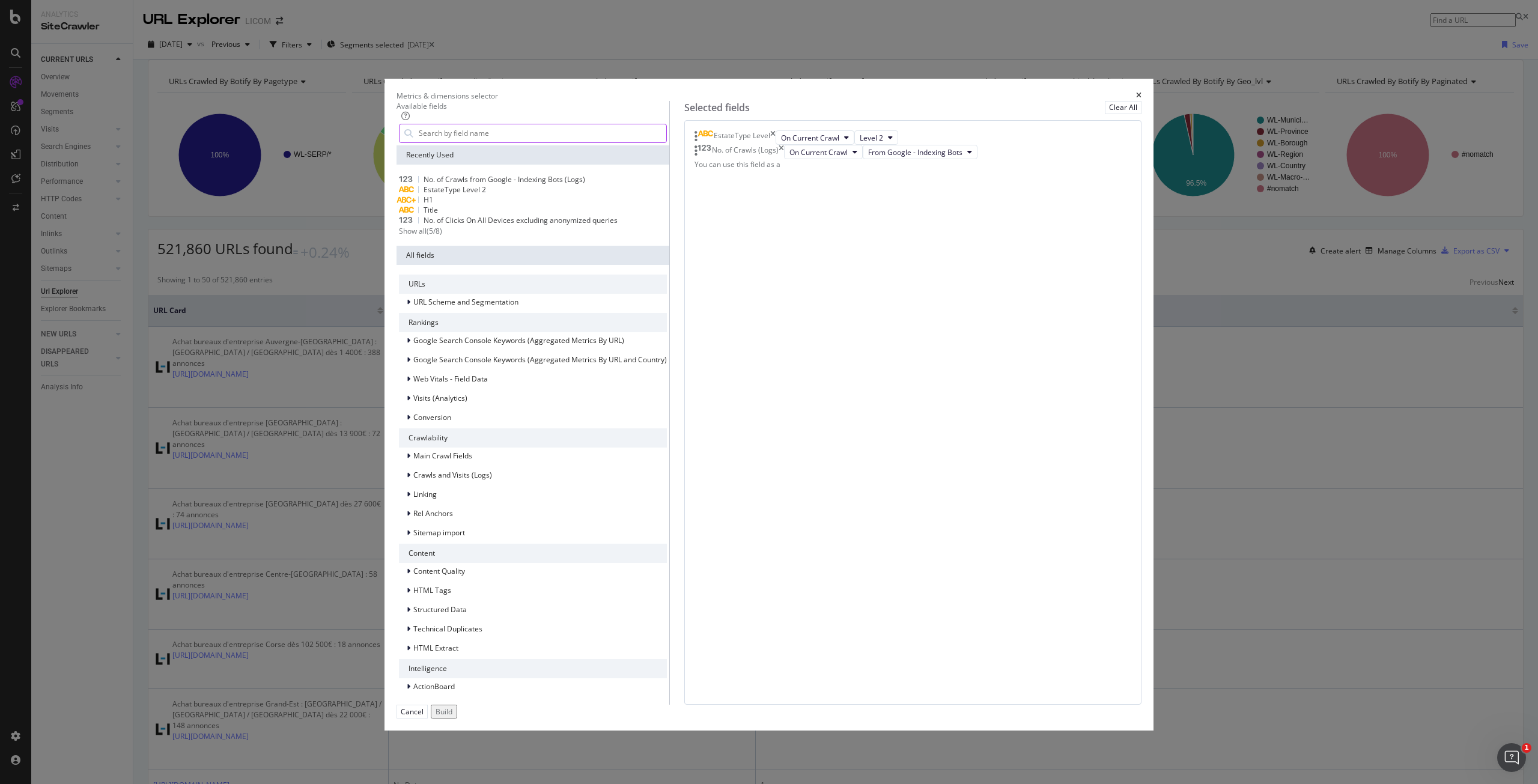
click at [610, 142] on input "modal" at bounding box center [541, 133] width 248 height 18
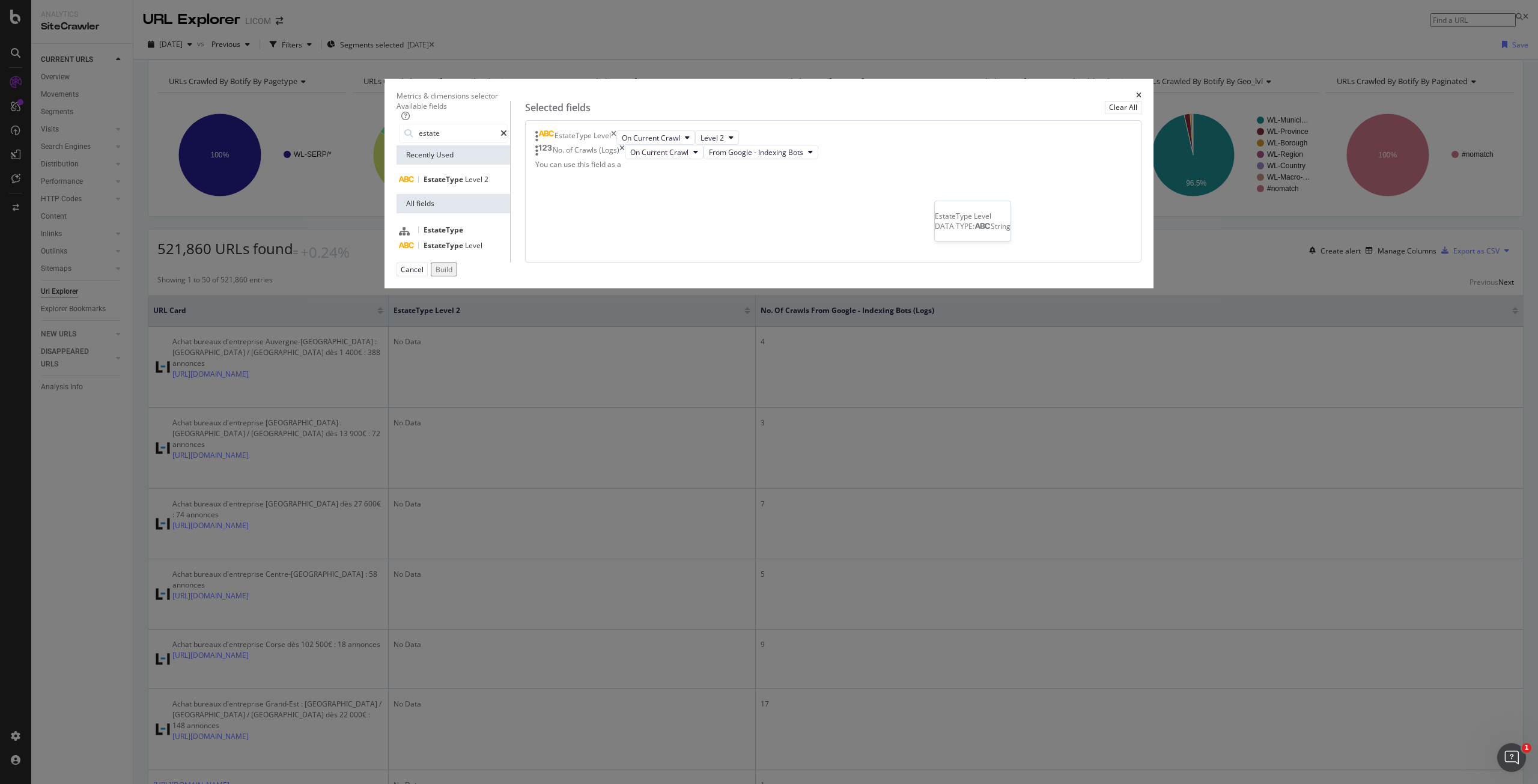
type input "estate"
click at [465, 250] on span "EstateType" at bounding box center [444, 246] width 42 height 11
click at [724, 171] on span "Level 1" at bounding box center [712, 167] width 24 height 11
click at [809, 263] on div "EstateType Level On Current Crawl Level 2 No. of Crawls (Logs) On Current Crawl…" at bounding box center [833, 191] width 616 height 142
click at [616, 173] on icon "times" at bounding box center [613, 166] width 5 height 14
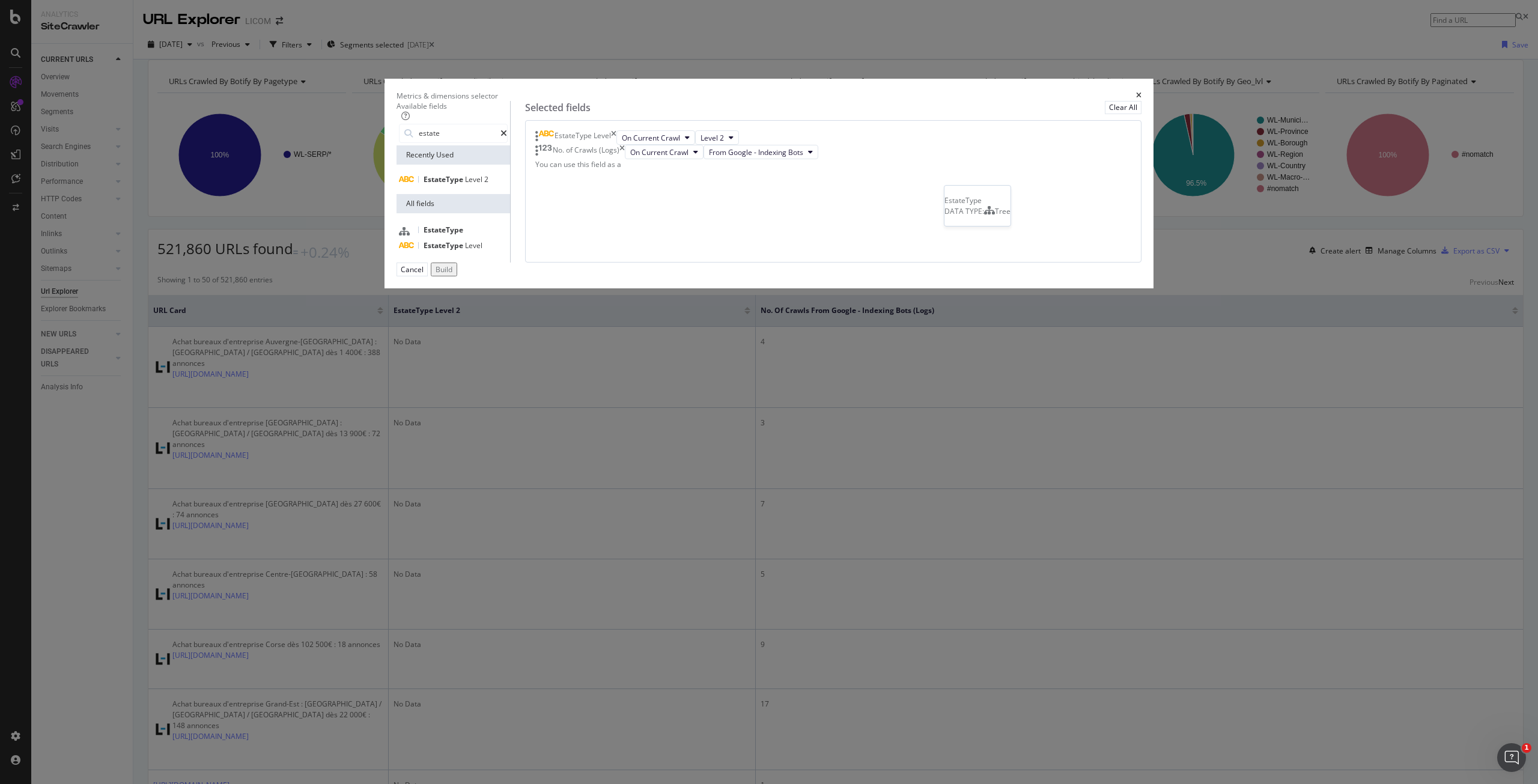
click at [463, 235] on span "EstateType" at bounding box center [443, 230] width 40 height 11
click at [670, 173] on button "On Current Crawl" at bounding box center [630, 166] width 79 height 14
click at [967, 263] on div "EstateType Level On Current Crawl Level 2 No. of Crawls (Logs) On Current Crawl…" at bounding box center [833, 191] width 616 height 142
click at [591, 173] on icon "times" at bounding box center [589, 166] width 5 height 14
click at [893, 263] on div "EstateType Level On Current Crawl Level 2 No. of Crawls (Logs) On Current Crawl…" at bounding box center [833, 191] width 616 height 142
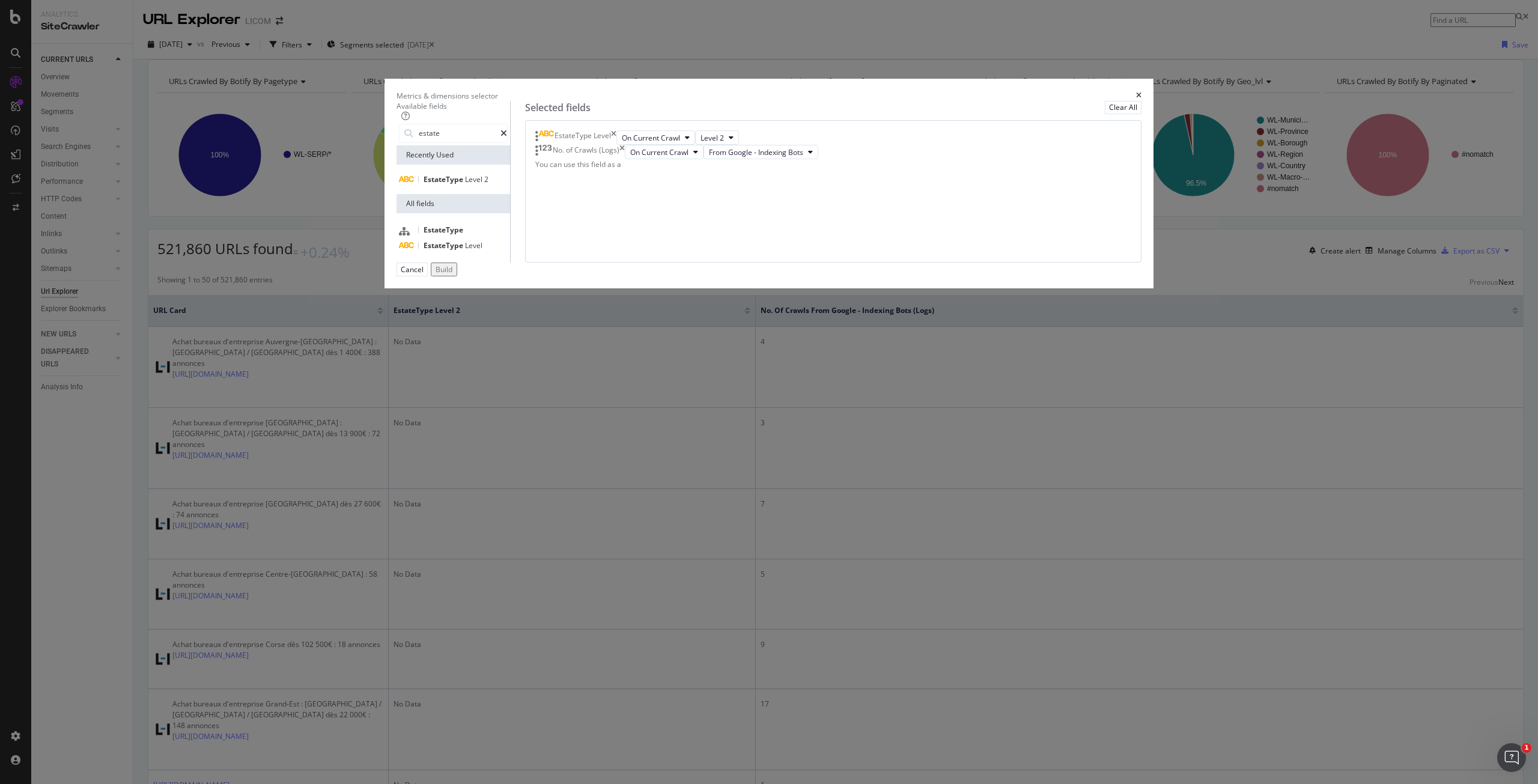
click at [1136, 99] on icon "times" at bounding box center [1138, 95] width 5 height 7
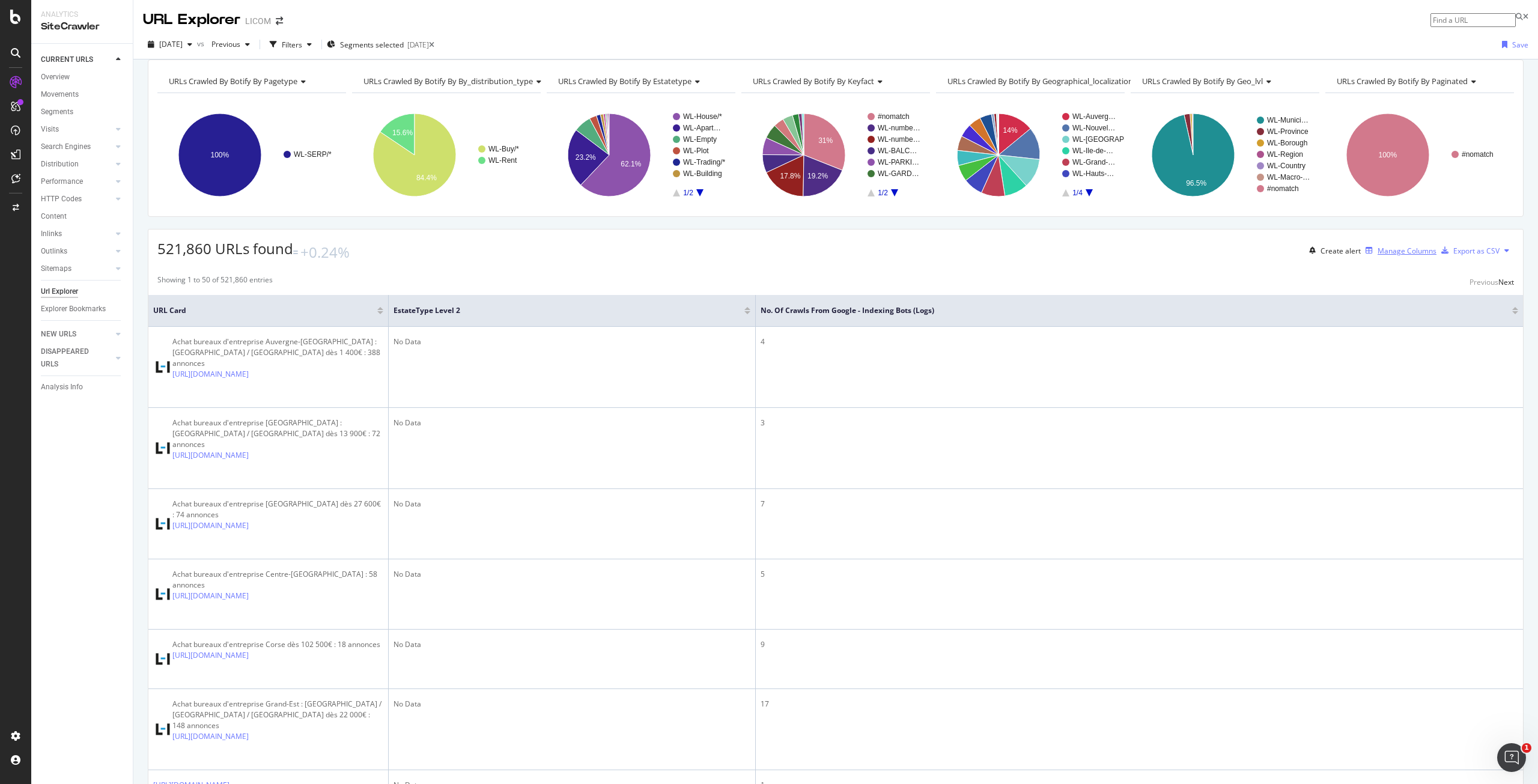
click at [1377, 255] on div "Manage Columns" at bounding box center [1406, 251] width 59 height 11
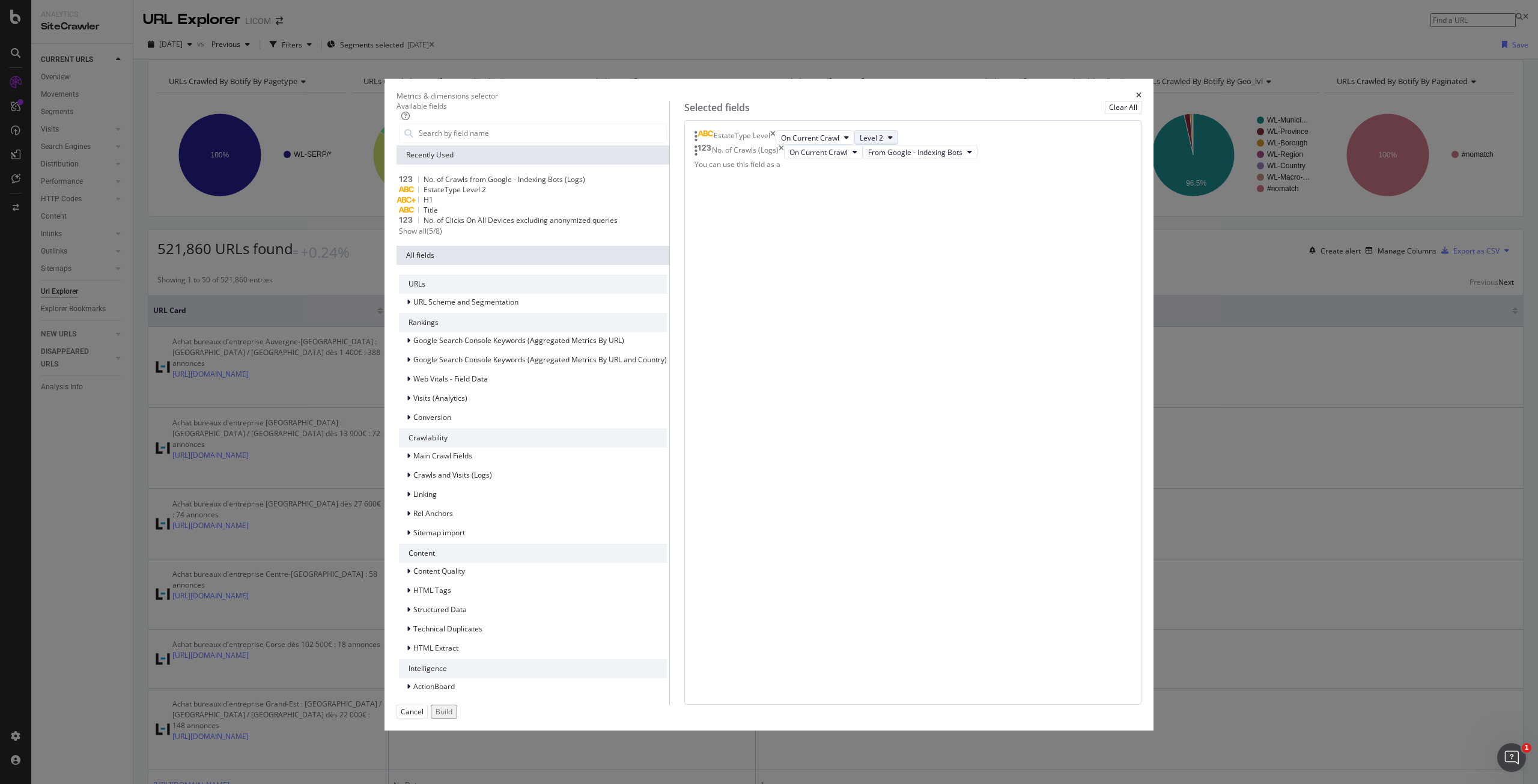
click at [883, 143] on span "Level 2" at bounding box center [871, 138] width 24 height 11
click at [901, 294] on span "Level 1" at bounding box center [900, 295] width 24 height 11
click at [453, 706] on div "Build" at bounding box center [444, 712] width 17 height 11
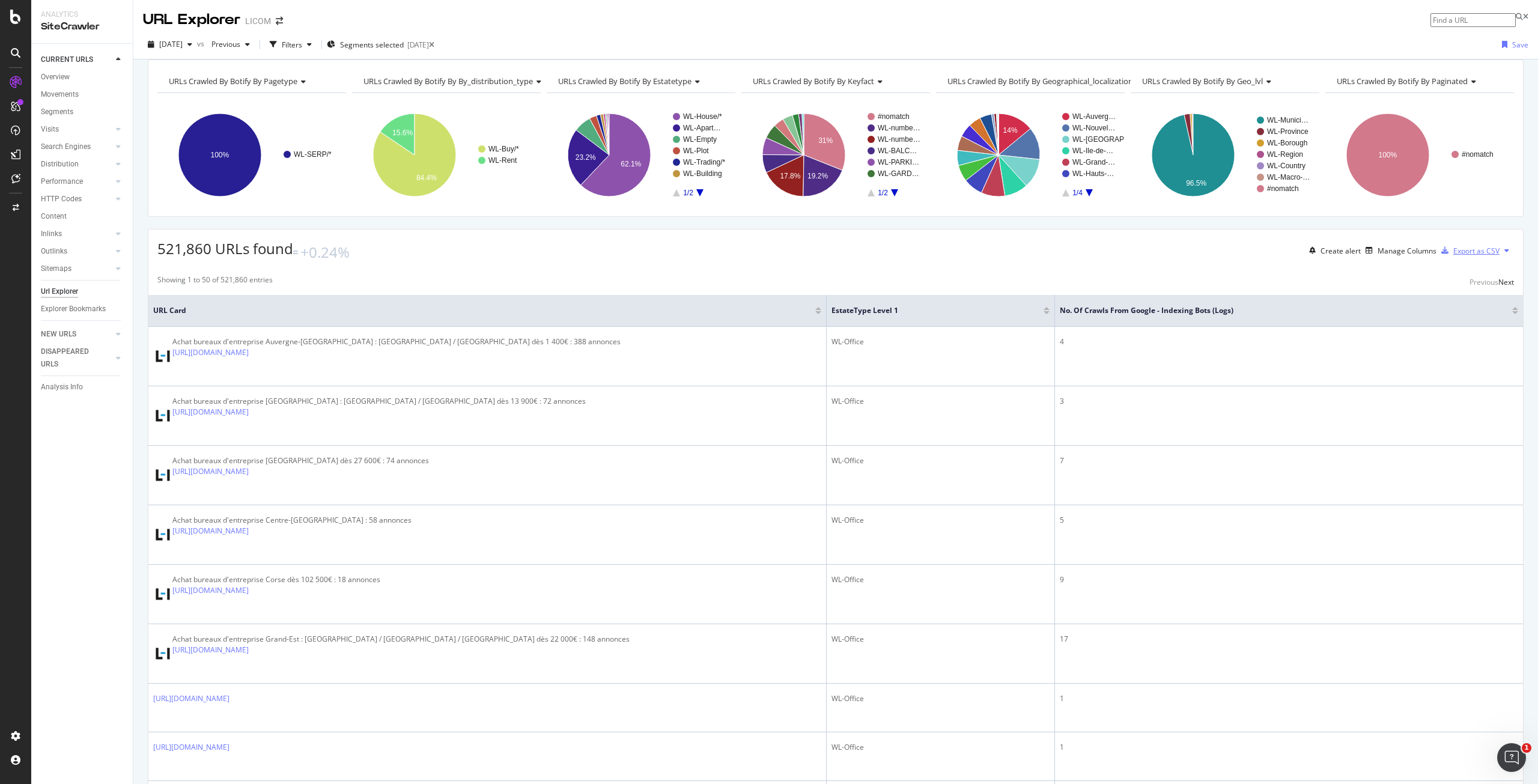
click at [1461, 255] on div "Export as CSV" at bounding box center [1476, 251] width 46 height 11
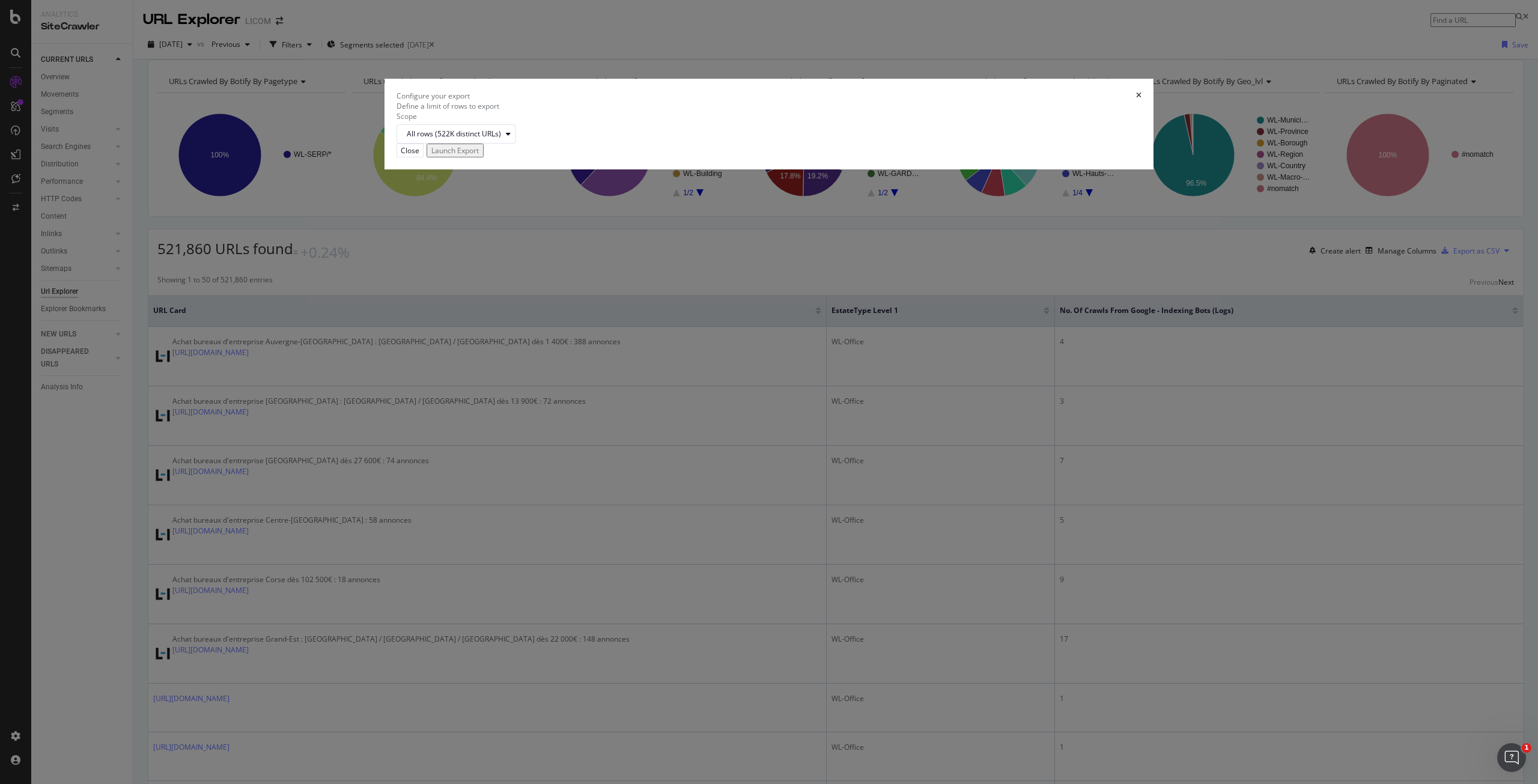
click at [479, 156] on div "Launch Export" at bounding box center [455, 150] width 48 height 11
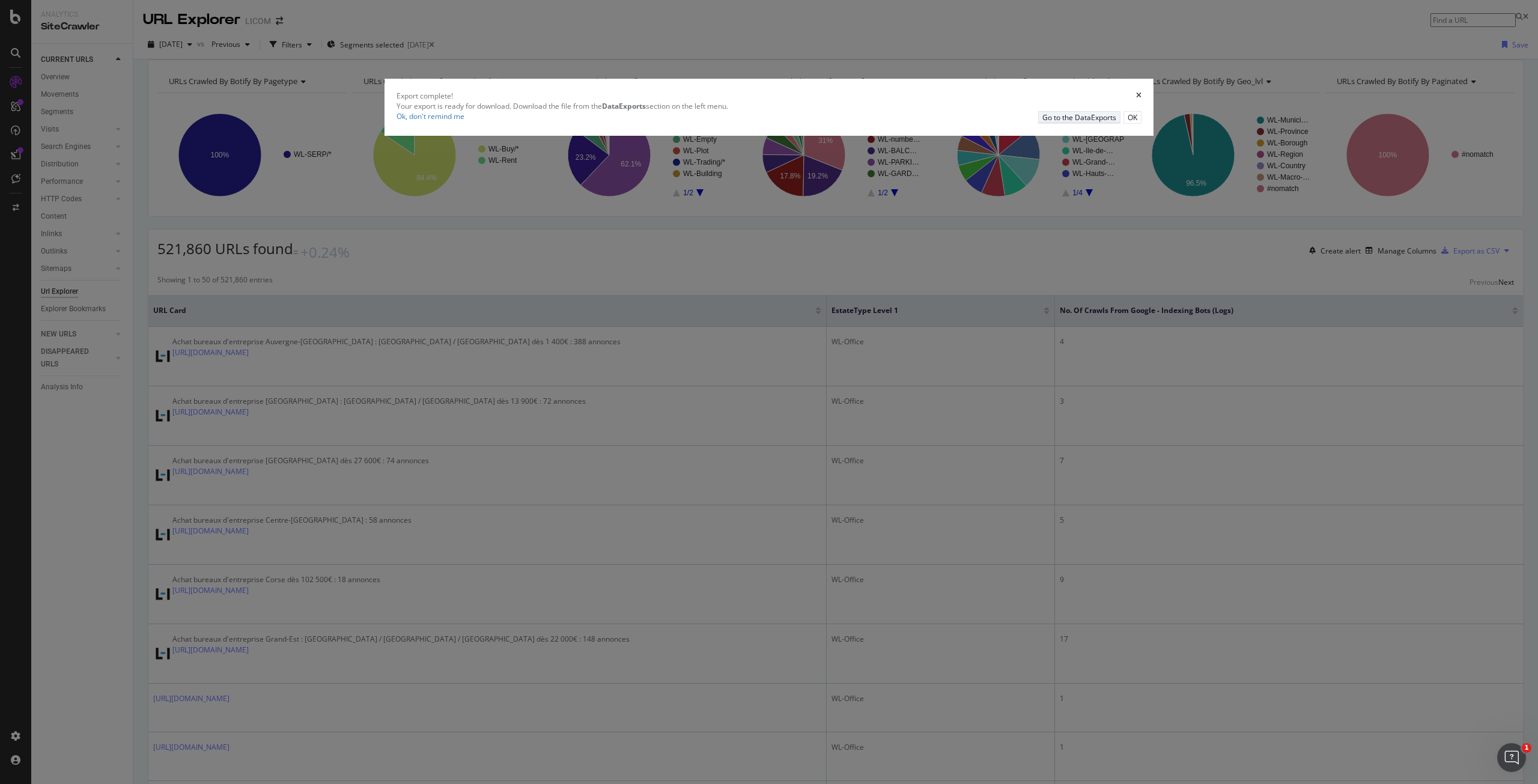
click at [1042, 123] on div "Go to the DataExports" at bounding box center [1079, 118] width 74 height 11
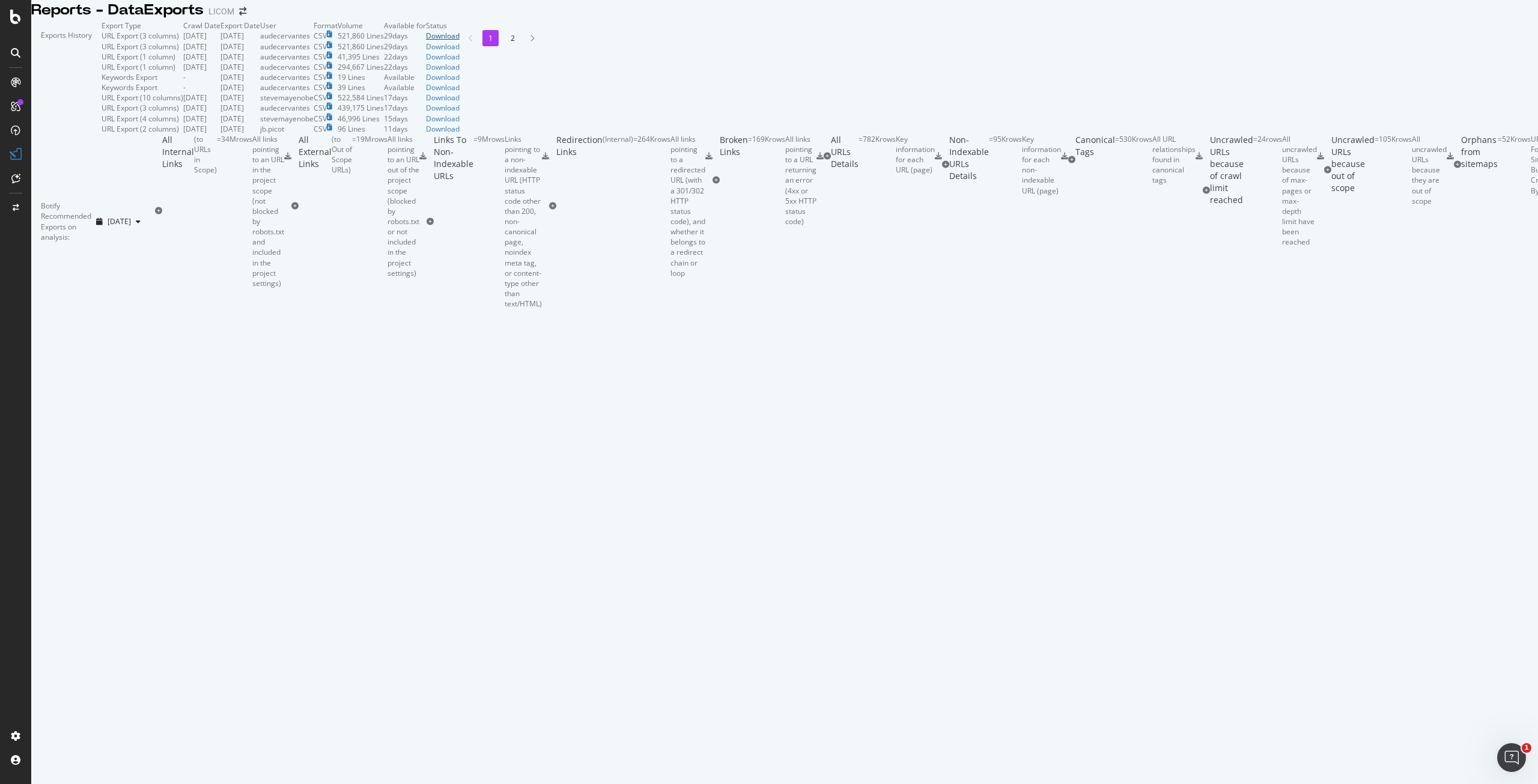
click at [460, 41] on div "Download" at bounding box center [443, 36] width 34 height 11
click at [69, 175] on div "RealKeywords" at bounding box center [71, 176] width 53 height 12
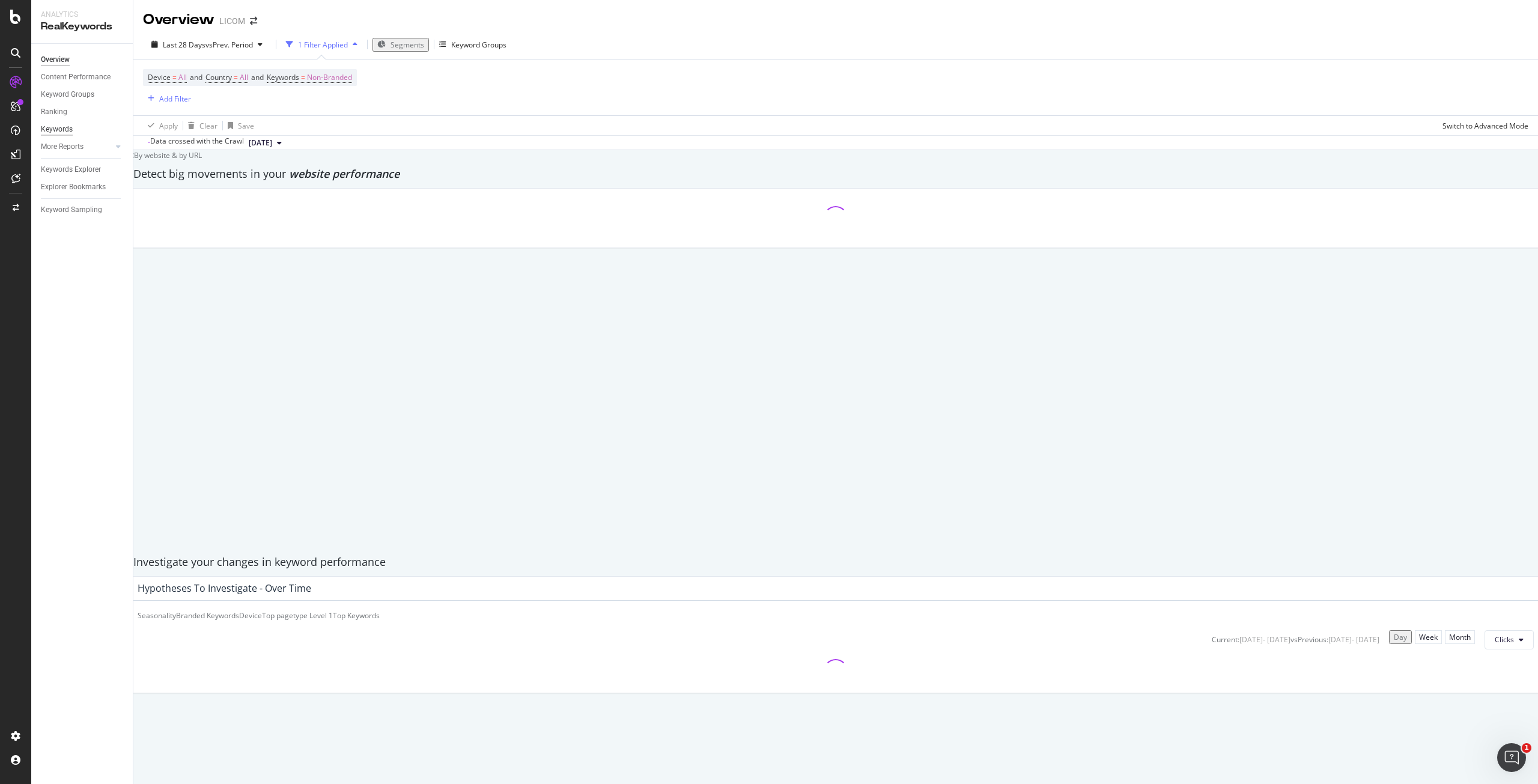
click at [56, 131] on div "Keywords" at bounding box center [57, 129] width 32 height 12
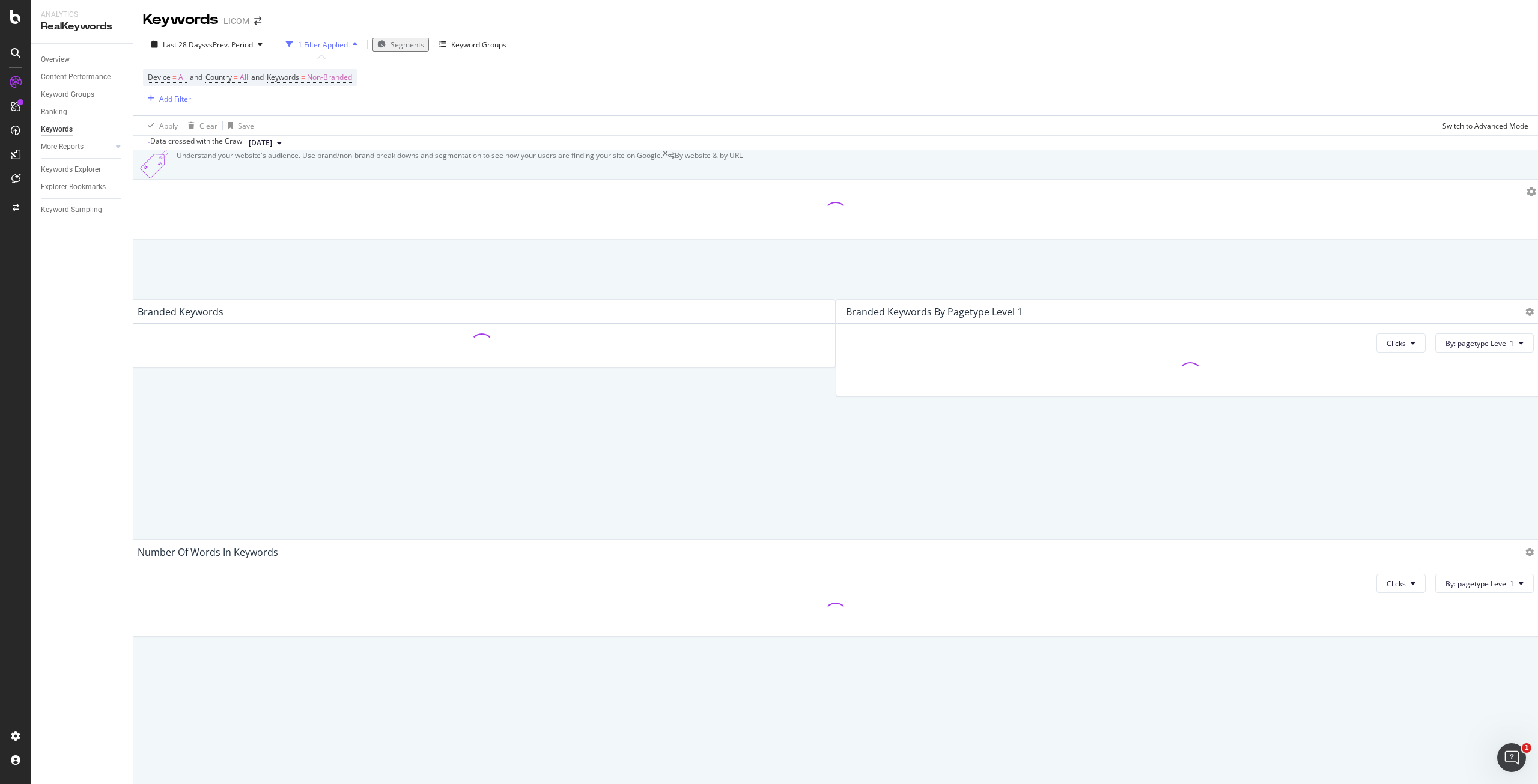
scroll to position [56, 0]
click at [78, 77] on div "Content Performance" at bounding box center [75, 77] width 70 height 12
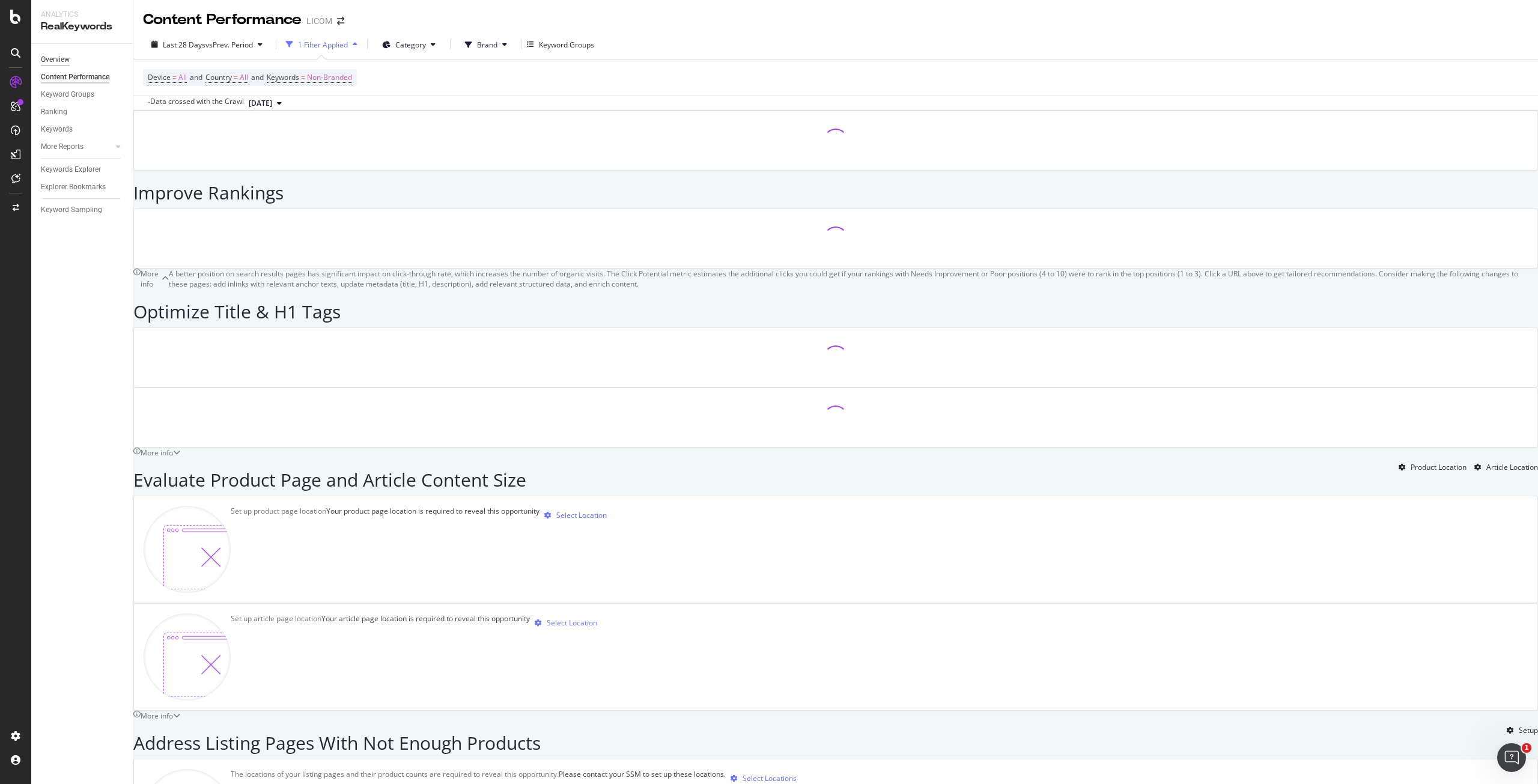
click at [57, 60] on div "Overview" at bounding box center [55, 59] width 29 height 12
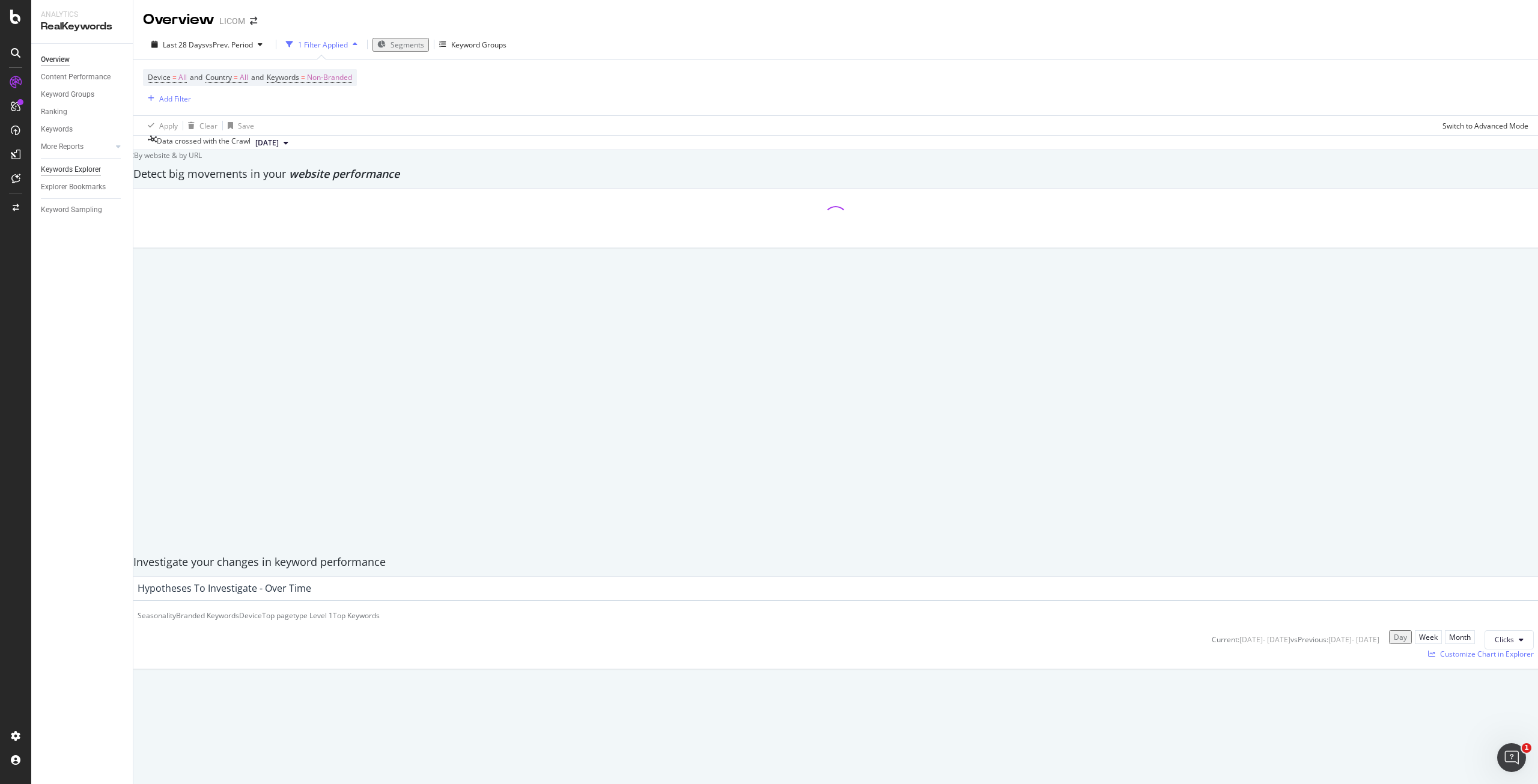
click at [74, 168] on div "Keywords Explorer" at bounding box center [71, 170] width 60 height 12
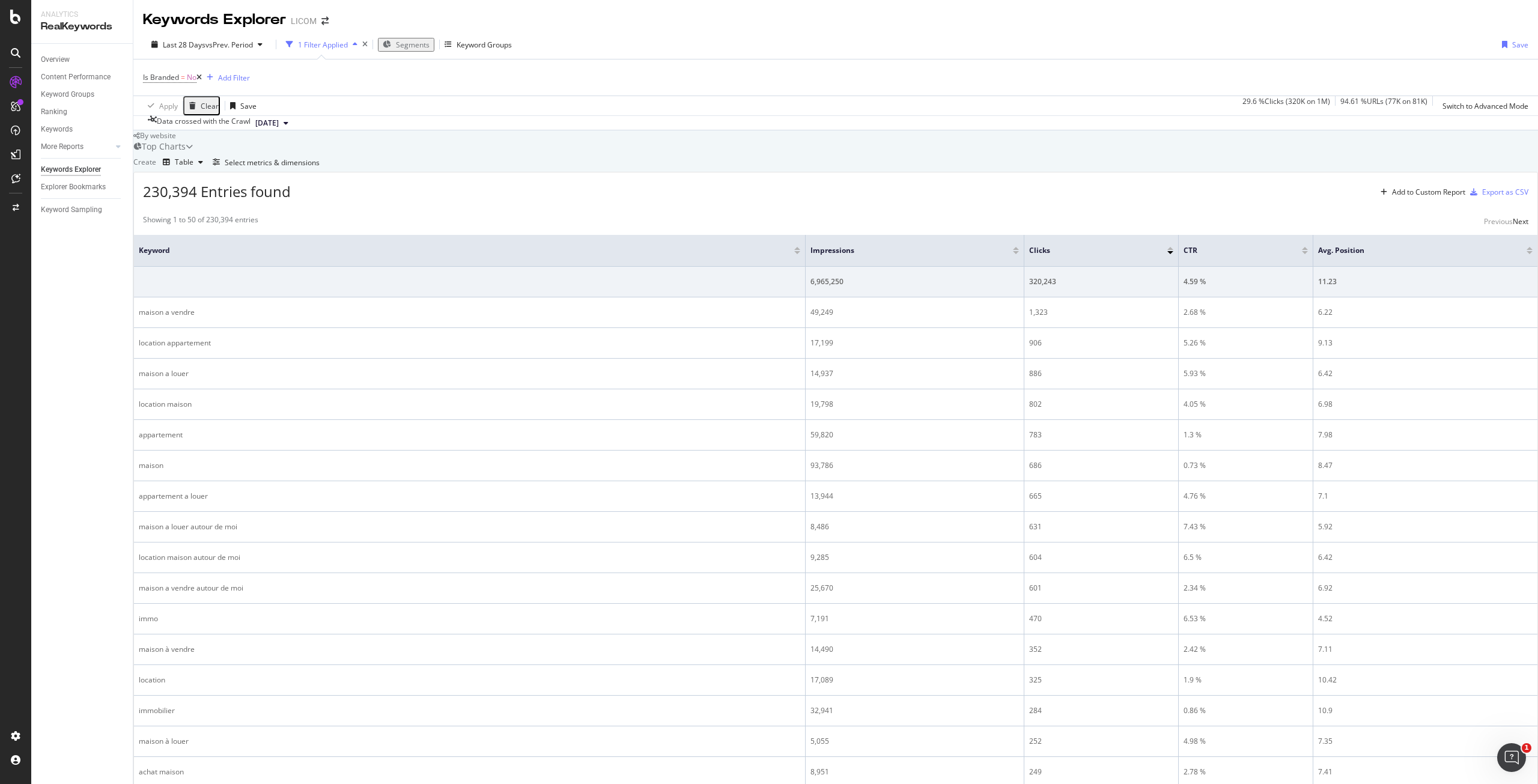
click at [413, 44] on span "Segments" at bounding box center [413, 45] width 34 height 11
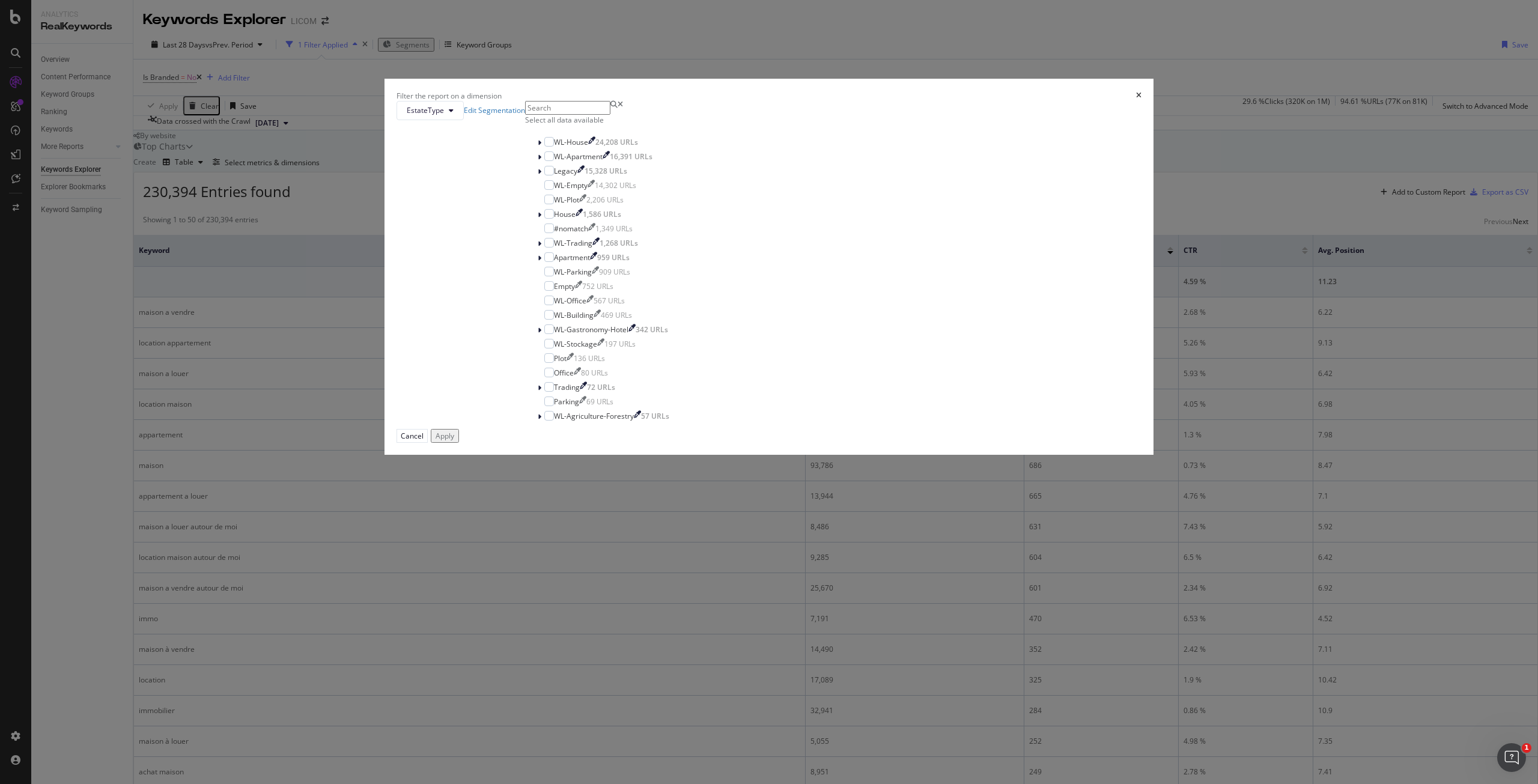
click at [1136, 99] on icon "times" at bounding box center [1138, 95] width 5 height 7
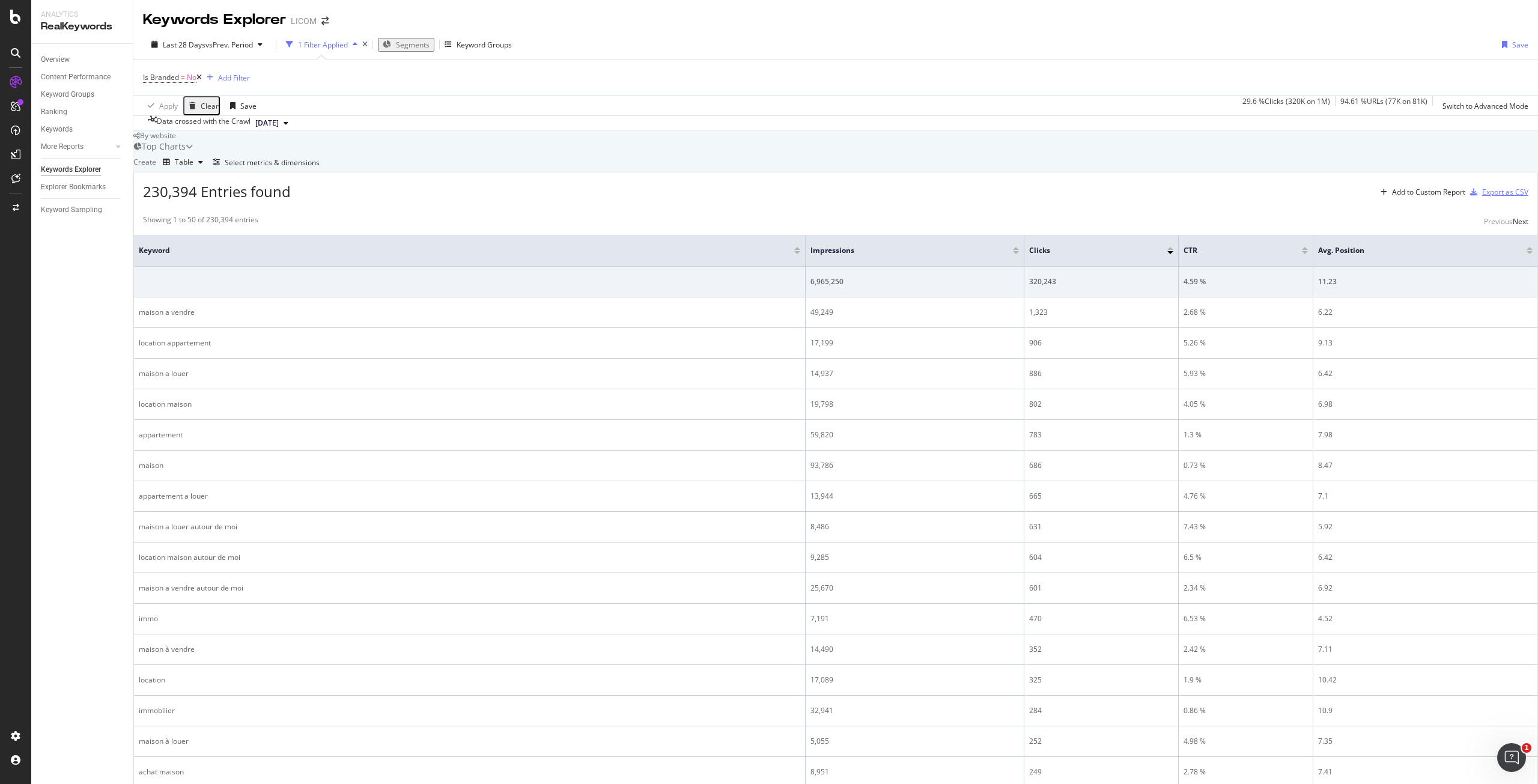
click at [1481, 197] on div "Export as CSV" at bounding box center [1504, 192] width 46 height 11
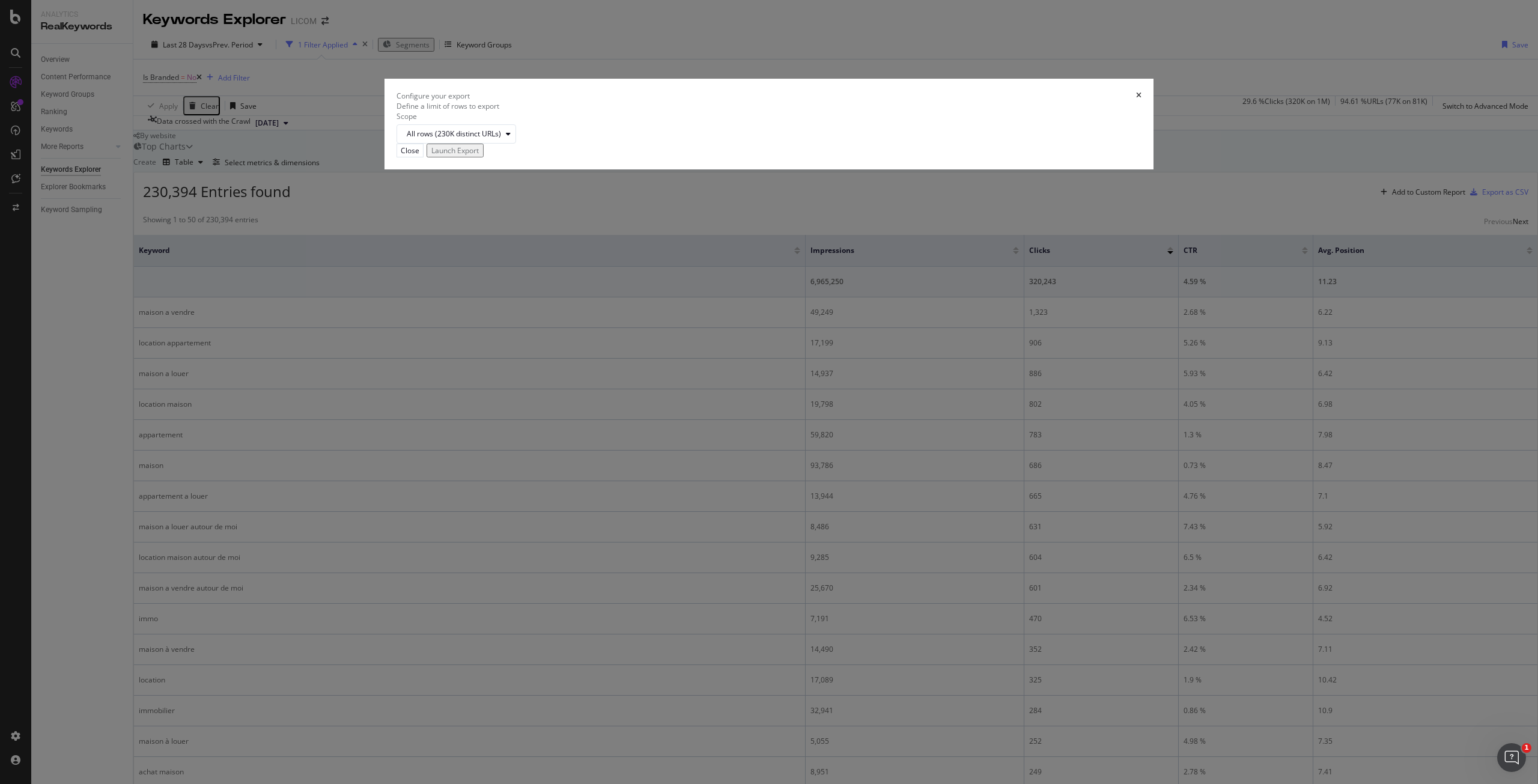
click at [1136, 99] on icon "times" at bounding box center [1138, 95] width 5 height 7
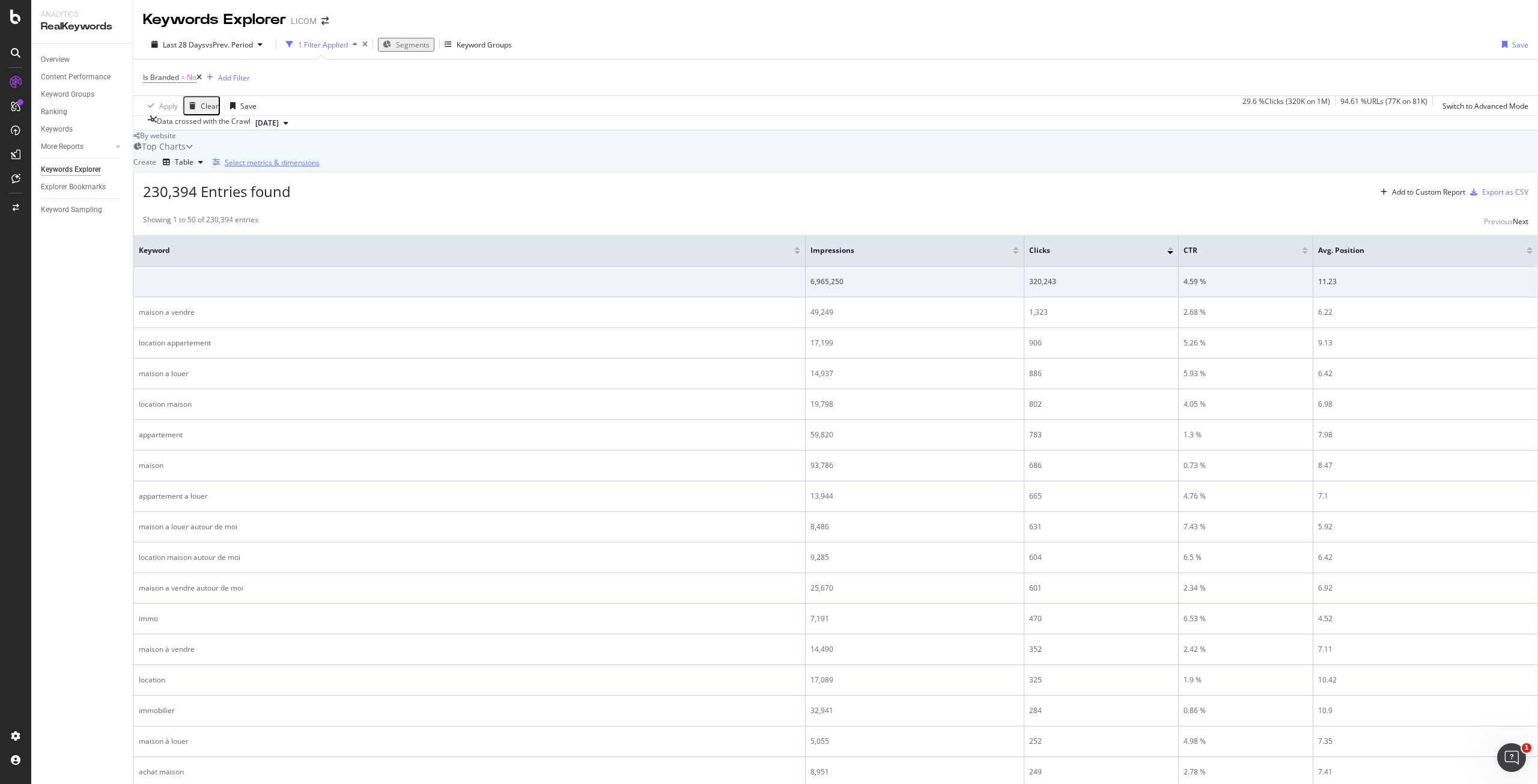
click at [320, 168] on div "Select metrics & dimensions" at bounding box center [271, 163] width 95 height 11
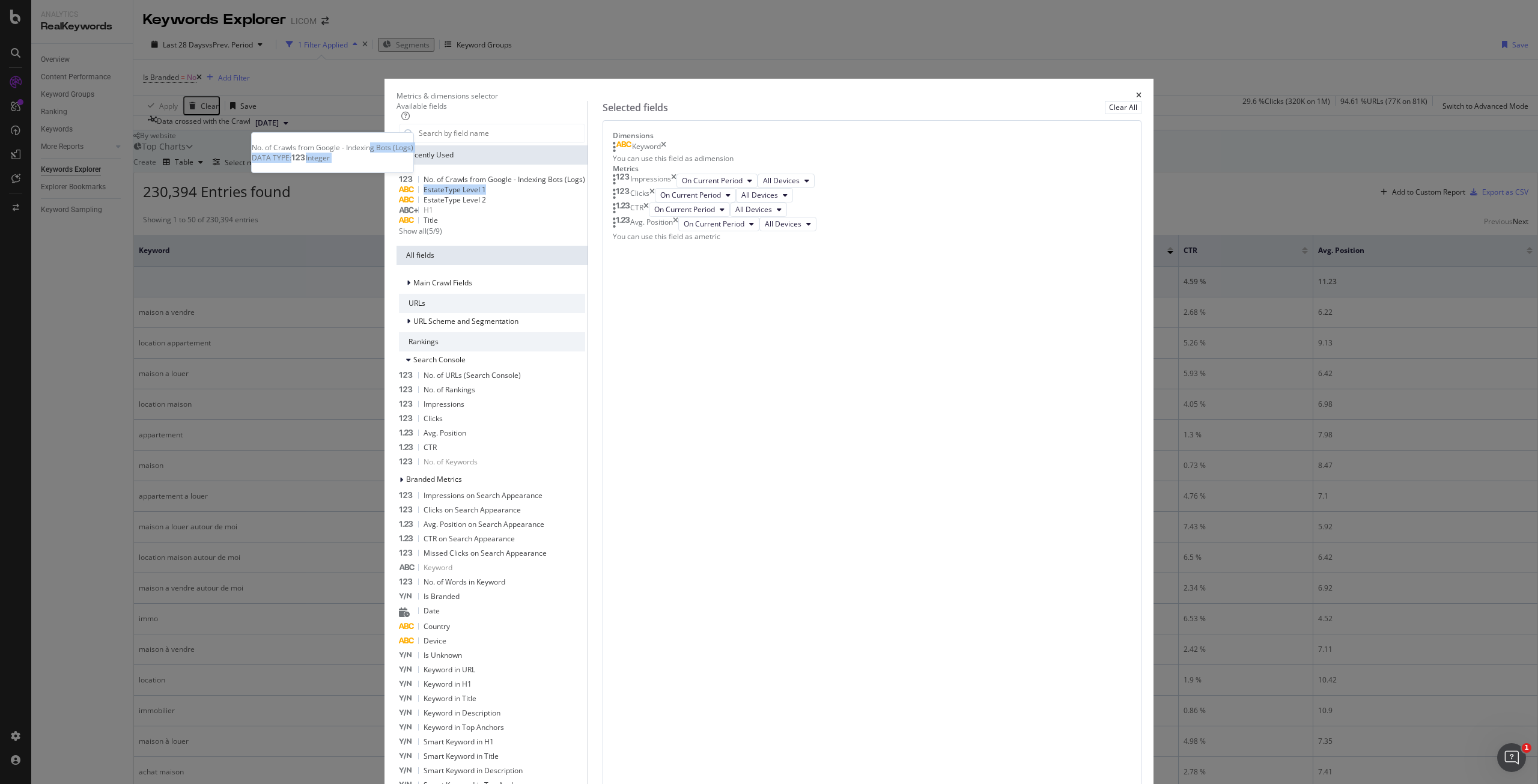
drag, startPoint x: 618, startPoint y: 303, endPoint x: 888, endPoint y: 289, distance: 270.4
click at [585, 236] on div "No. of Crawls from Google - Indexing Bots (Logs) No. of Crawls from Google - In…" at bounding box center [491, 205] width 187 height 62
click at [486, 194] on span "EstateType Level 1" at bounding box center [454, 190] width 63 height 11
click at [666, 153] on icon "times" at bounding box center [663, 148] width 5 height 12
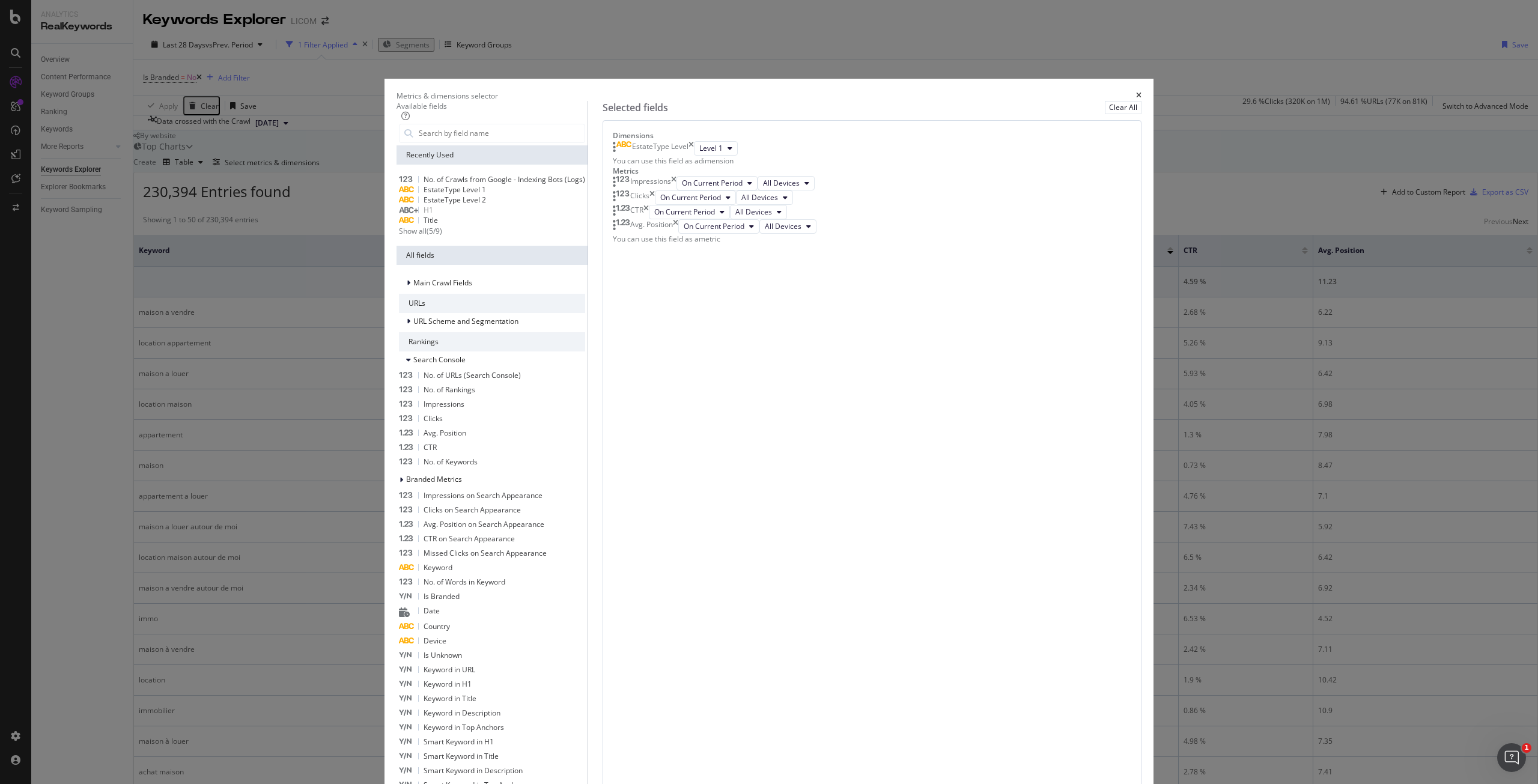
click at [676, 190] on icon "times" at bounding box center [674, 183] width 5 height 14
click at [649, 205] on icon "times" at bounding box center [646, 197] width 5 height 14
click at [678, 205] on icon "times" at bounding box center [675, 197] width 5 height 14
click at [584, 142] on input "modal" at bounding box center [500, 133] width 167 height 18
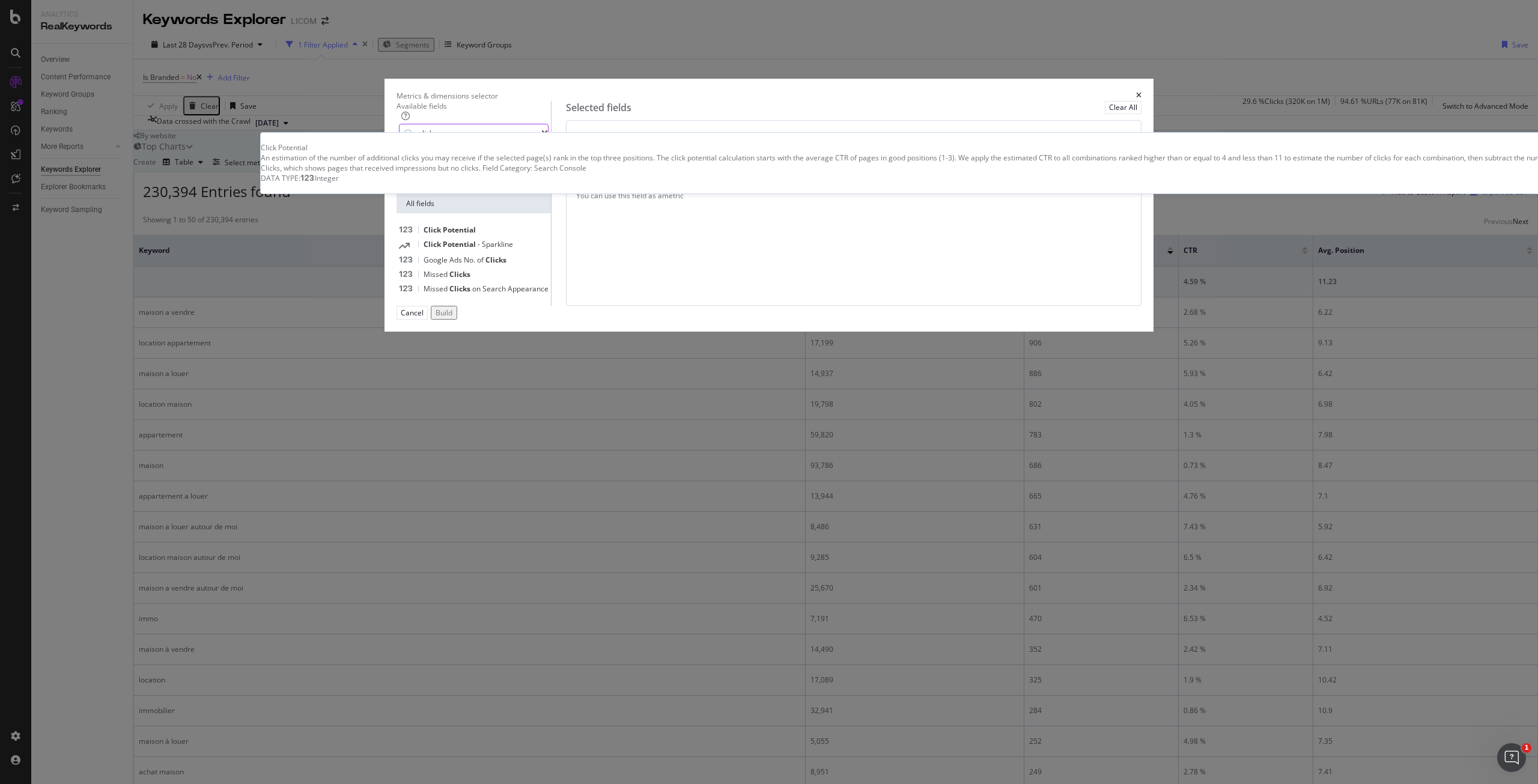
type input "click po"
click at [476, 185] on span "Potential" at bounding box center [459, 179] width 33 height 11
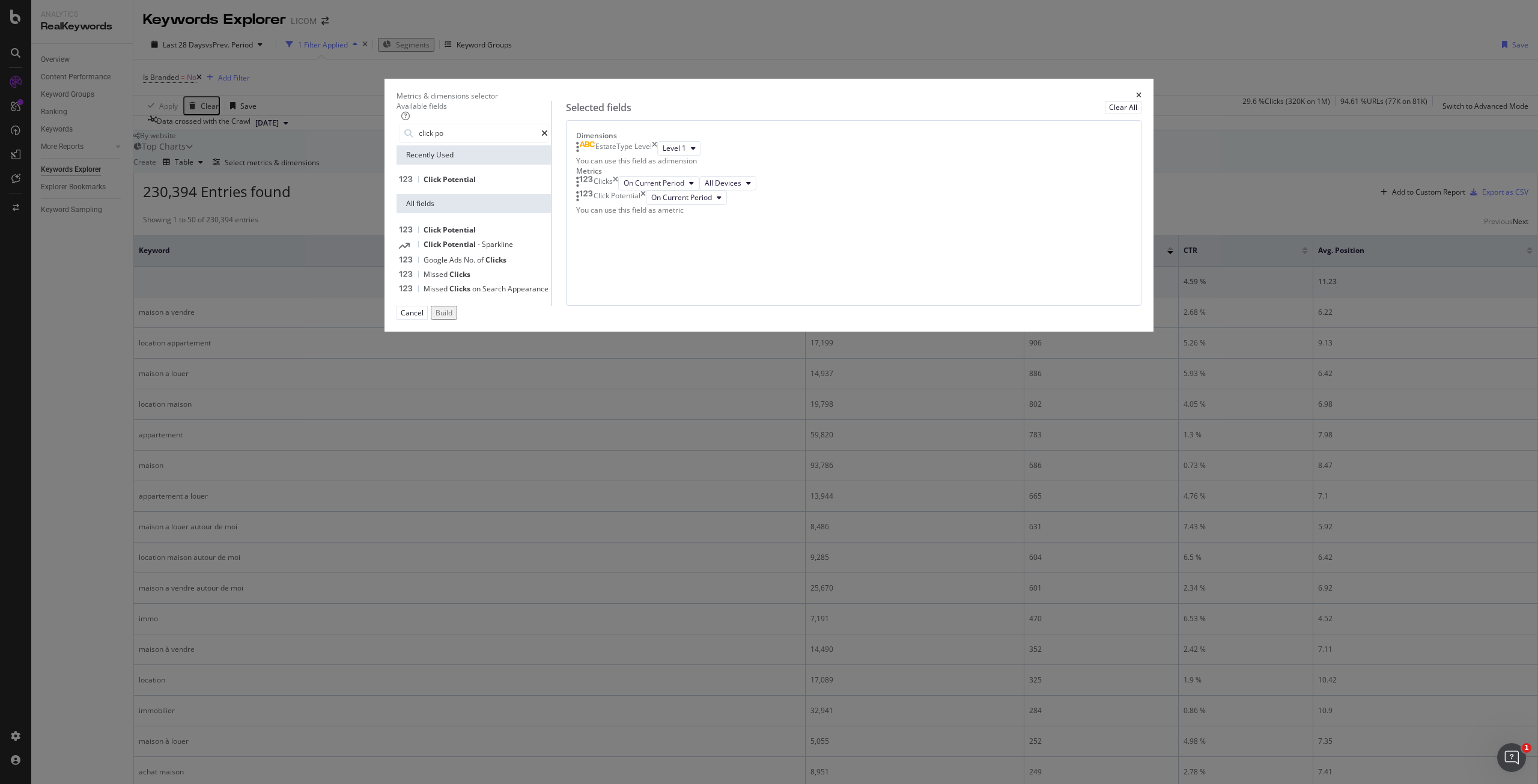
click at [899, 306] on div "Dimensions EstateType Level Level 1 You can use this field as a dimension Metri…" at bounding box center [853, 213] width 575 height 186
drag, startPoint x: 1015, startPoint y: 614, endPoint x: 1043, endPoint y: 567, distance: 54.7
click at [453, 317] on div "Build" at bounding box center [444, 313] width 17 height 11
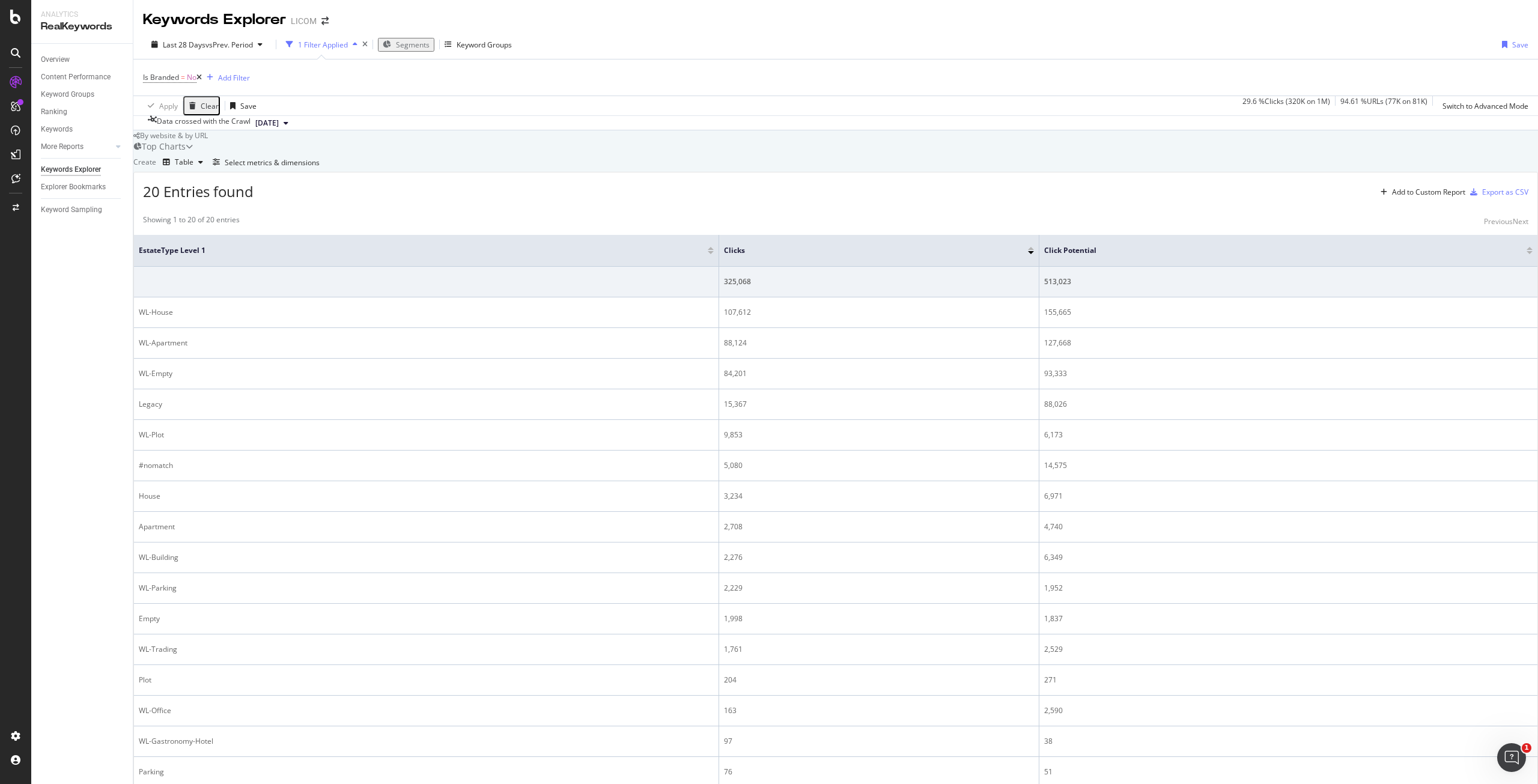
click at [404, 47] on span "Segments" at bounding box center [413, 45] width 34 height 11
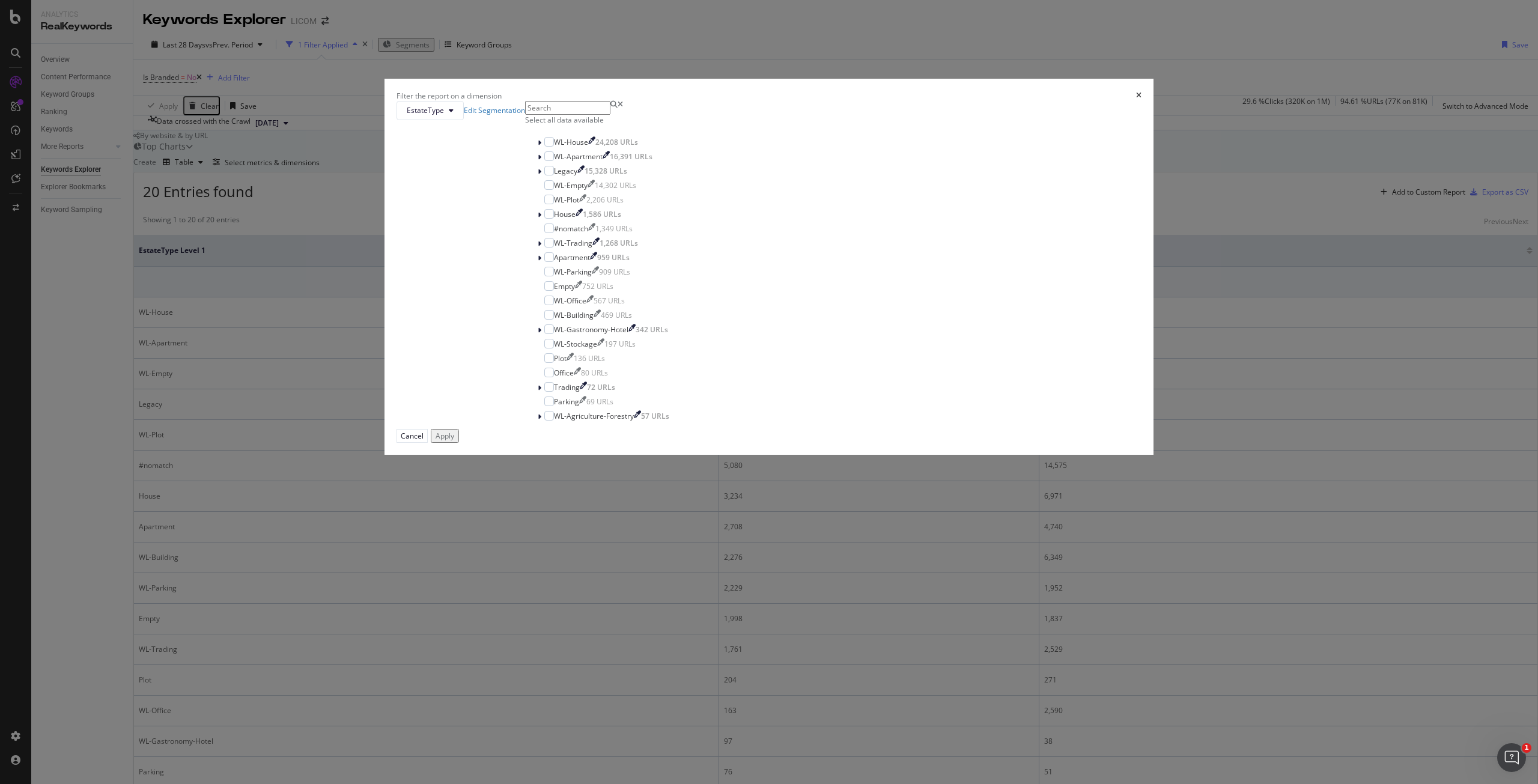
click at [674, 125] on div "Select all data available" at bounding box center [603, 120] width 156 height 11
click at [552, 173] on icon "modal" at bounding box center [549, 171] width 5 height 6
click at [552, 232] on icon "modal" at bounding box center [549, 228] width 5 height 6
click at [552, 260] on icon "modal" at bounding box center [549, 256] width 5 height 6
click at [552, 217] on icon "modal" at bounding box center [549, 214] width 5 height 6
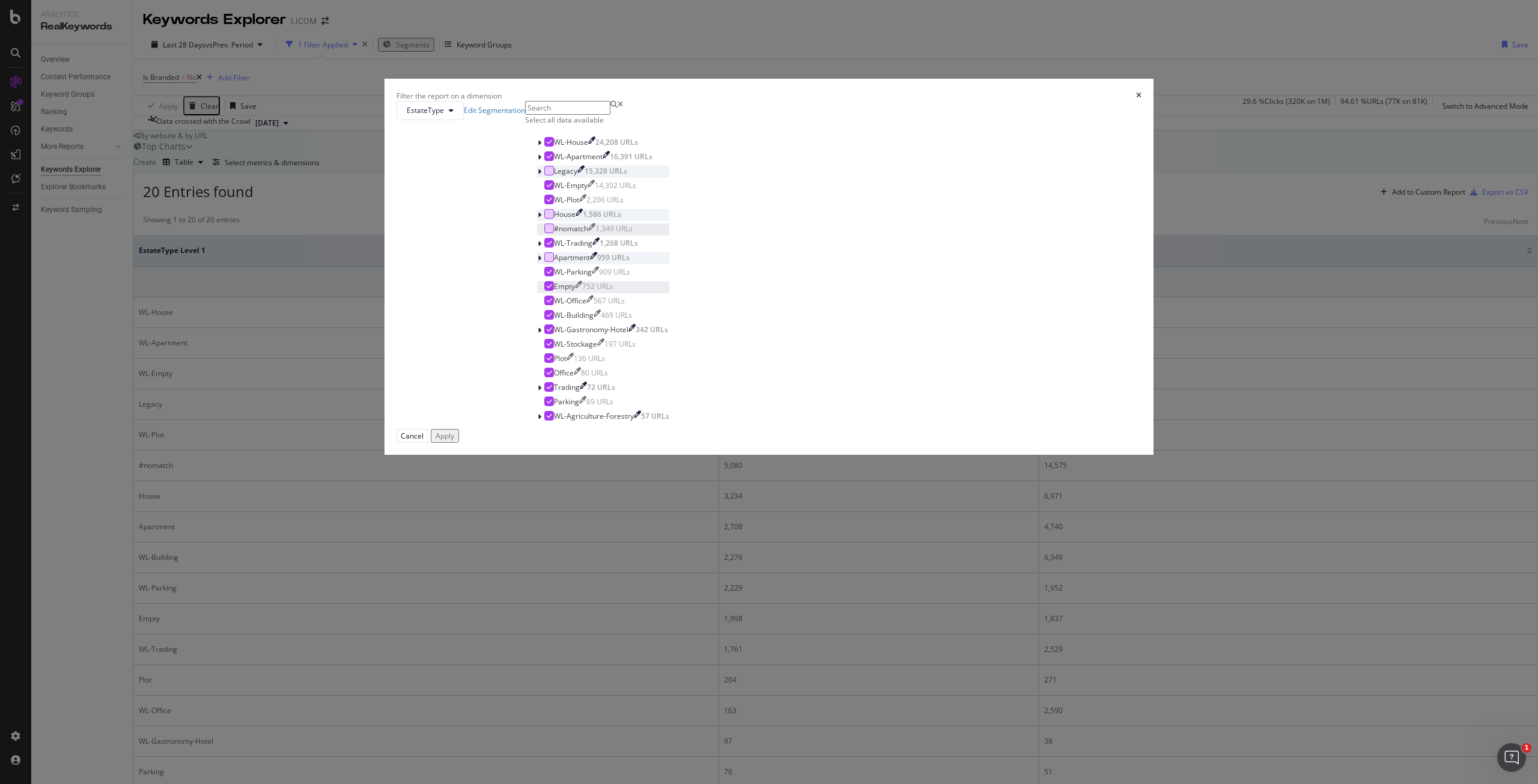
scroll to position [60, 0]
click at [552, 289] on icon "modal" at bounding box center [549, 285] width 5 height 6
click at [552, 361] on icon "modal" at bounding box center [549, 358] width 5 height 6
click at [552, 376] on icon "modal" at bounding box center [549, 372] width 5 height 6
click at [552, 390] on icon "modal" at bounding box center [549, 386] width 5 height 6
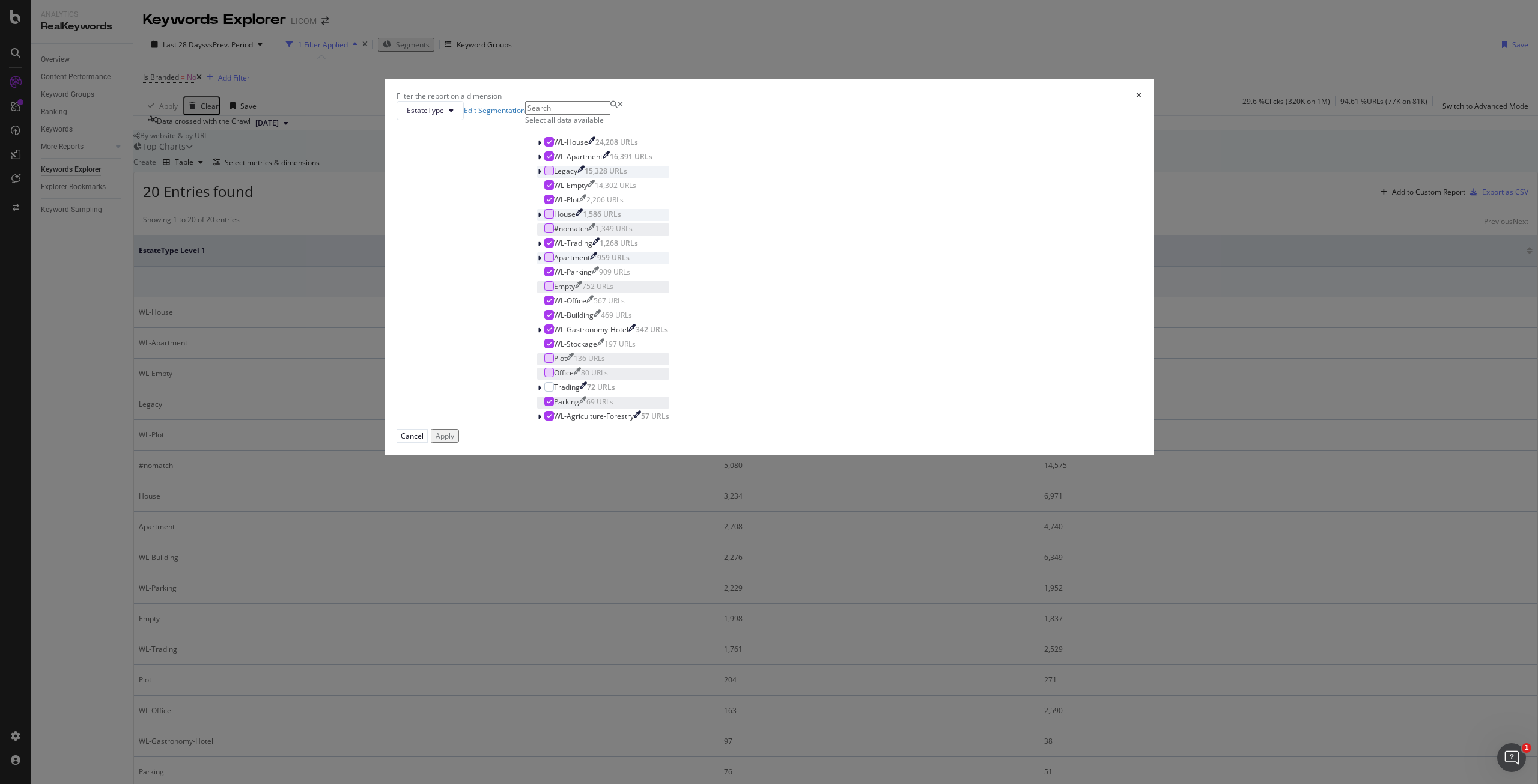
click at [552, 404] on icon "modal" at bounding box center [549, 401] width 5 height 6
click at [459, 443] on button "Apply" at bounding box center [445, 436] width 28 height 14
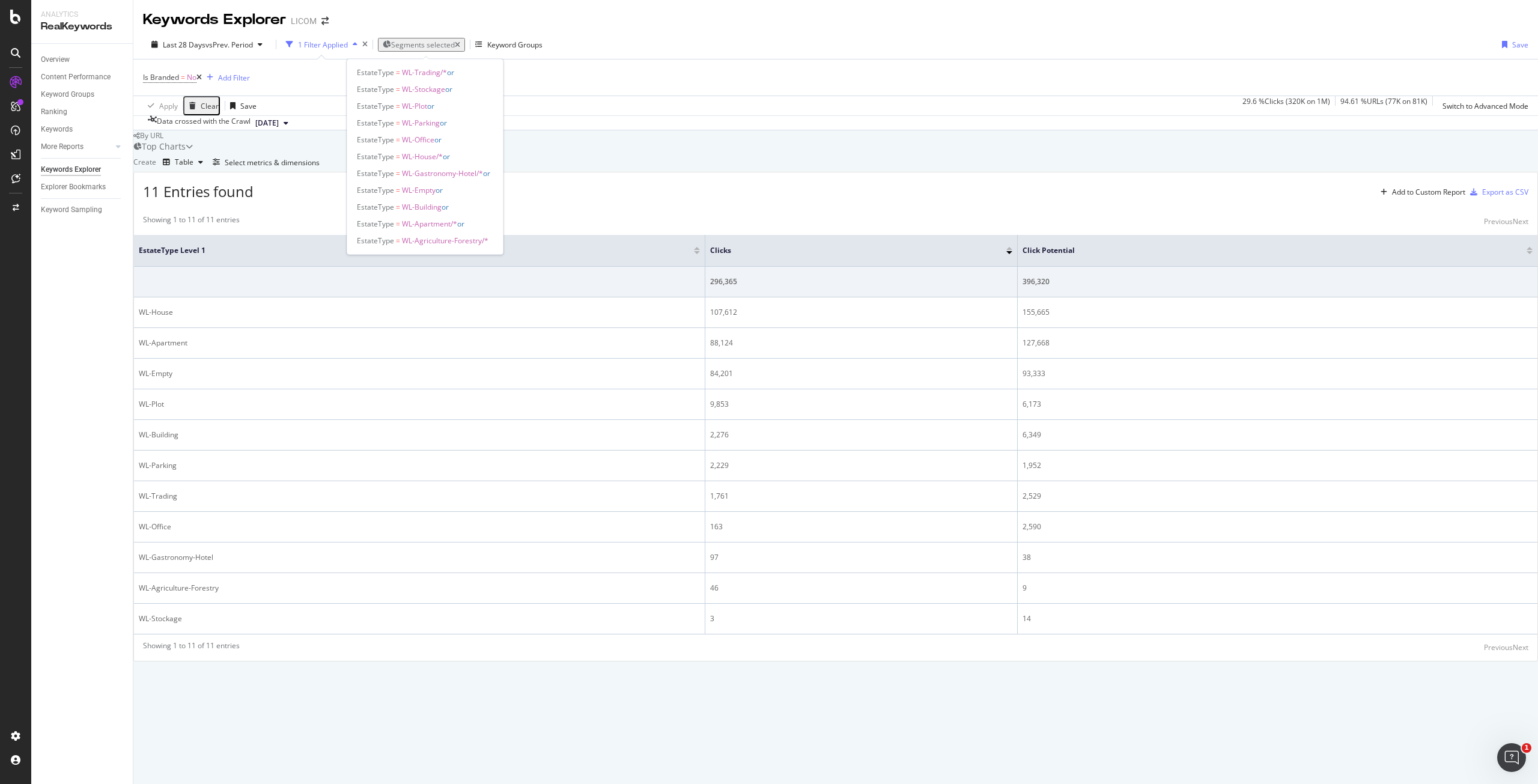
click at [421, 42] on span "Segments selected" at bounding box center [423, 45] width 64 height 11
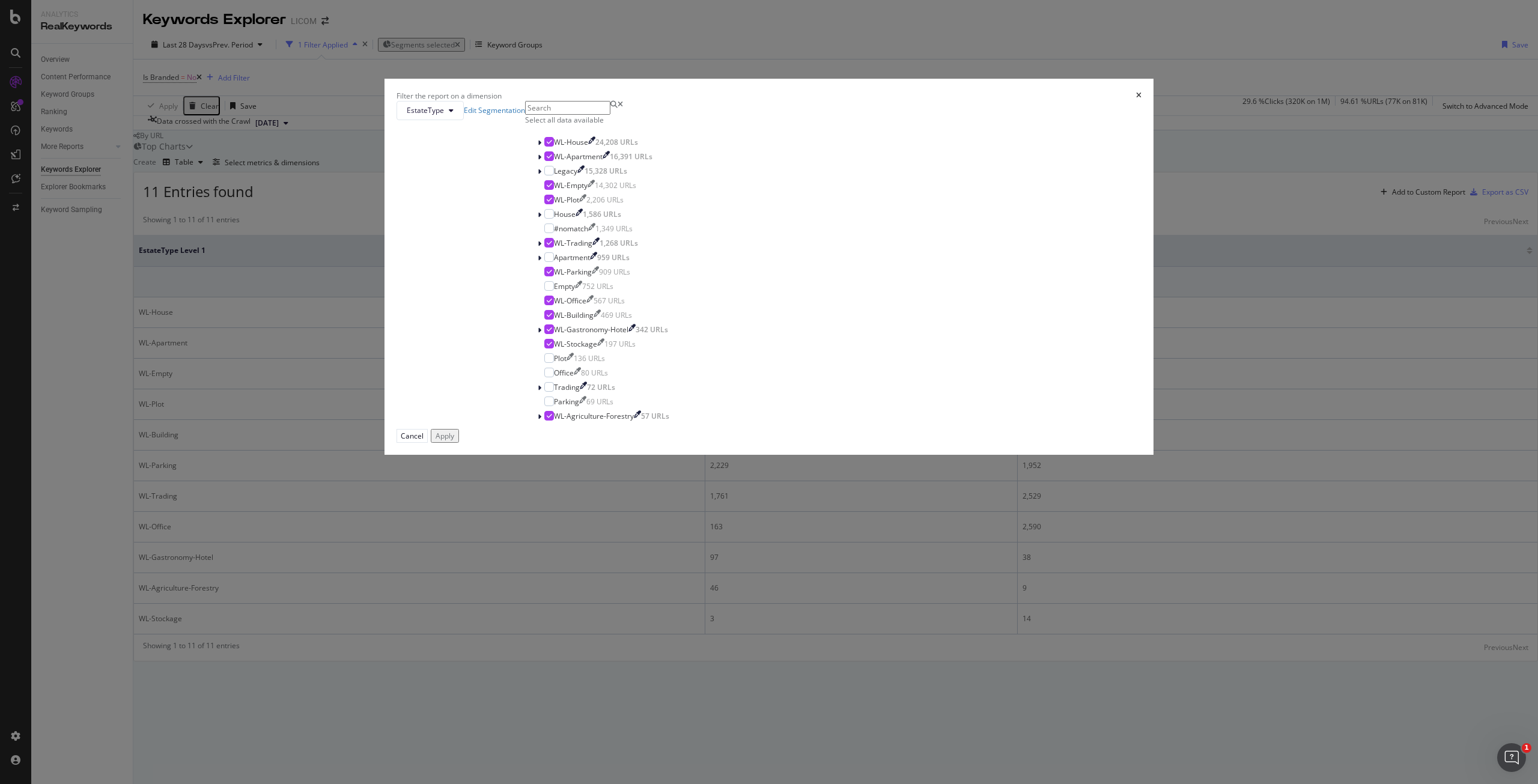
click at [1136, 99] on icon "times" at bounding box center [1138, 95] width 5 height 7
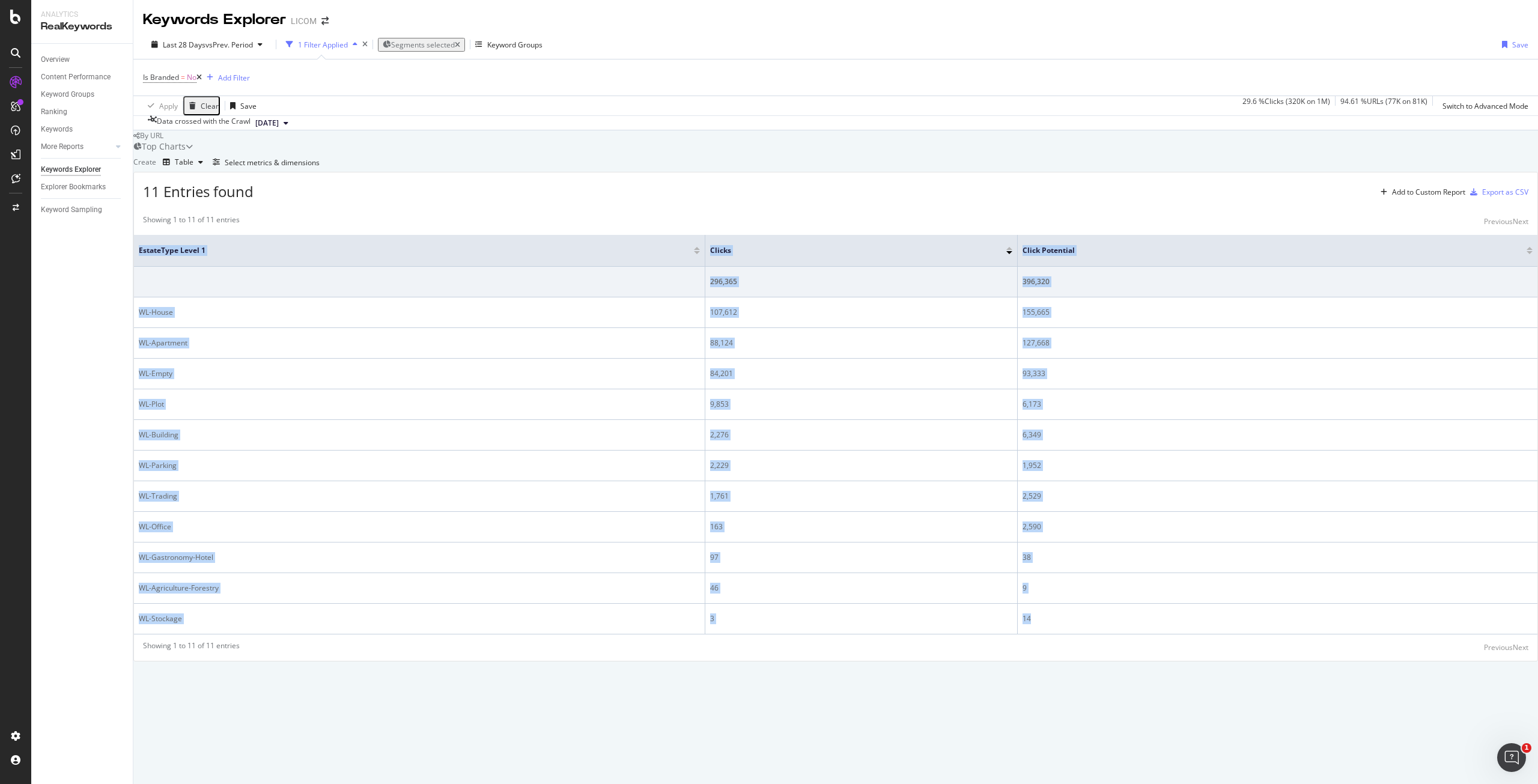
drag, startPoint x: 1108, startPoint y: 690, endPoint x: 149, endPoint y: 384, distance: 1006.6
click at [149, 384] on div "By URL Top Charts Create Table Select metrics & dimensions 11 Entries found Add…" at bounding box center [835, 395] width 1405 height 530
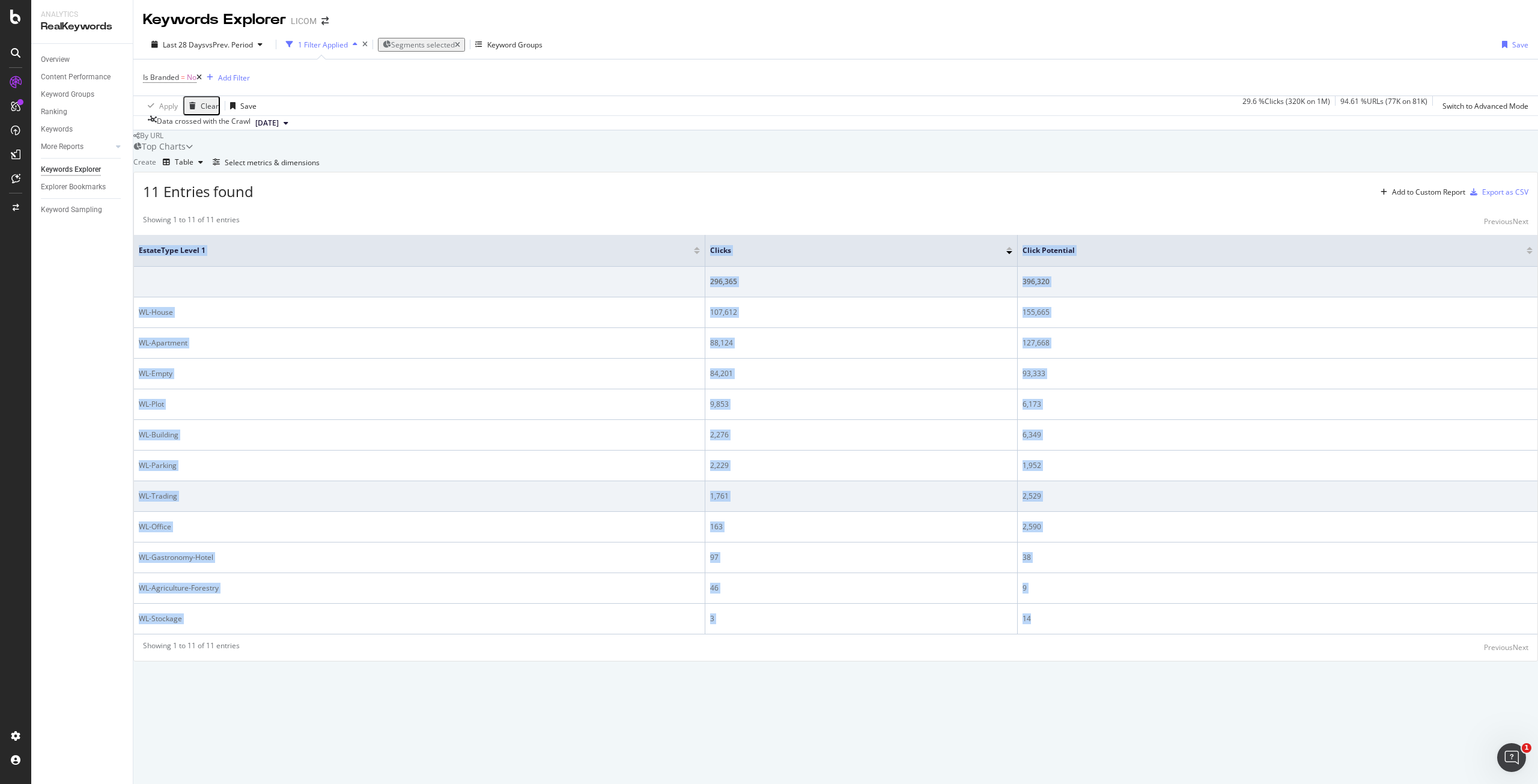
copy table "EstateType Level 1 Clicks Click Potential 296,365 396,320 WL-House 107,612 155,…"
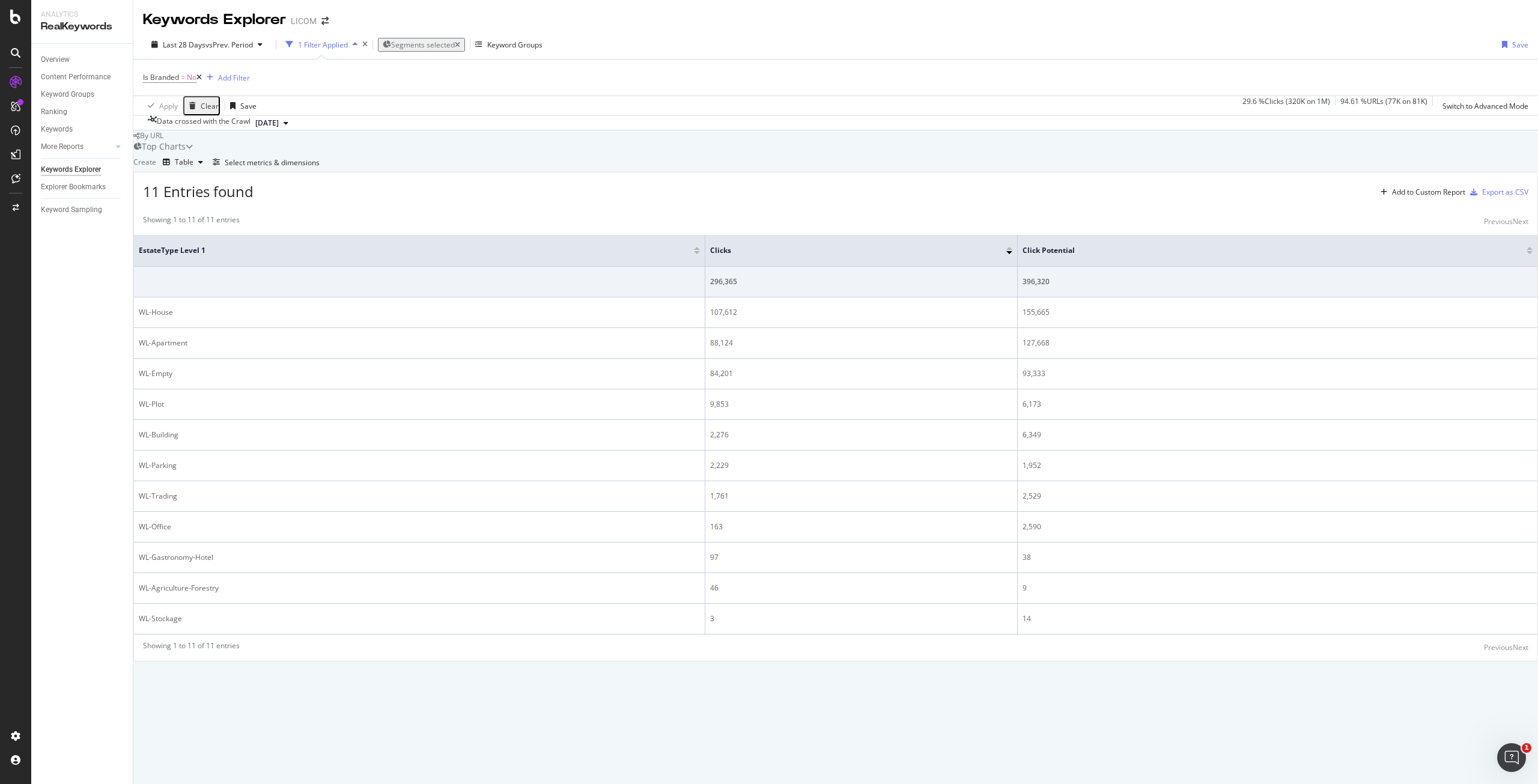
click at [1214, 205] on div "Top Charts Create Table Select metrics & dimensions 11 Entries found Add to Cus…" at bounding box center [835, 400] width 1405 height 520
